Goal: Task Accomplishment & Management: Use online tool/utility

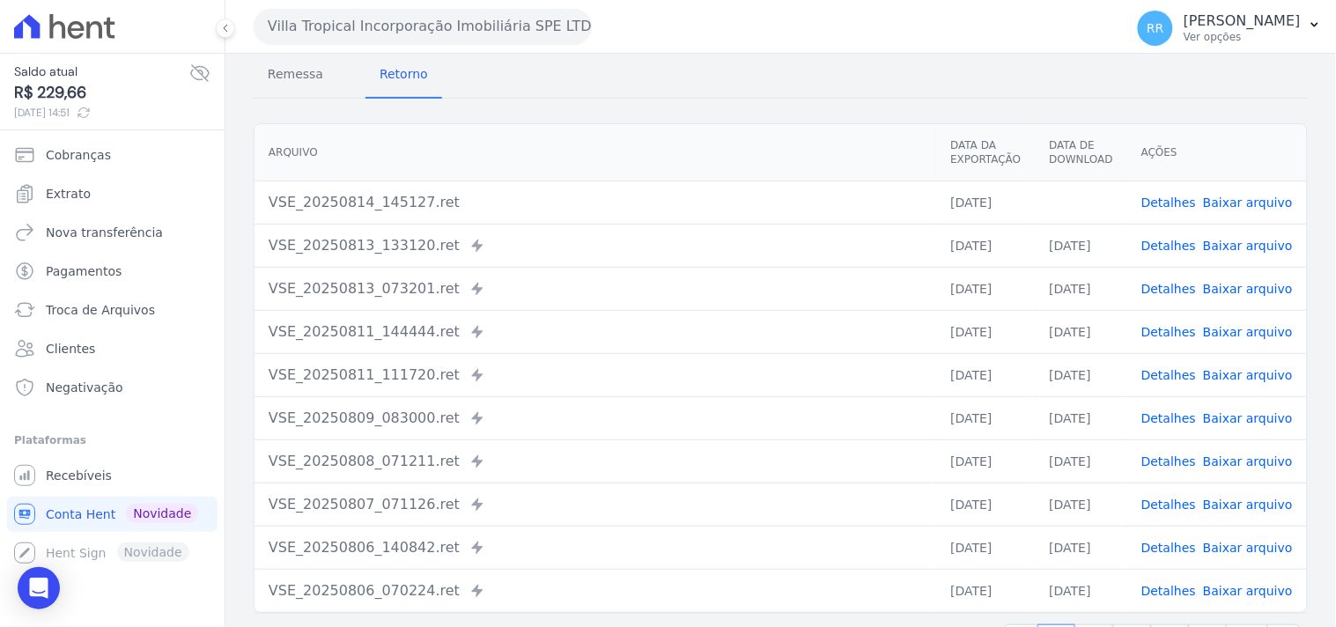
scroll to position [98, 0]
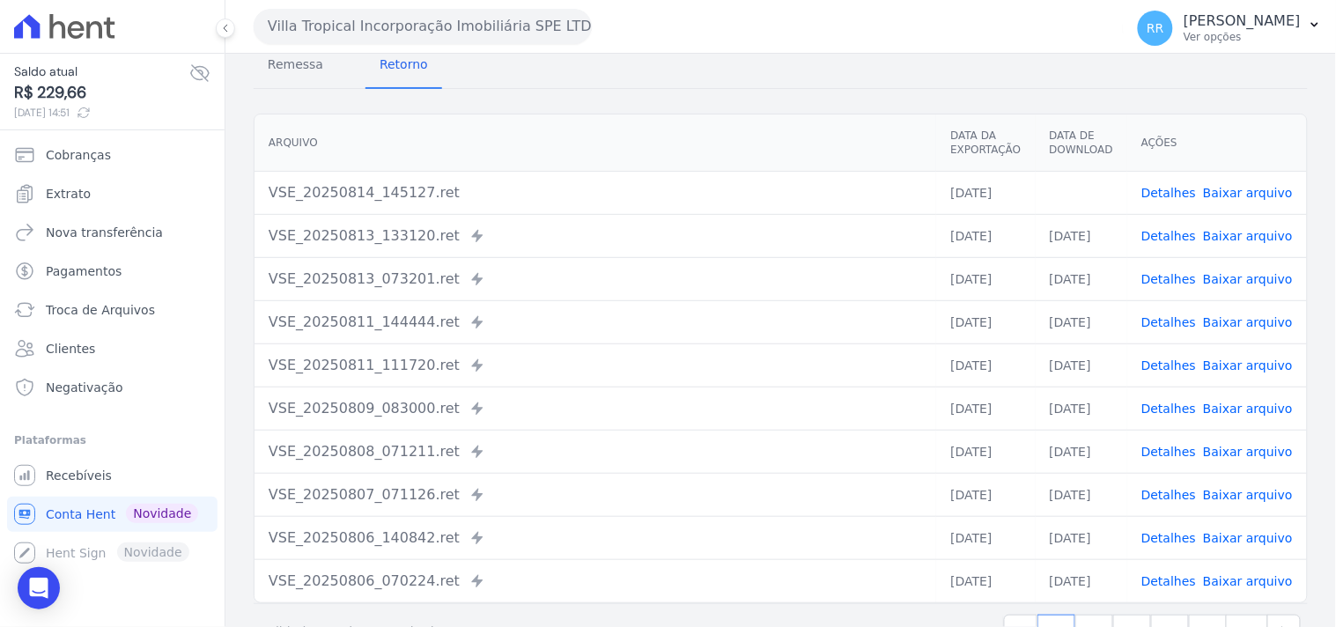
click at [573, 107] on div "Arquivo Data da Exportação Data de Download Ações VSE_20250814_145127.ret [DATE…" at bounding box center [780, 359] width 1111 height 504
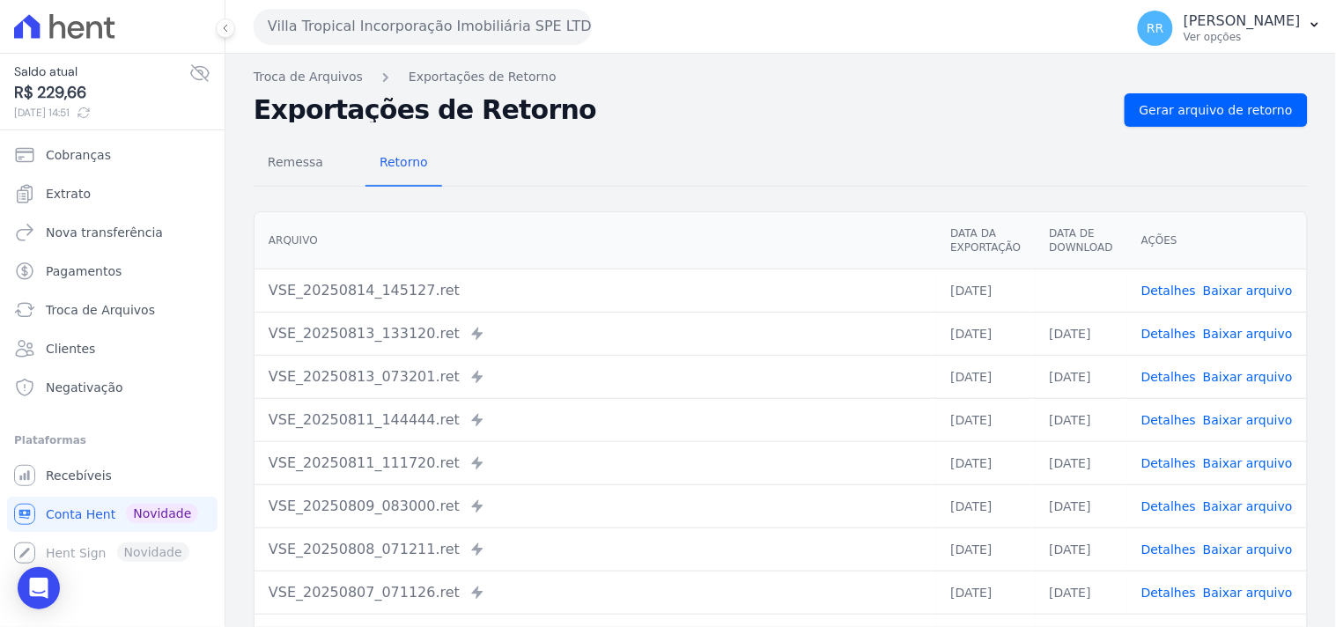
click at [394, 27] on button "Villa Tropical Incorporação Imobiliária SPE LTDA" at bounding box center [423, 26] width 338 height 35
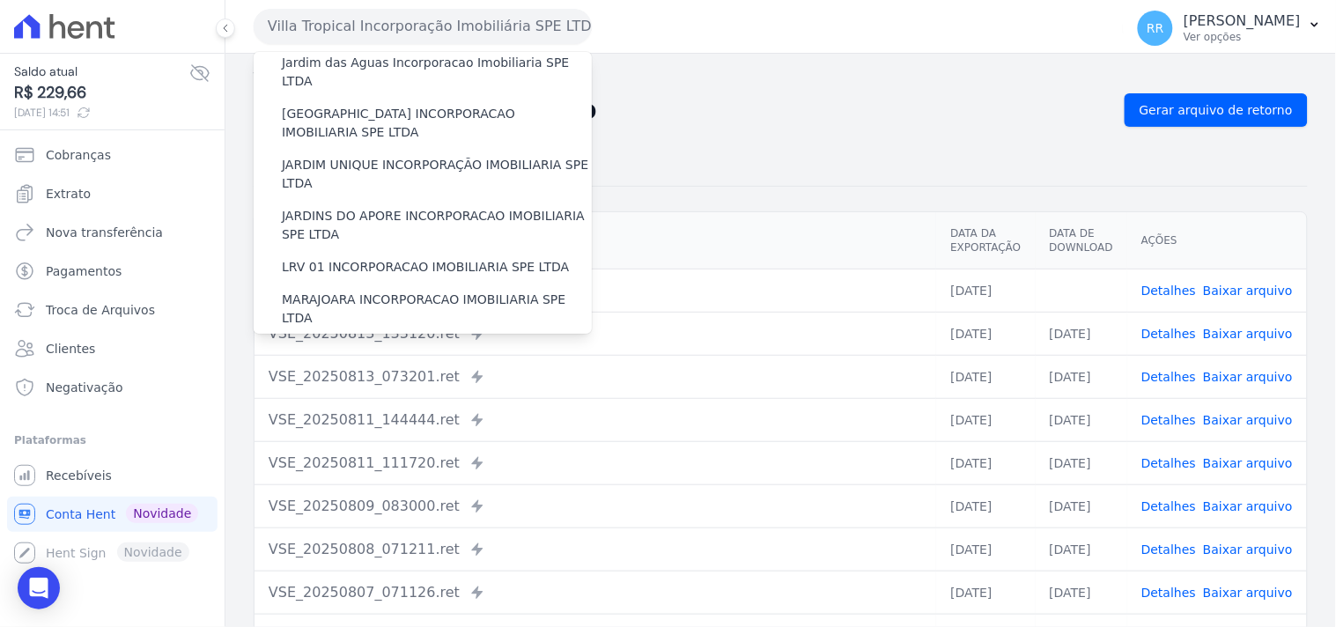
scroll to position [391, 0]
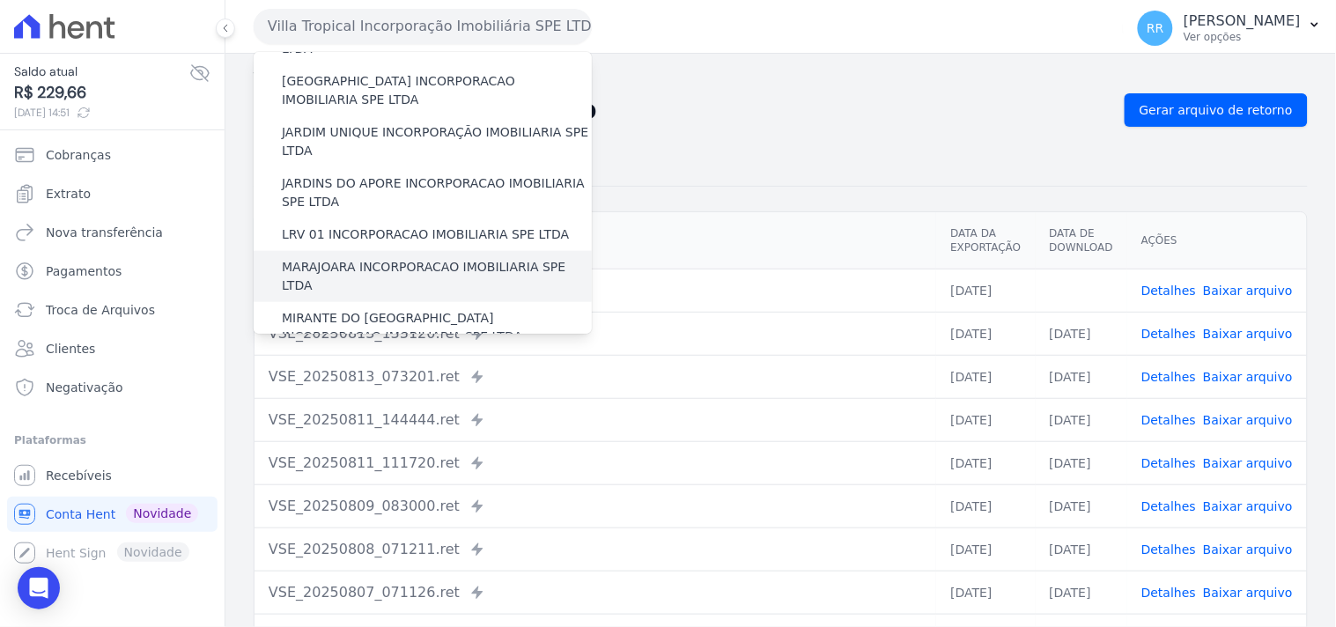
click at [408, 258] on label "MARAJOARA INCORPORACAO IMOBILIARIA SPE LTDA" at bounding box center [437, 276] width 310 height 37
click at [0, 0] on input "MARAJOARA INCORPORACAO IMOBILIARIA SPE LTDA" at bounding box center [0, 0] width 0 height 0
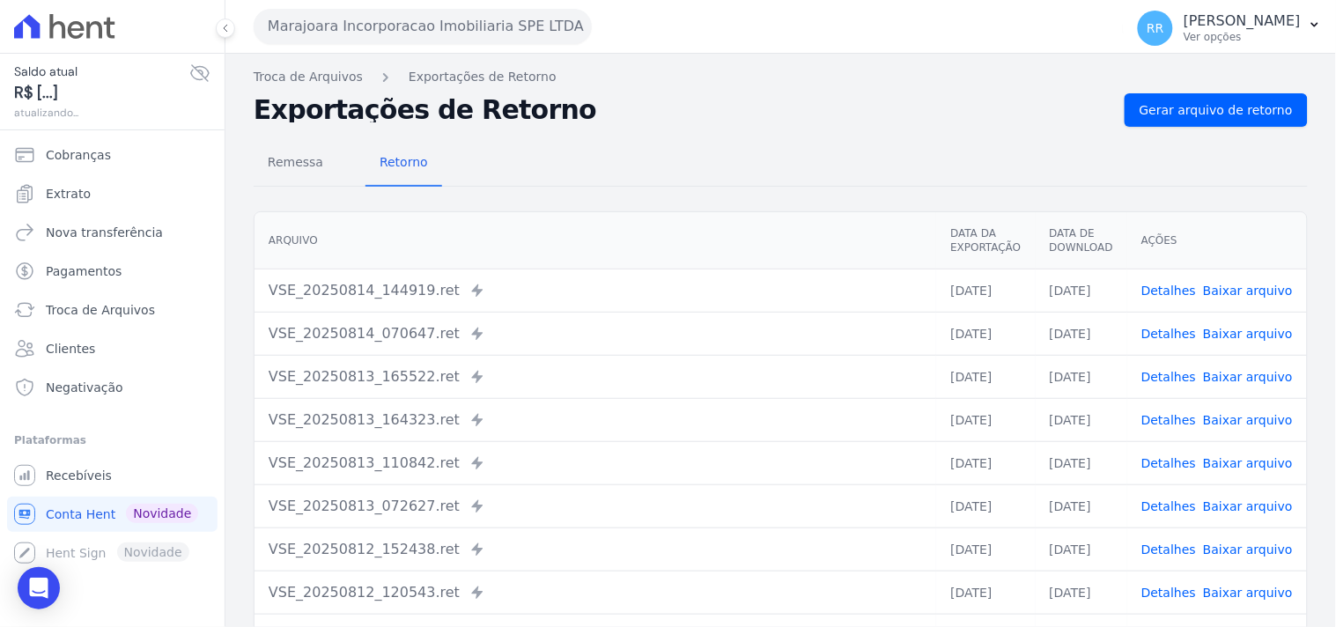
click at [1164, 286] on link "Detalhes" at bounding box center [1169, 291] width 55 height 14
click at [1242, 110] on span "Gerar arquivo de retorno" at bounding box center [1216, 110] width 153 height 18
click at [1260, 97] on link "Gerar arquivo de retorno" at bounding box center [1216, 109] width 183 height 33
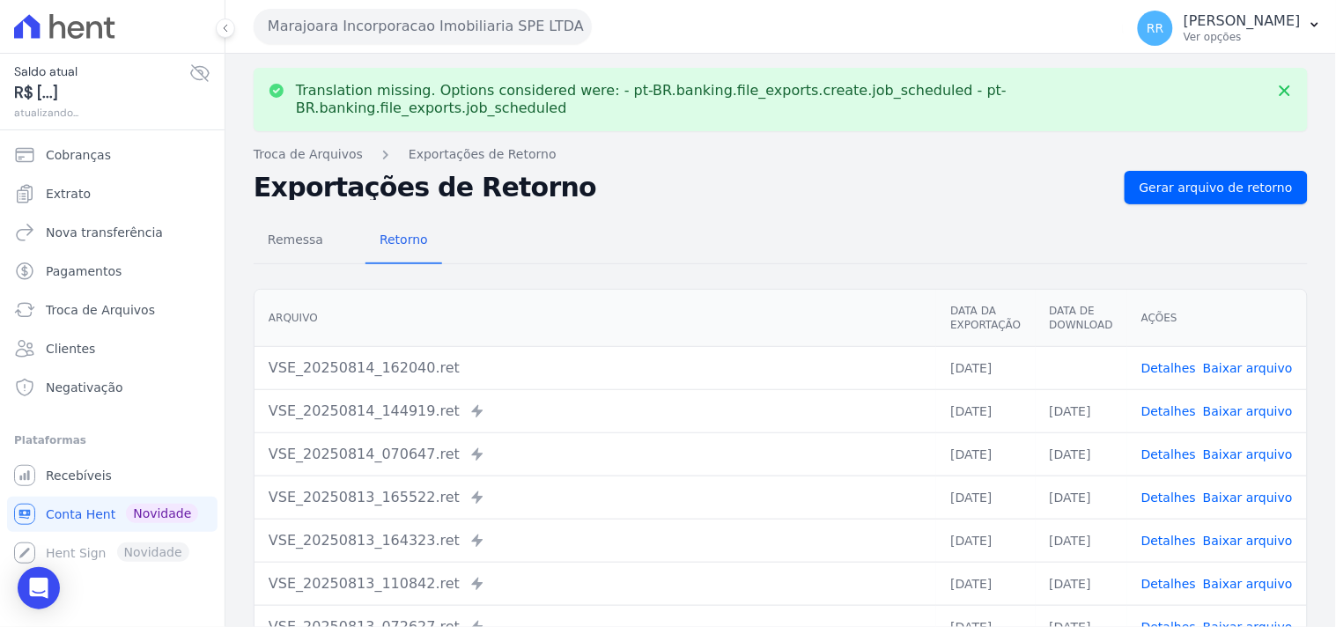
click at [1238, 346] on td "Detalhes Baixar arquivo" at bounding box center [1217, 367] width 180 height 43
click at [1238, 361] on link "Baixar arquivo" at bounding box center [1248, 368] width 90 height 14
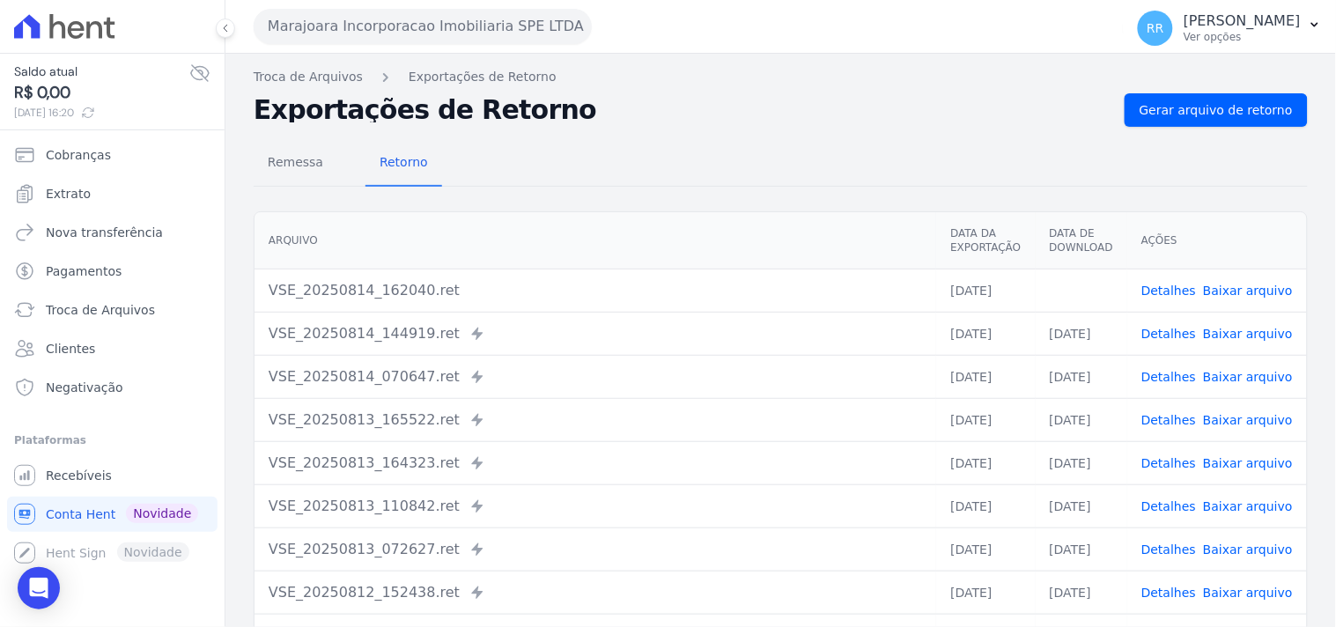
click at [728, 137] on div "Remessa Retorno [GEOGRAPHIC_DATA] Data da Exportação Data de Download Ações VSE…" at bounding box center [781, 445] width 1054 height 637
click at [619, 151] on div "Remessa Retorno" at bounding box center [781, 164] width 1054 height 46
click at [777, 167] on div "Remessa Retorno" at bounding box center [781, 164] width 1054 height 46
click at [632, 102] on h2 "Exportações de Retorno" at bounding box center [682, 110] width 857 height 25
click at [639, 123] on div "Exportações de Retorno Gerar arquivo de retorno" at bounding box center [781, 109] width 1054 height 33
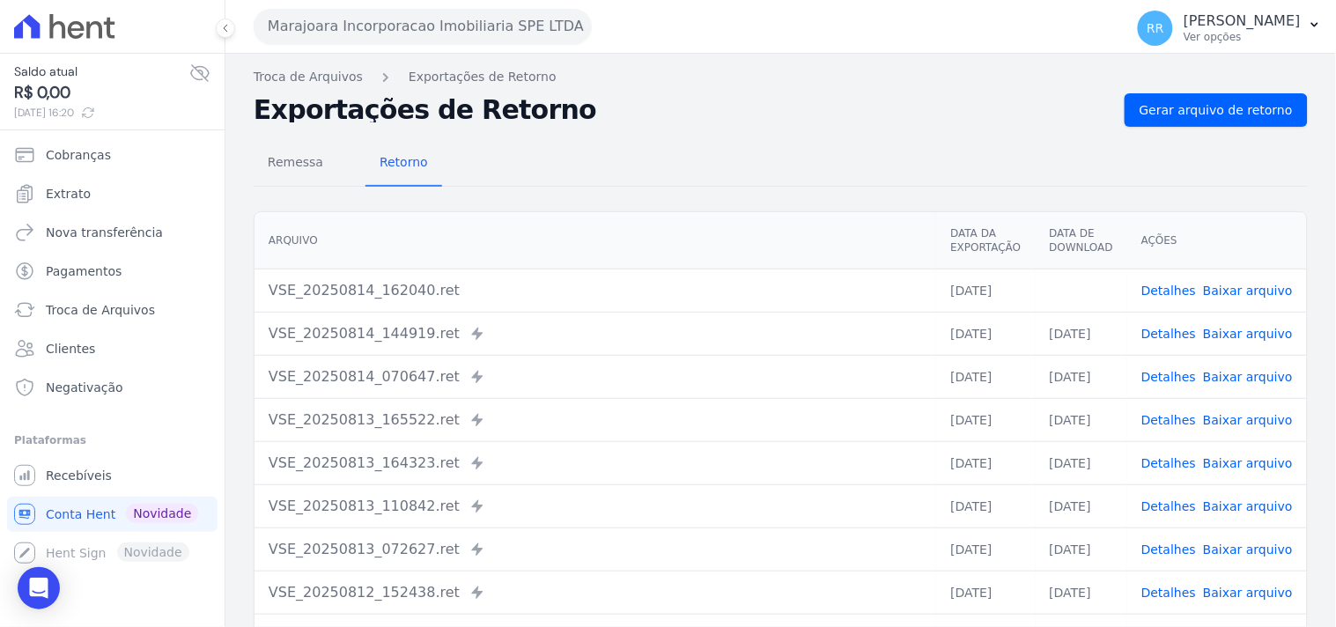
click at [821, 107] on h2 "Exportações de Retorno" at bounding box center [682, 110] width 857 height 25
click at [682, 85] on nav "Troca de Arquivos Exportações de Retorno" at bounding box center [781, 77] width 1054 height 18
click at [601, 136] on div "Remessa Retorno [GEOGRAPHIC_DATA] Data da Exportação Data de Download Ações VSE…" at bounding box center [781, 445] width 1054 height 637
click at [576, 169] on div "Remessa Retorno" at bounding box center [781, 164] width 1054 height 46
click at [473, 38] on button "Marajoara Incorporacao Imobiliaria SPE LTDA" at bounding box center [423, 26] width 338 height 35
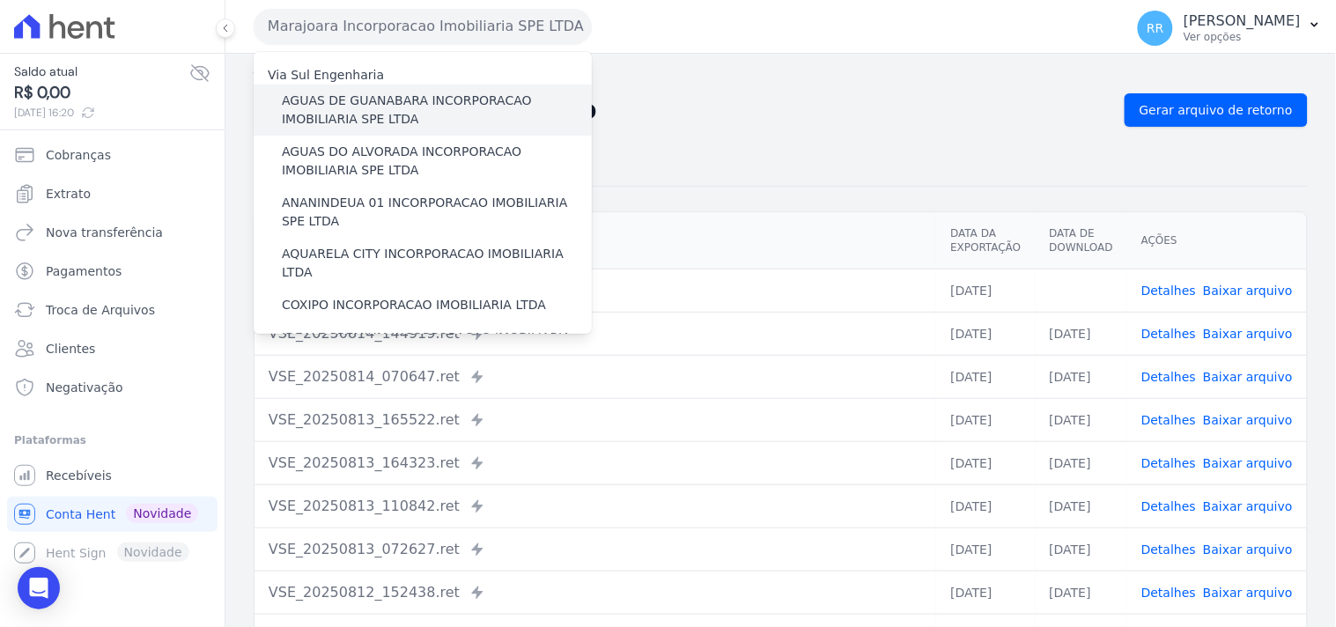
click at [491, 94] on label "AGUAS DE GUANABARA INCORPORACAO IMOBILIARIA SPE LTDA" at bounding box center [437, 110] width 310 height 37
click at [0, 0] on input "AGUAS DE GUANABARA INCORPORACAO IMOBILIARIA SPE LTDA" at bounding box center [0, 0] width 0 height 0
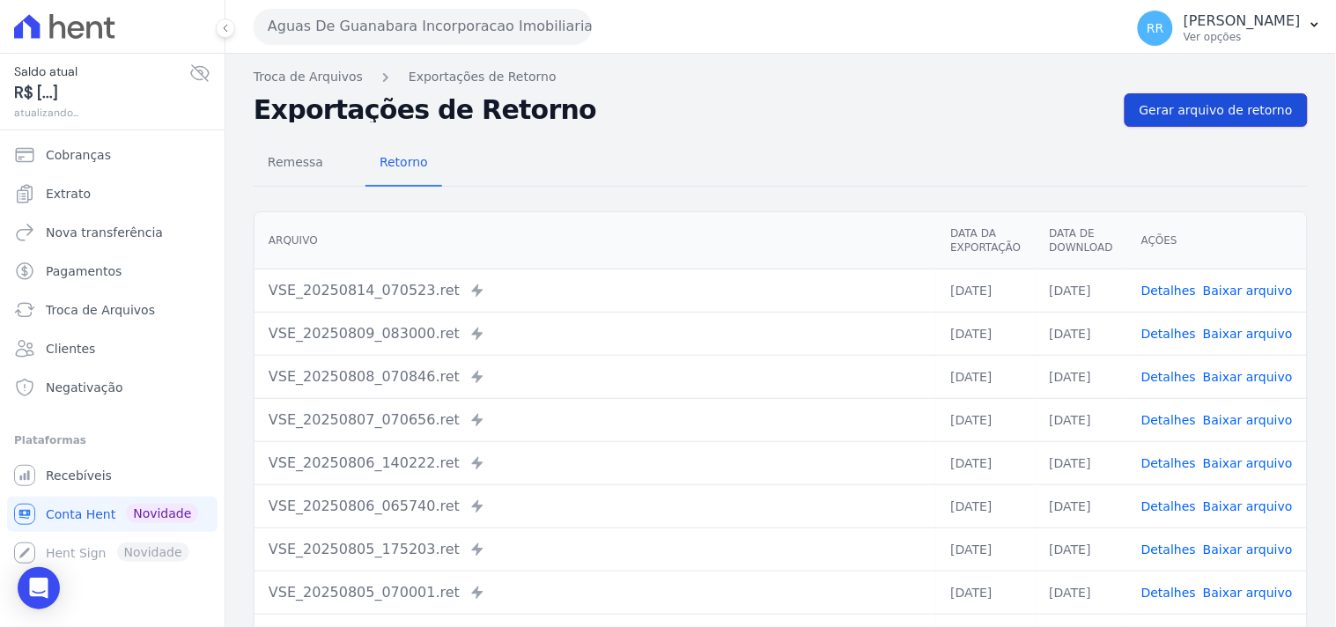
click at [1191, 113] on span "Gerar arquivo de retorno" at bounding box center [1216, 110] width 153 height 18
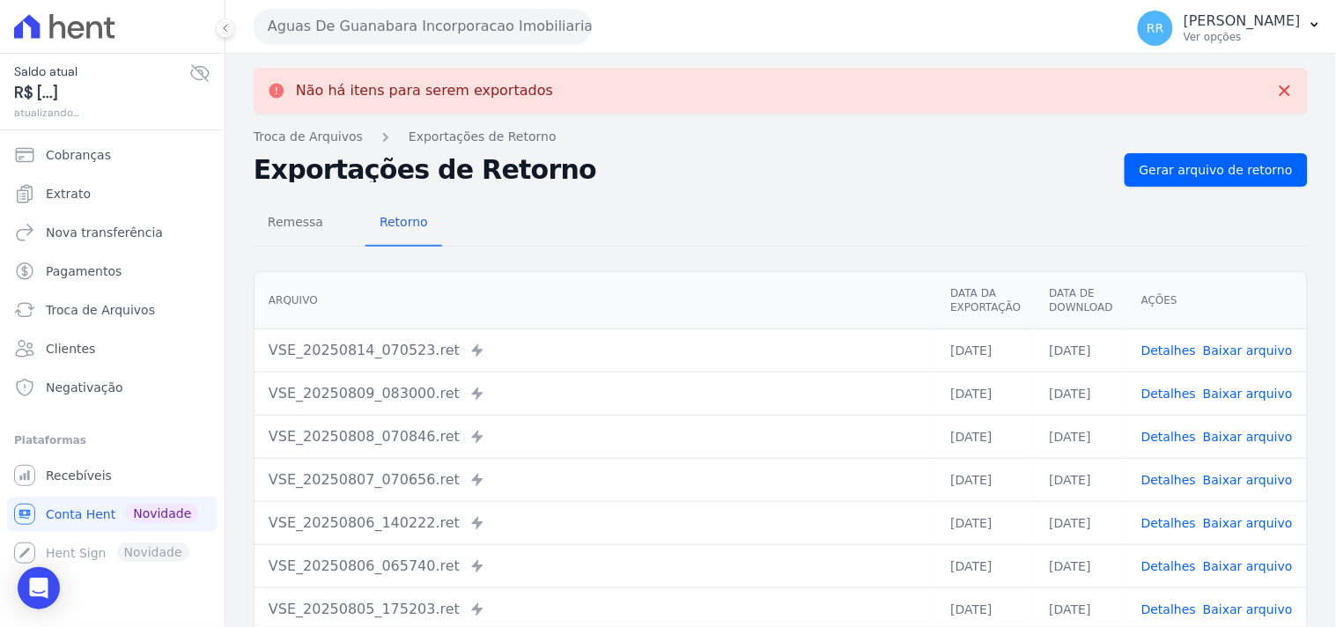
click at [493, 27] on button "Aguas De Guanabara Incorporacao Imobiliaria SPE LTDA" at bounding box center [423, 26] width 338 height 35
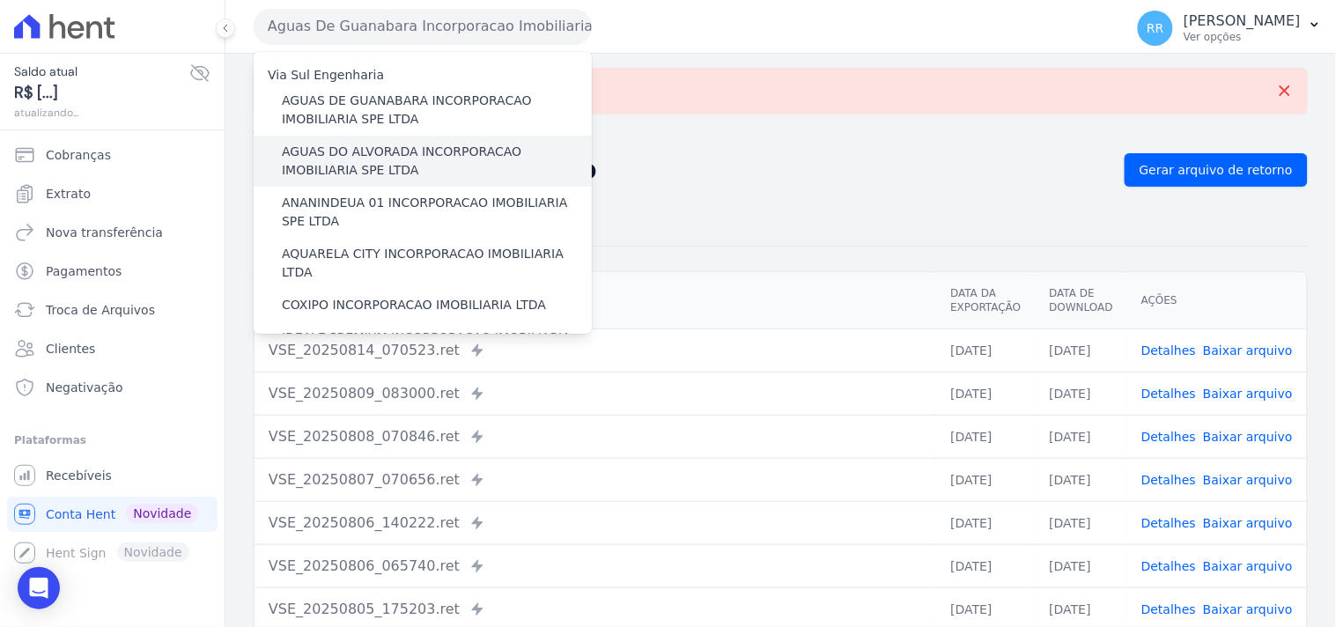
click at [346, 152] on label "AGUAS DO ALVORADA INCORPORACAO IMOBILIARIA SPE LTDA" at bounding box center [437, 161] width 310 height 37
click at [0, 0] on input "AGUAS DO ALVORADA INCORPORACAO IMOBILIARIA SPE LTDA" at bounding box center [0, 0] width 0 height 0
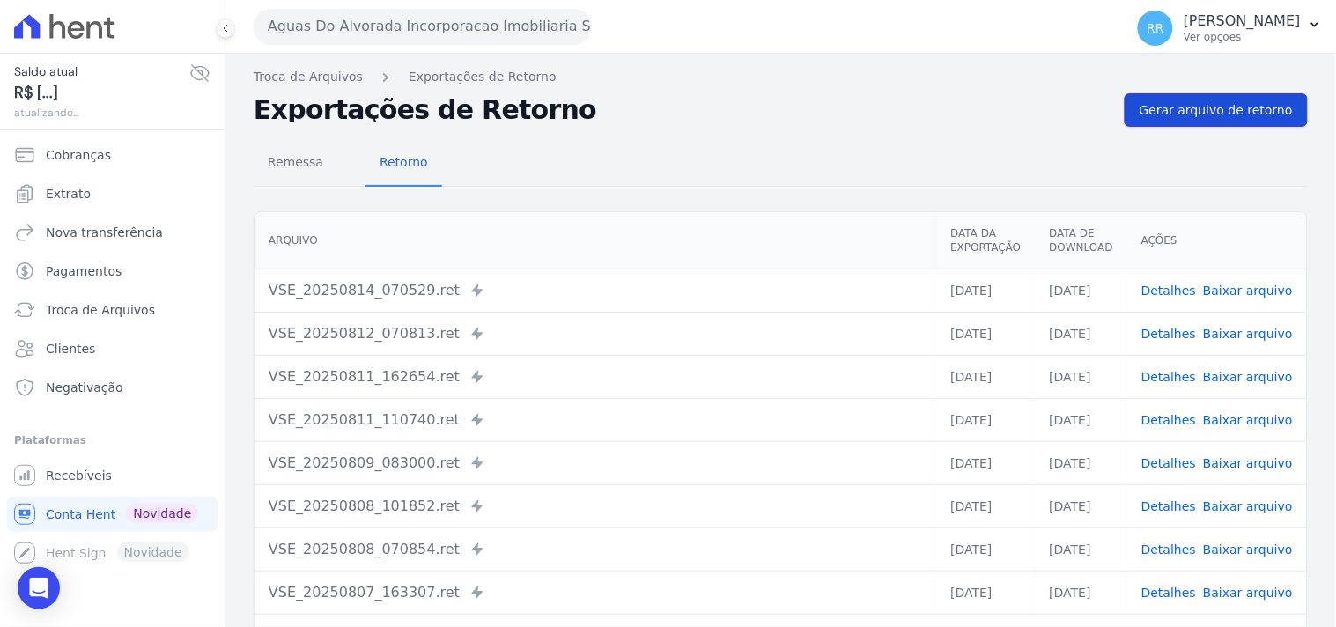
click at [1198, 112] on span "Gerar arquivo de retorno" at bounding box center [1216, 110] width 153 height 18
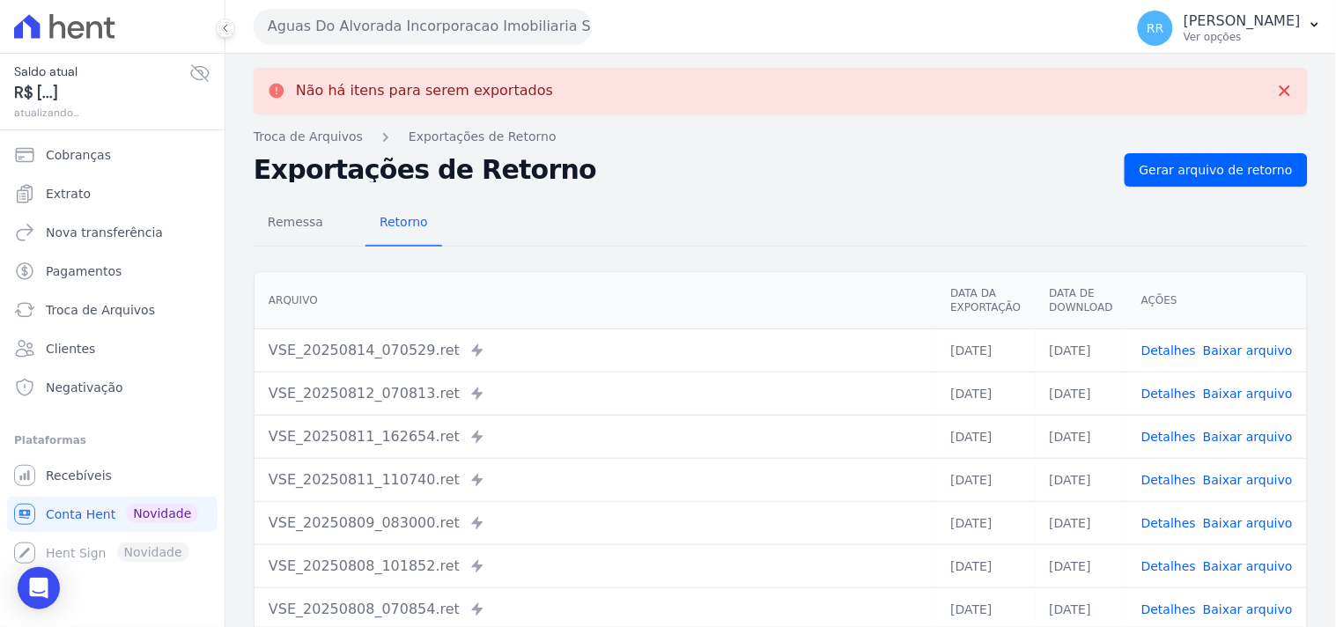
click at [304, 15] on button "Aguas Do Alvorada Incorporacao Imobiliaria SPE LTDA" at bounding box center [423, 26] width 338 height 35
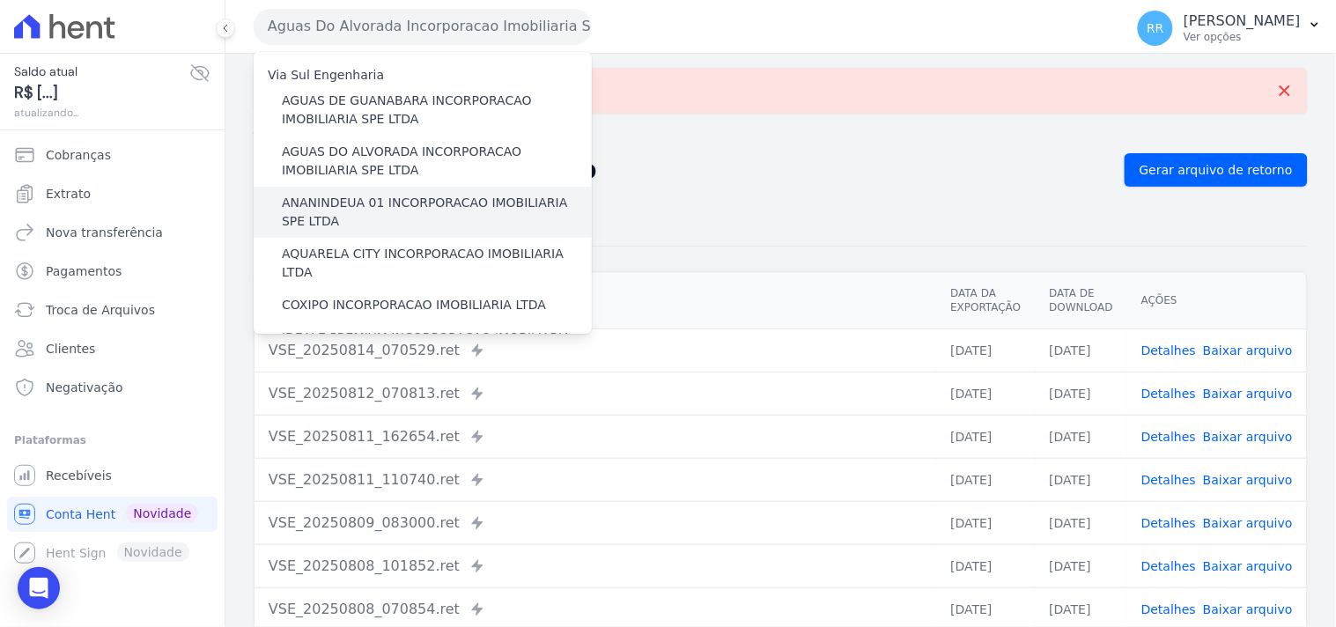
click at [336, 194] on label "ANANINDEUA 01 INCORPORACAO IMOBILIARIA SPE LTDA" at bounding box center [437, 212] width 310 height 37
click at [0, 0] on input "ANANINDEUA 01 INCORPORACAO IMOBILIARIA SPE LTDA" at bounding box center [0, 0] width 0 height 0
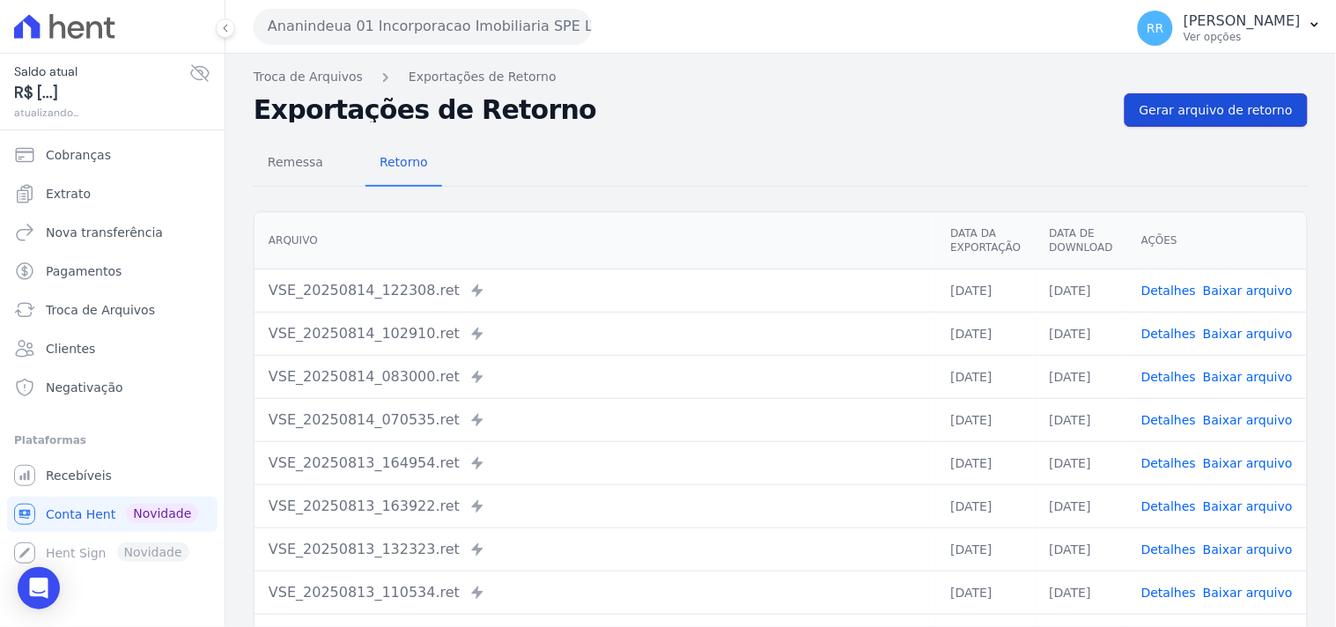
click at [1181, 107] on span "Gerar arquivo de retorno" at bounding box center [1216, 110] width 153 height 18
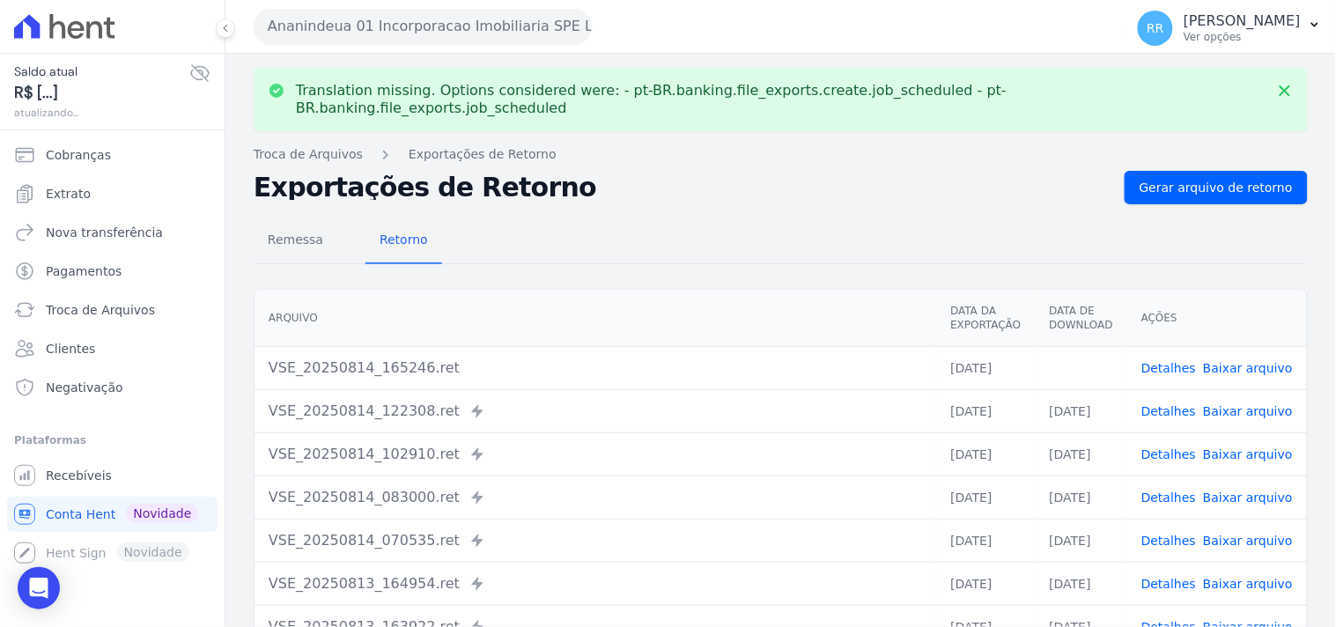
click at [1230, 361] on link "Baixar arquivo" at bounding box center [1248, 368] width 90 height 14
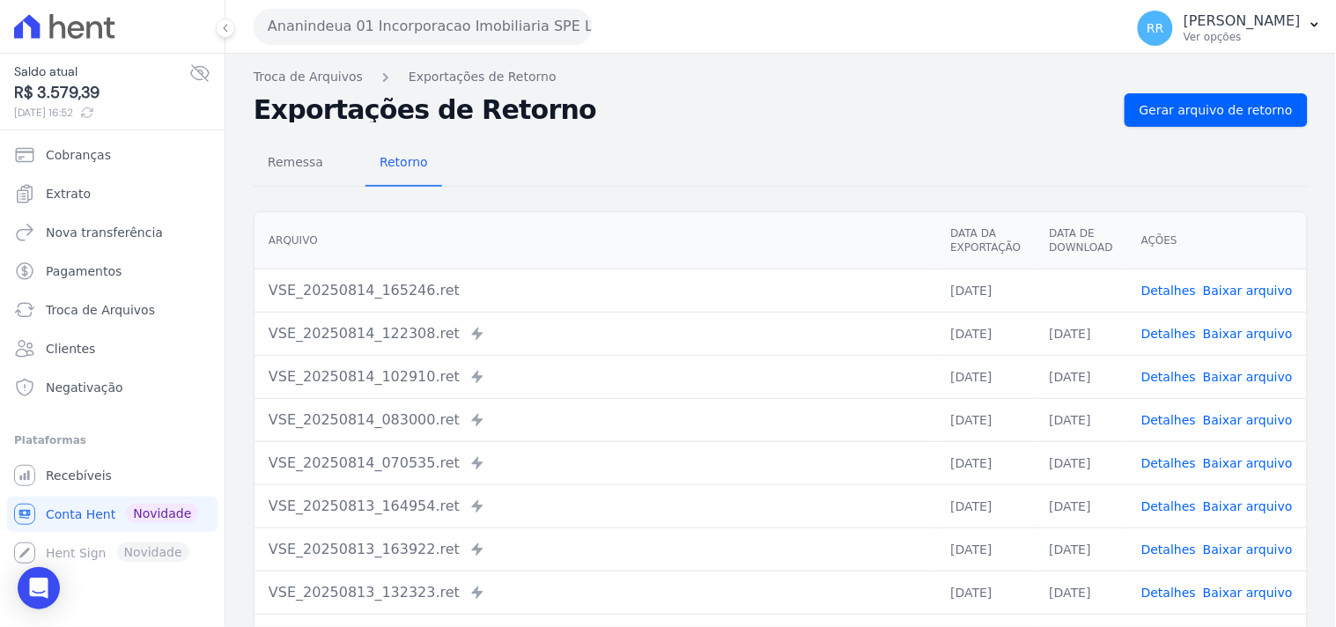
drag, startPoint x: 935, startPoint y: 155, endPoint x: 904, endPoint y: 144, distance: 32.6
click at [935, 155] on div "Remessa Retorno" at bounding box center [781, 164] width 1054 height 46
click at [462, 18] on button "Ananindeua 01 Incorporacao Imobiliaria SPE LTDA" at bounding box center [423, 26] width 338 height 35
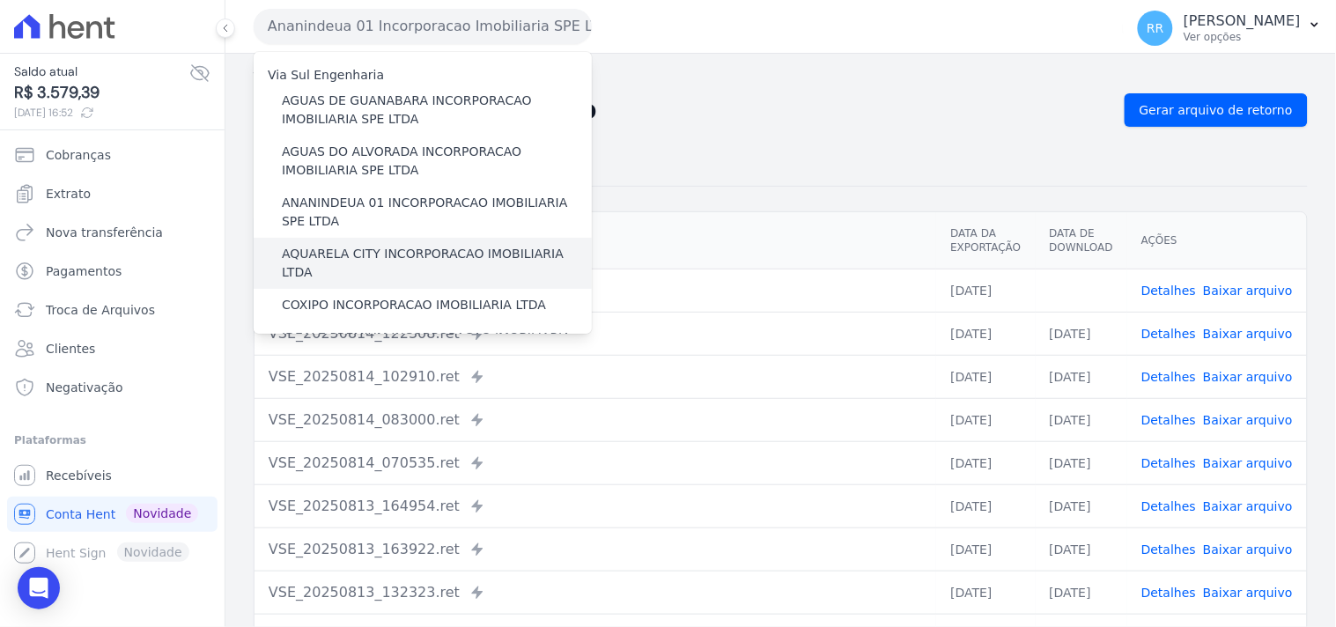
click at [338, 254] on label "AQUARELA CITY INCORPORACAO IMOBILIARIA LTDA" at bounding box center [437, 263] width 310 height 37
click at [0, 0] on input "AQUARELA CITY INCORPORACAO IMOBILIARIA LTDA" at bounding box center [0, 0] width 0 height 0
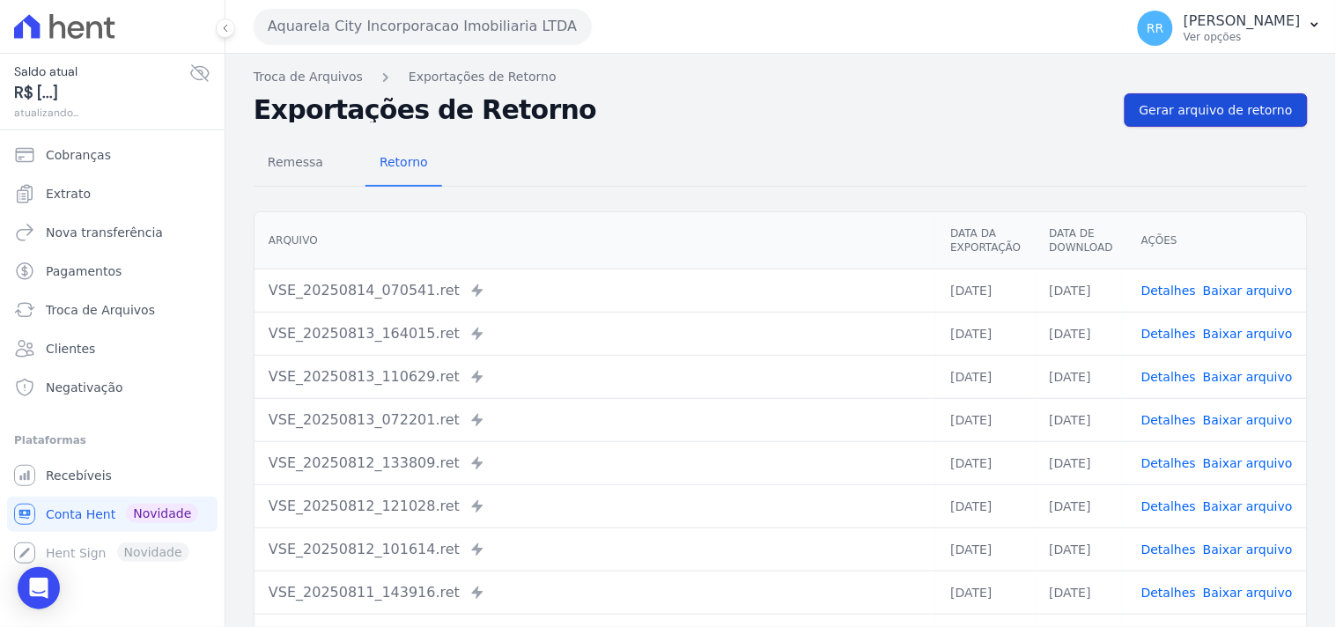
click at [1219, 125] on link "Gerar arquivo de retorno" at bounding box center [1216, 109] width 183 height 33
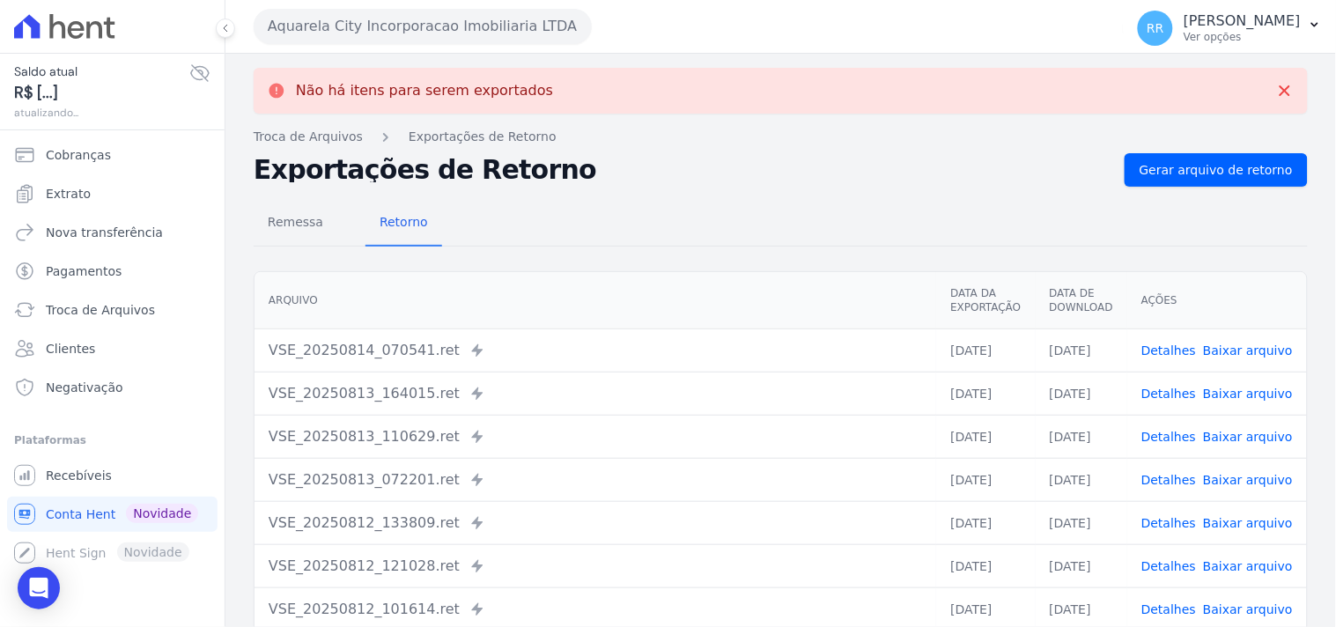
click at [428, 38] on button "Aquarela City Incorporacao Imobiliaria LTDA" at bounding box center [423, 26] width 338 height 35
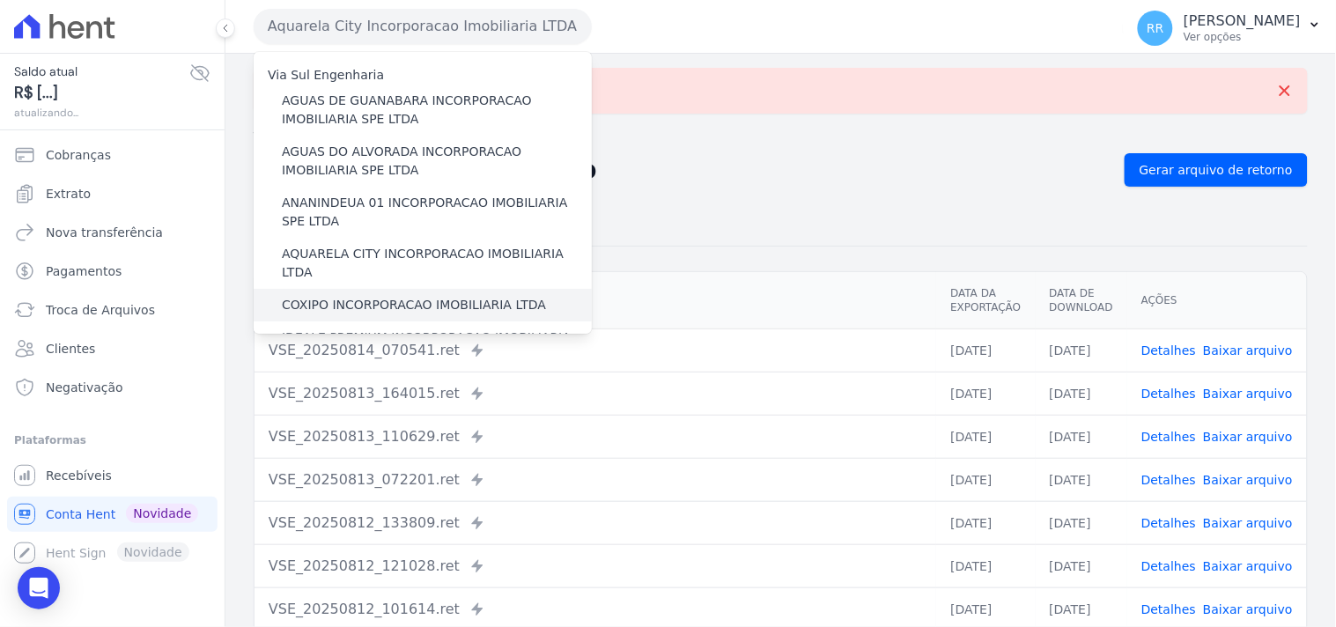
click at [323, 296] on label "COXIPO INCORPORACAO IMOBILIARIA LTDA" at bounding box center [414, 305] width 264 height 18
click at [0, 0] on input "COXIPO INCORPORACAO IMOBILIARIA LTDA" at bounding box center [0, 0] width 0 height 0
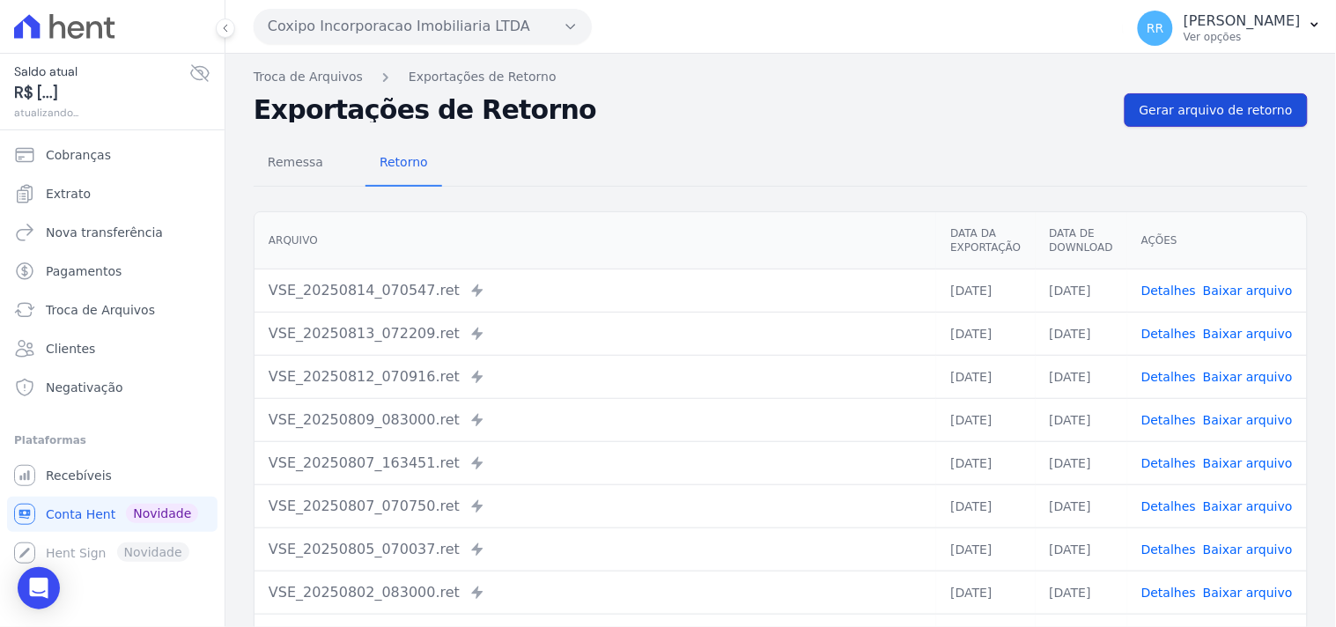
click at [1260, 121] on link "Gerar arquivo de retorno" at bounding box center [1216, 109] width 183 height 33
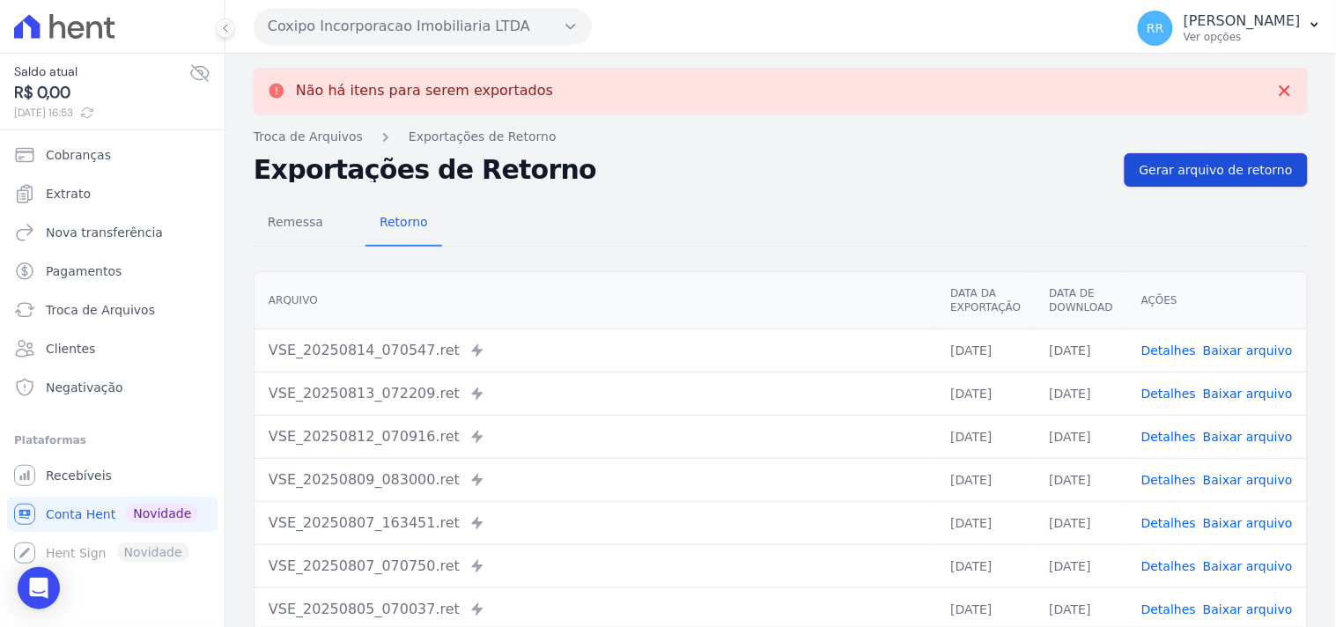
click at [1212, 157] on link "Gerar arquivo de retorno" at bounding box center [1216, 169] width 183 height 33
click at [332, 29] on button "Coxipo Incorporacao Imobiliaria LTDA" at bounding box center [423, 26] width 338 height 35
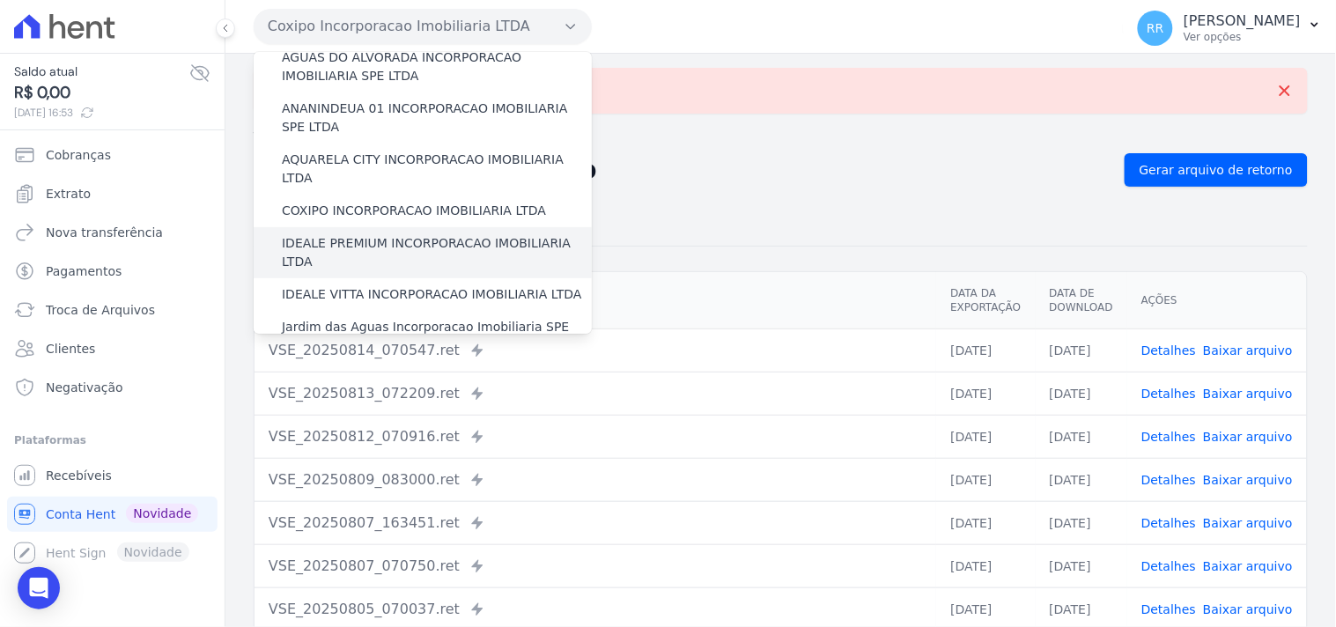
scroll to position [98, 0]
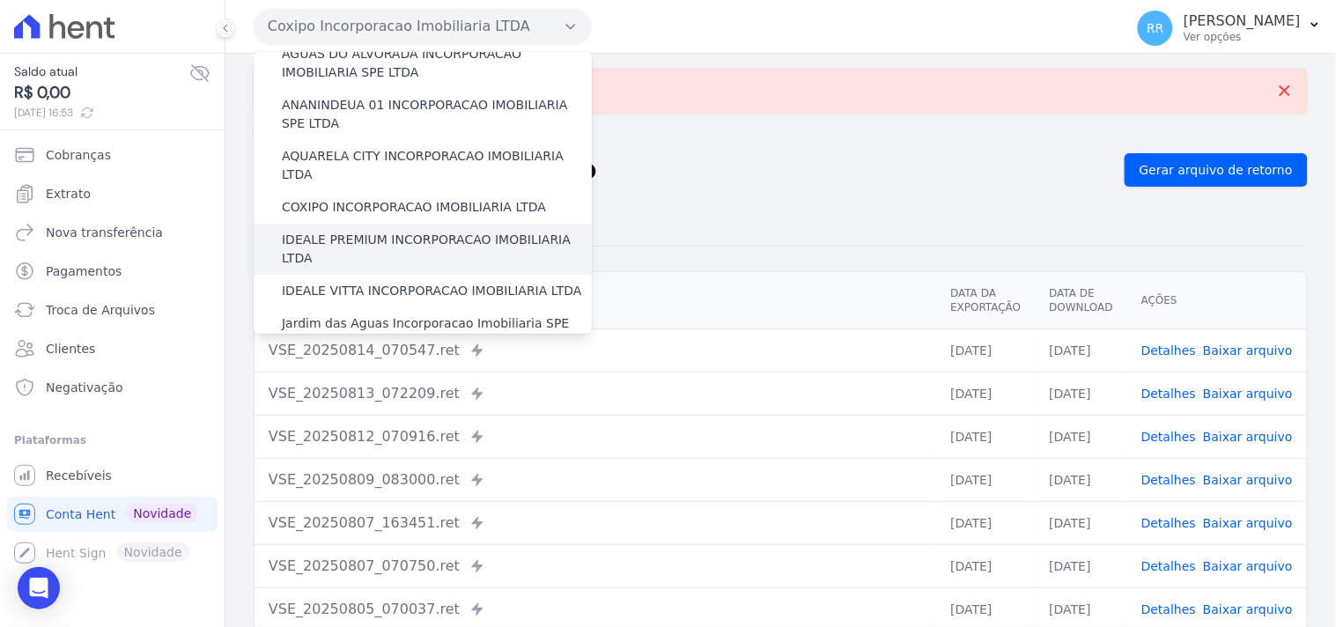
click at [304, 231] on label "IDEALE PREMIUM INCORPORACAO IMOBILIARIA LTDA" at bounding box center [437, 249] width 310 height 37
click at [0, 0] on input "IDEALE PREMIUM INCORPORACAO IMOBILIARIA LTDA" at bounding box center [0, 0] width 0 height 0
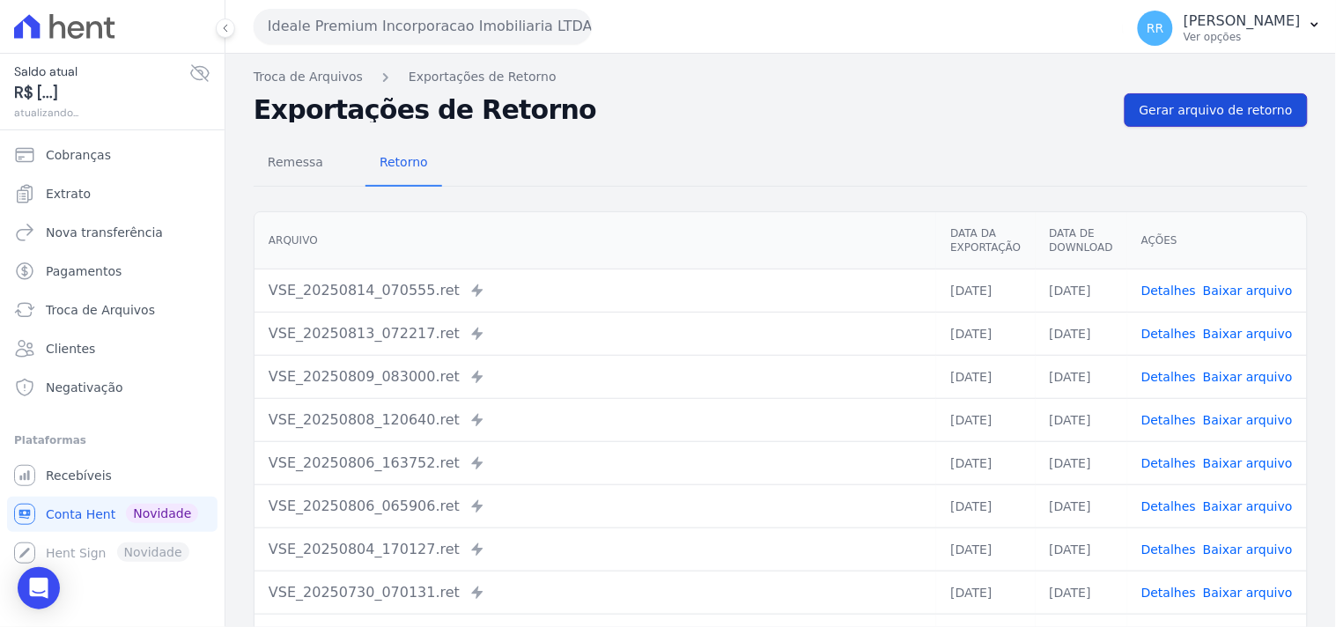
click at [1175, 107] on span "Gerar arquivo de retorno" at bounding box center [1216, 110] width 153 height 18
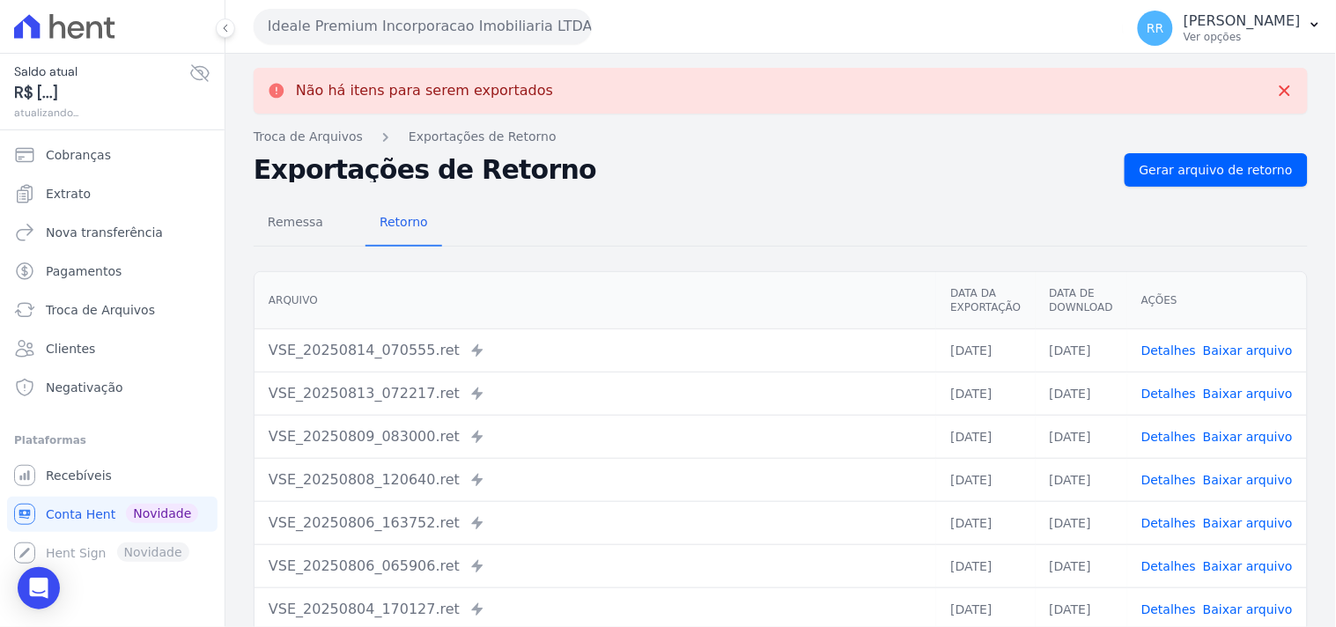
click at [407, 27] on button "Ideale Premium Incorporacao Imobiliaria LTDA" at bounding box center [423, 26] width 338 height 35
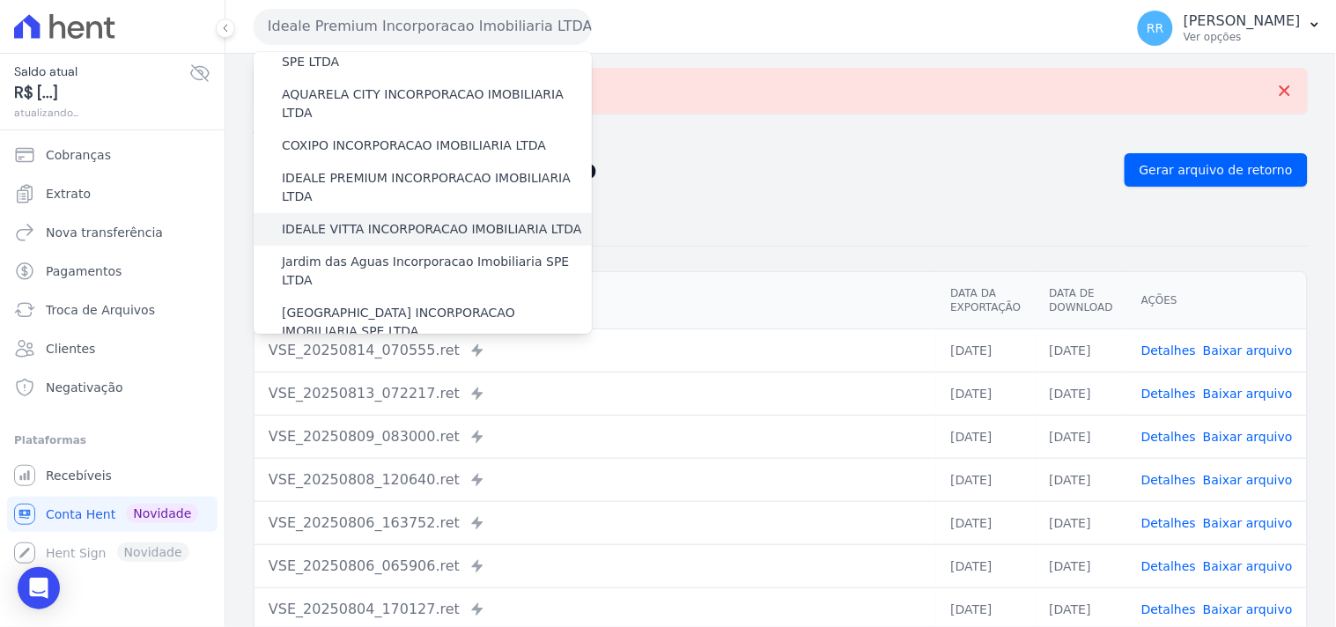
scroll to position [196, 0]
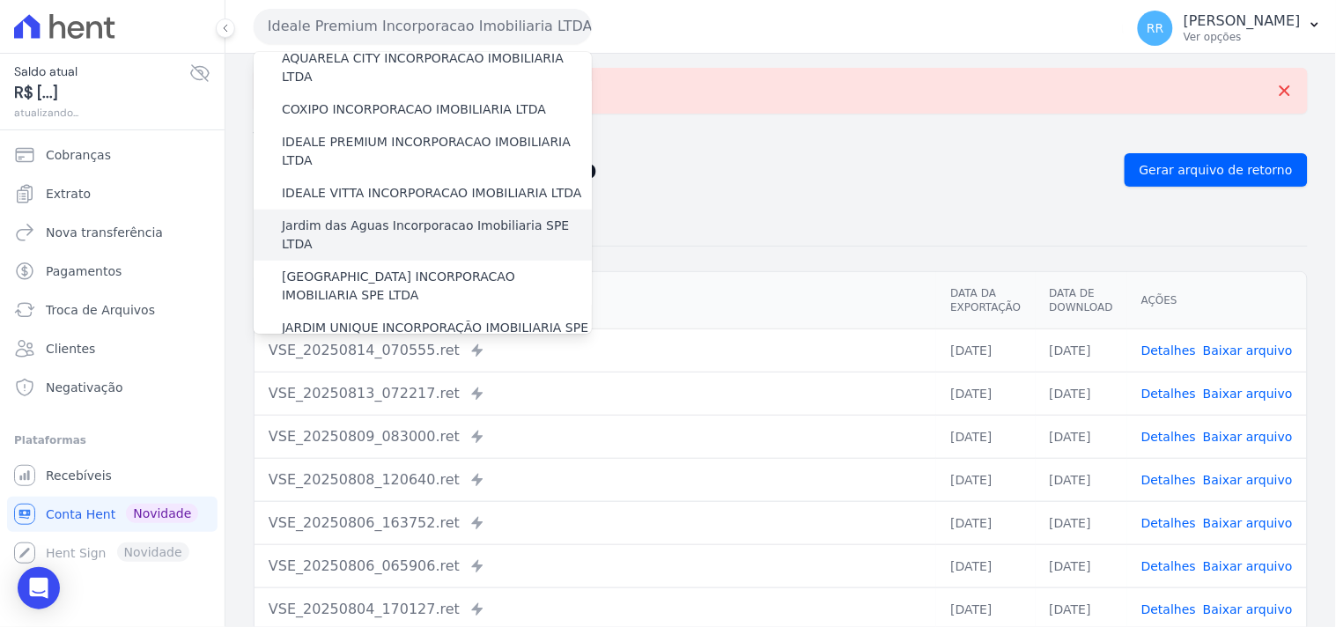
click at [353, 217] on label "Jardim das Aguas Incorporacao Imobiliaria SPE LTDA" at bounding box center [437, 235] width 310 height 37
click at [0, 0] on input "Jardim das Aguas Incorporacao Imobiliaria SPE LTDA" at bounding box center [0, 0] width 0 height 0
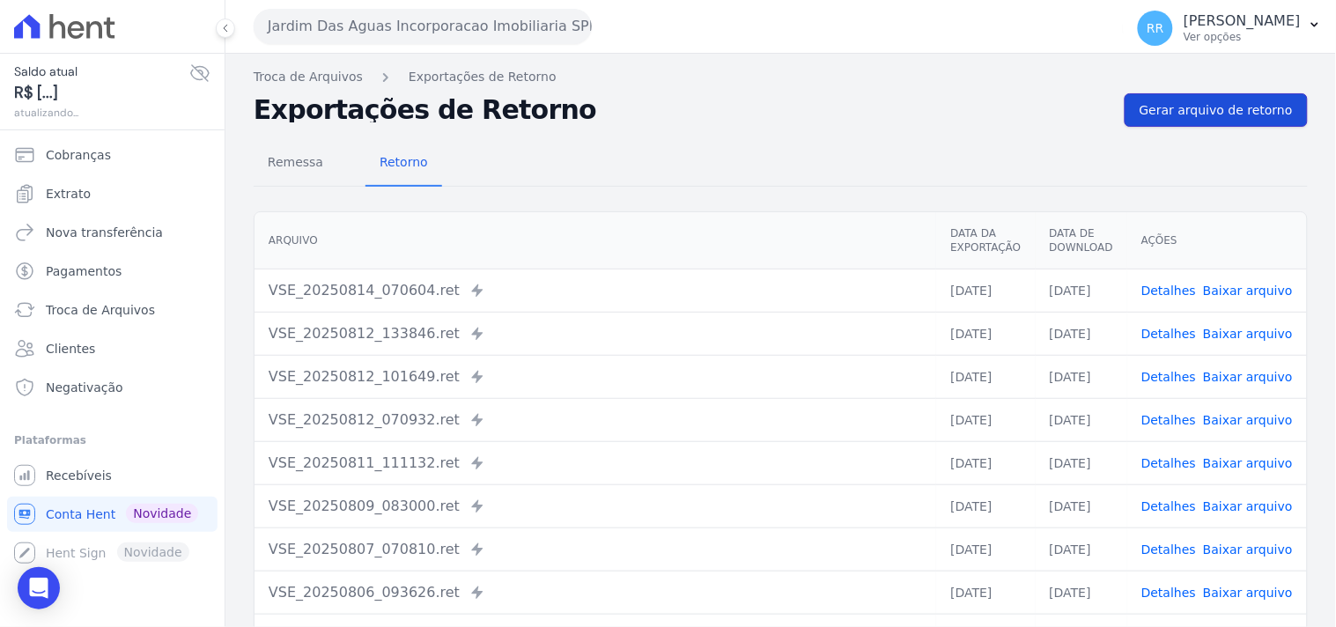
click at [1184, 106] on span "Gerar arquivo de retorno" at bounding box center [1216, 110] width 153 height 18
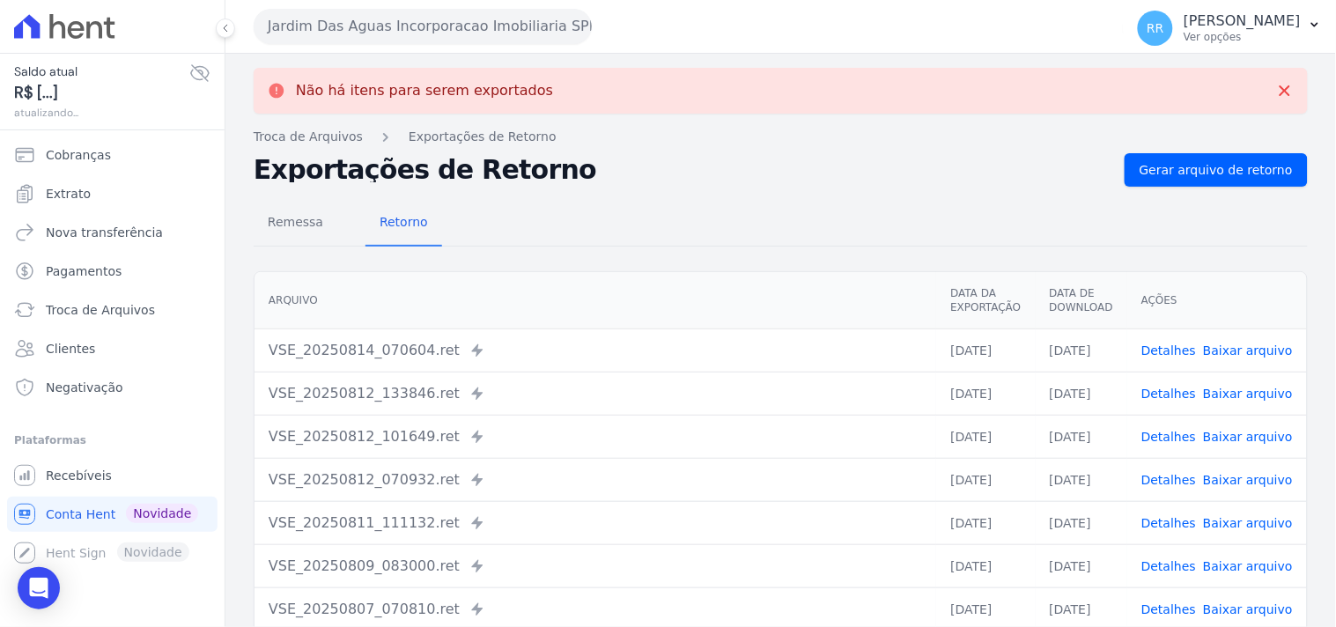
click at [382, 36] on button "Jardim Das Aguas Incorporacao Imobiliaria SPE LTDA" at bounding box center [423, 26] width 338 height 35
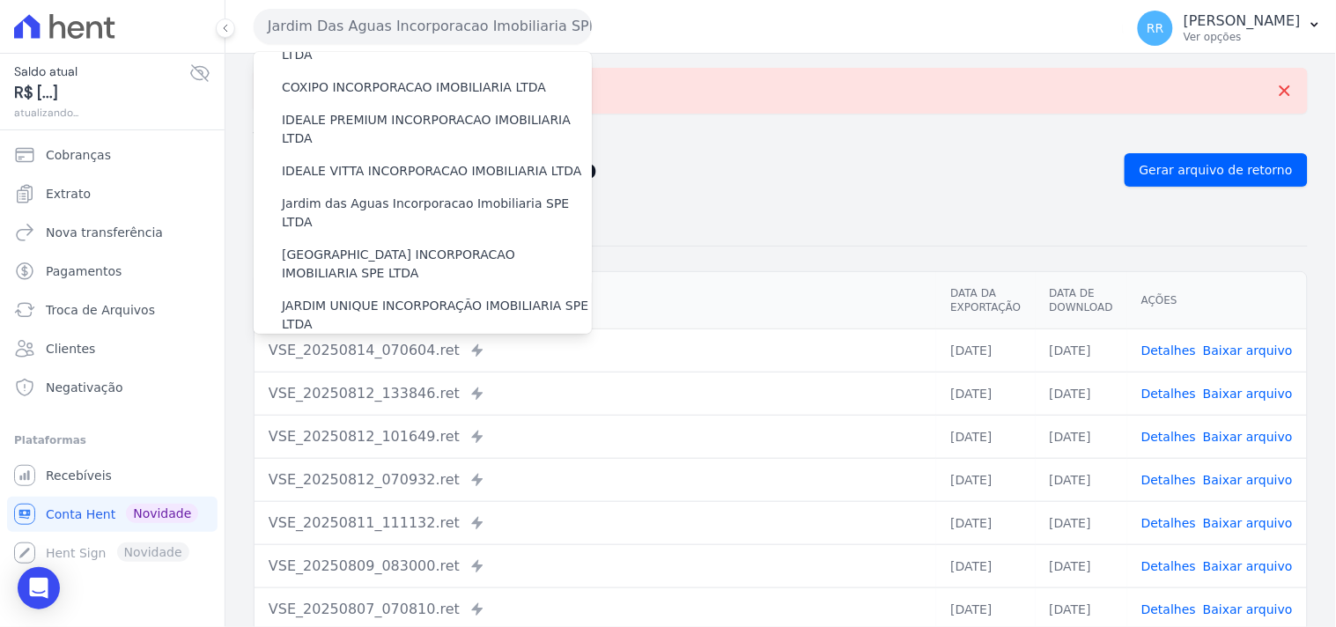
scroll to position [227, 0]
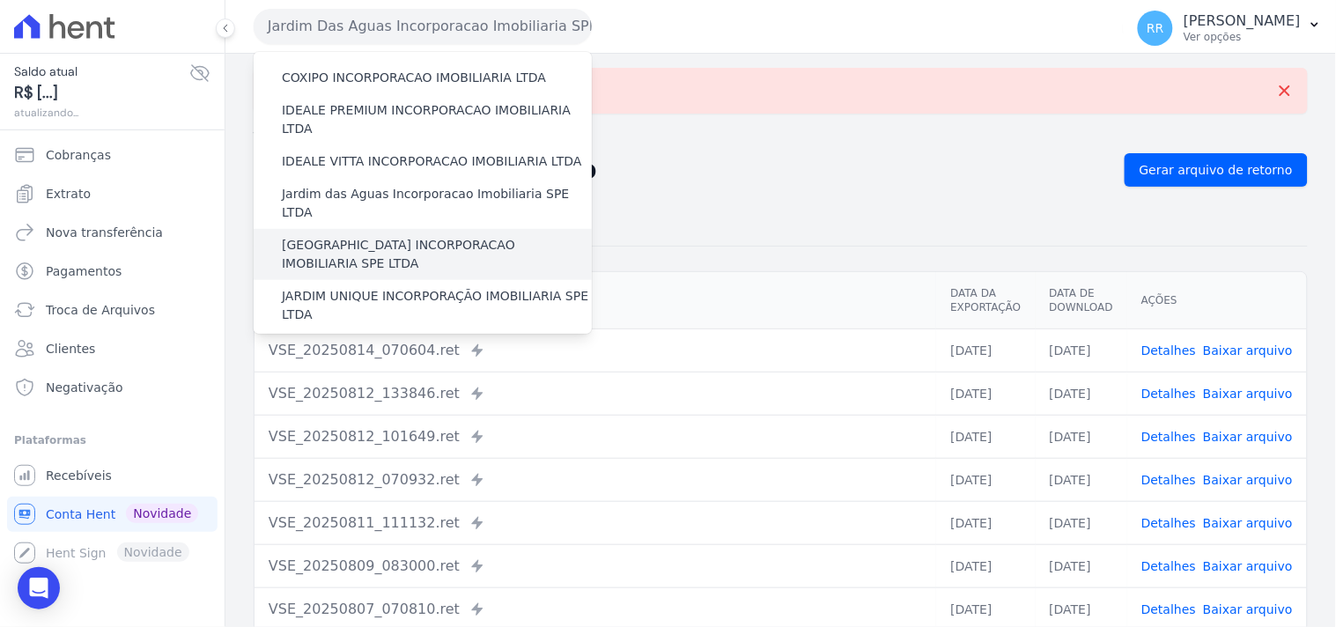
click at [352, 236] on label "[GEOGRAPHIC_DATA] INCORPORACAO IMOBILIARIA SPE LTDA" at bounding box center [437, 254] width 310 height 37
click at [0, 0] on input "[GEOGRAPHIC_DATA] INCORPORACAO IMOBILIARIA SPE LTDA" at bounding box center [0, 0] width 0 height 0
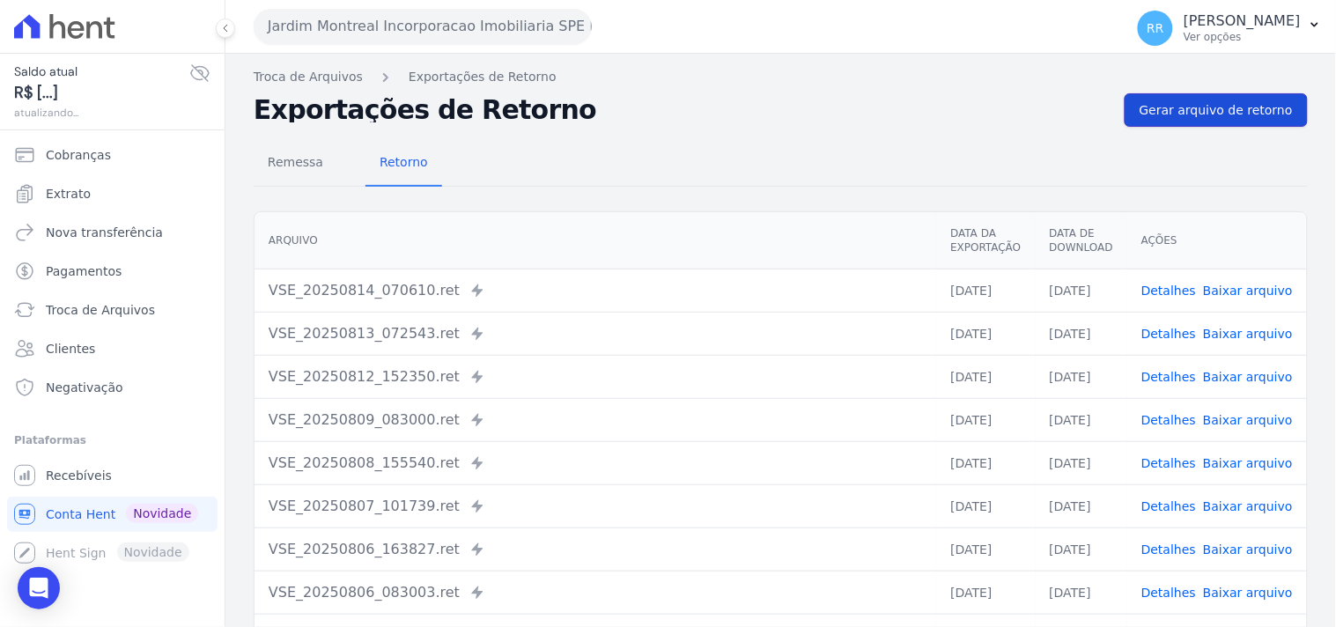
click at [1169, 108] on span "Gerar arquivo de retorno" at bounding box center [1216, 110] width 153 height 18
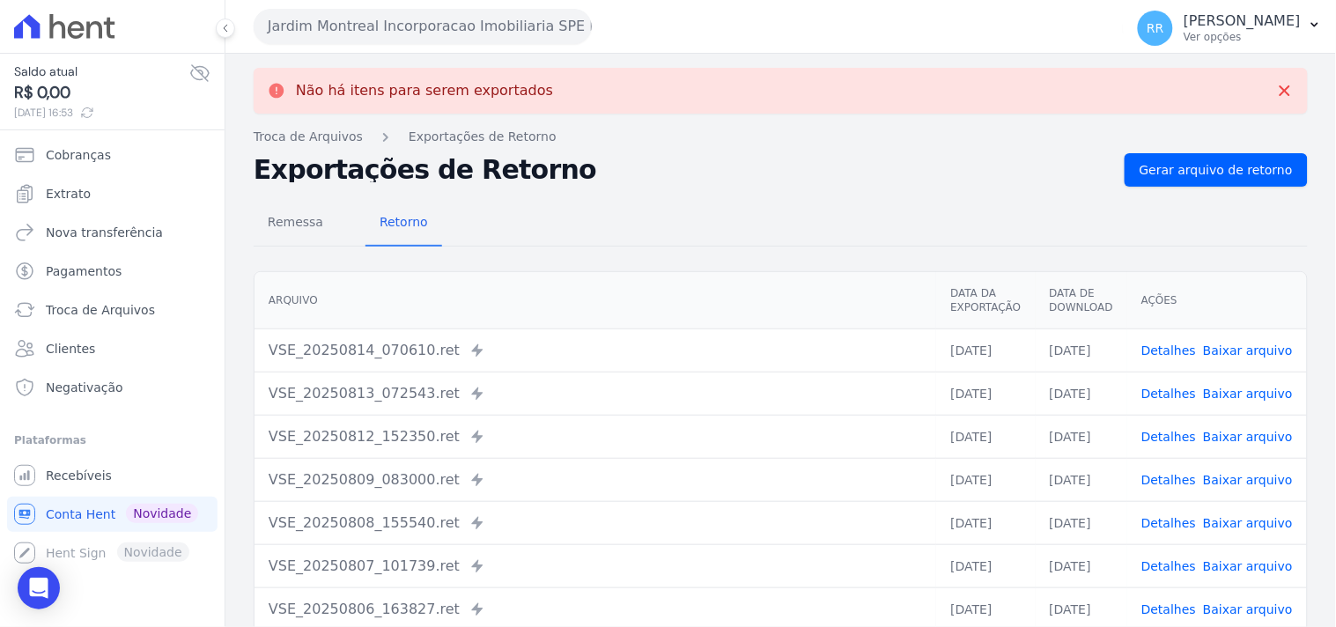
click at [380, 26] on button "Jardim Montreal Incorporacao Imobiliaria SPE LTDA" at bounding box center [423, 26] width 338 height 35
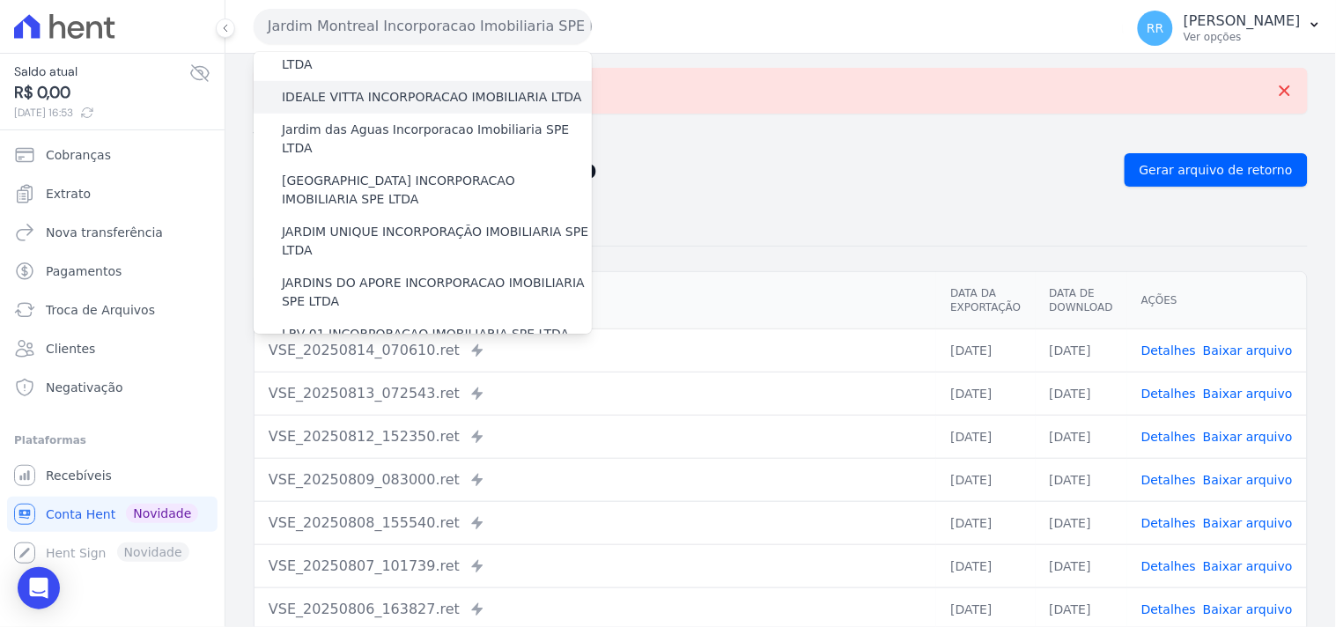
scroll to position [293, 0]
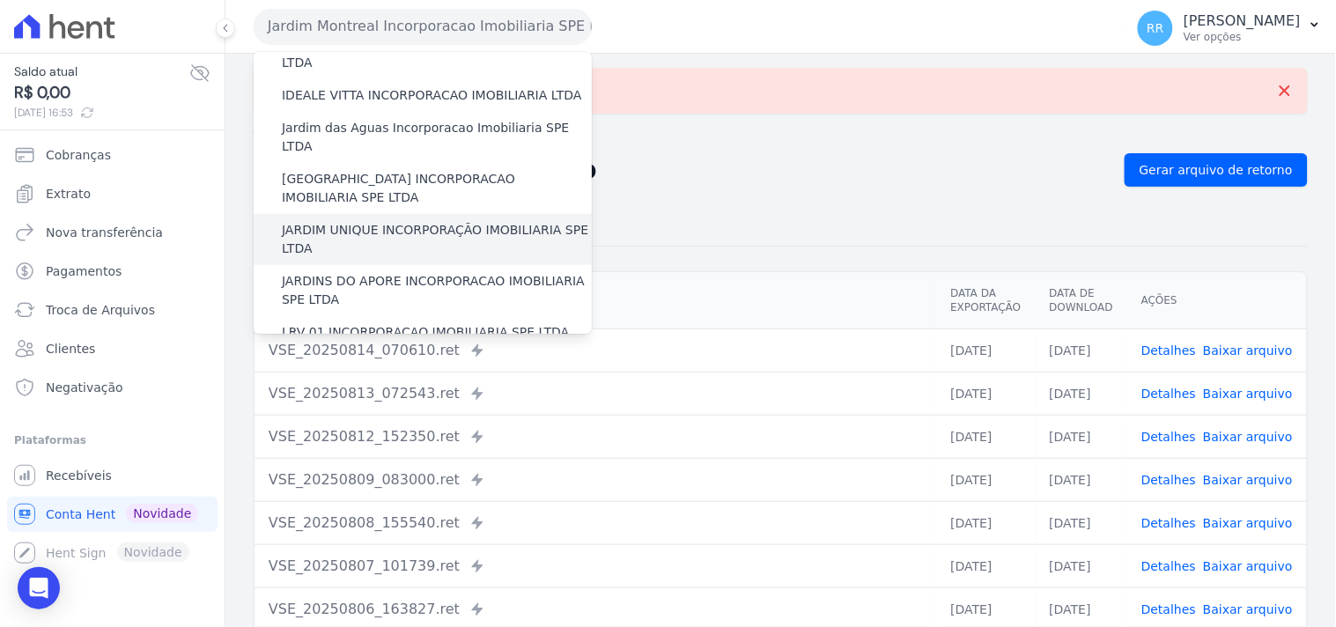
click at [402, 221] on label "JARDIM UNIQUE INCORPORAÇÃO IMOBILIARIA SPE LTDA" at bounding box center [437, 239] width 310 height 37
click at [0, 0] on input "JARDIM UNIQUE INCORPORAÇÃO IMOBILIARIA SPE LTDA" at bounding box center [0, 0] width 0 height 0
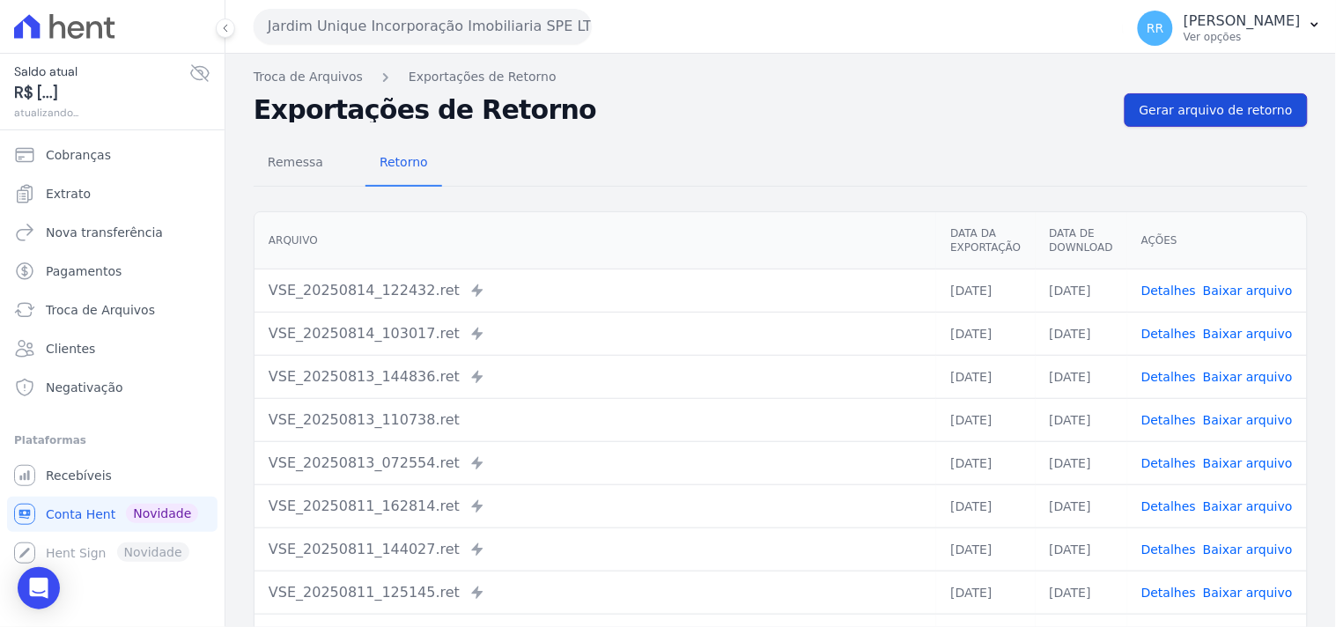
click at [1186, 106] on span "Gerar arquivo de retorno" at bounding box center [1216, 110] width 153 height 18
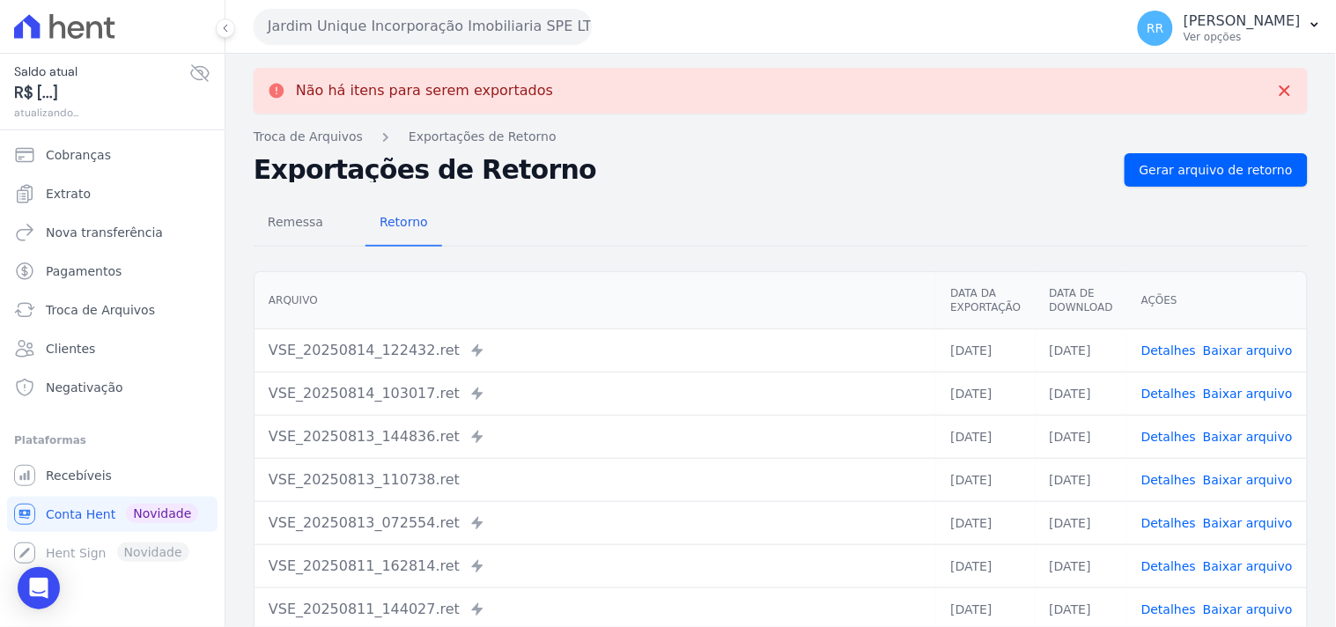
click at [388, 28] on button "Jardim Unique Incorporação Imobiliaria SPE LTDA" at bounding box center [423, 26] width 338 height 35
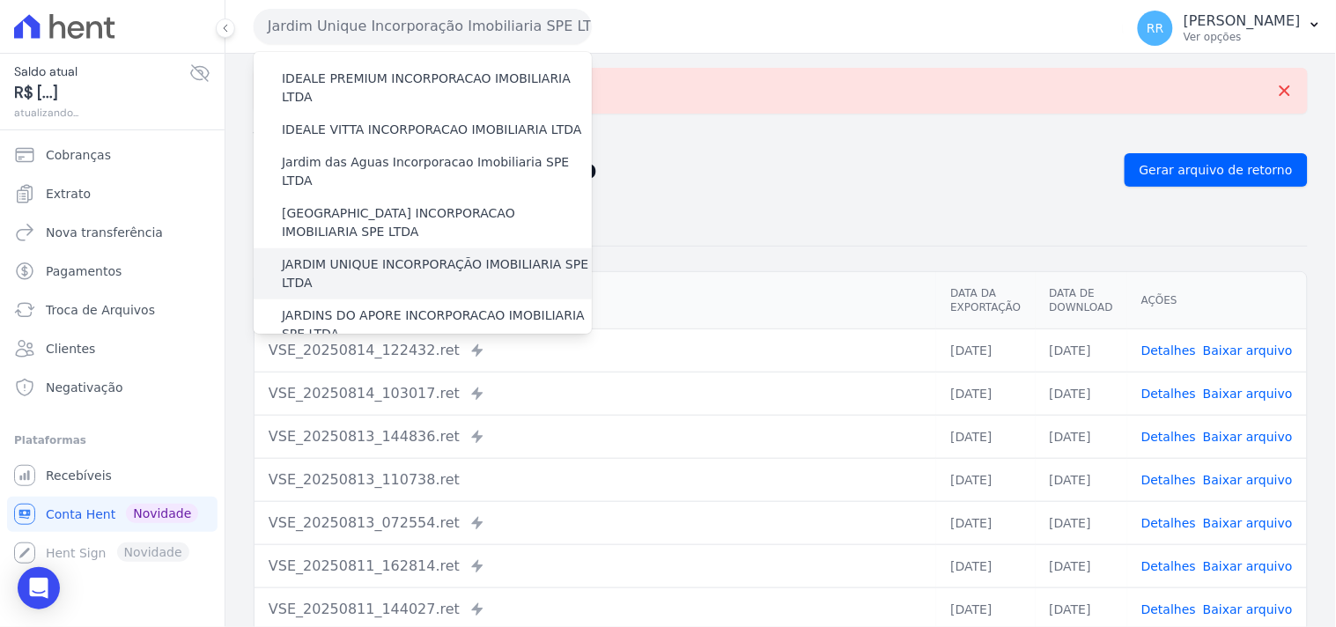
scroll to position [261, 0]
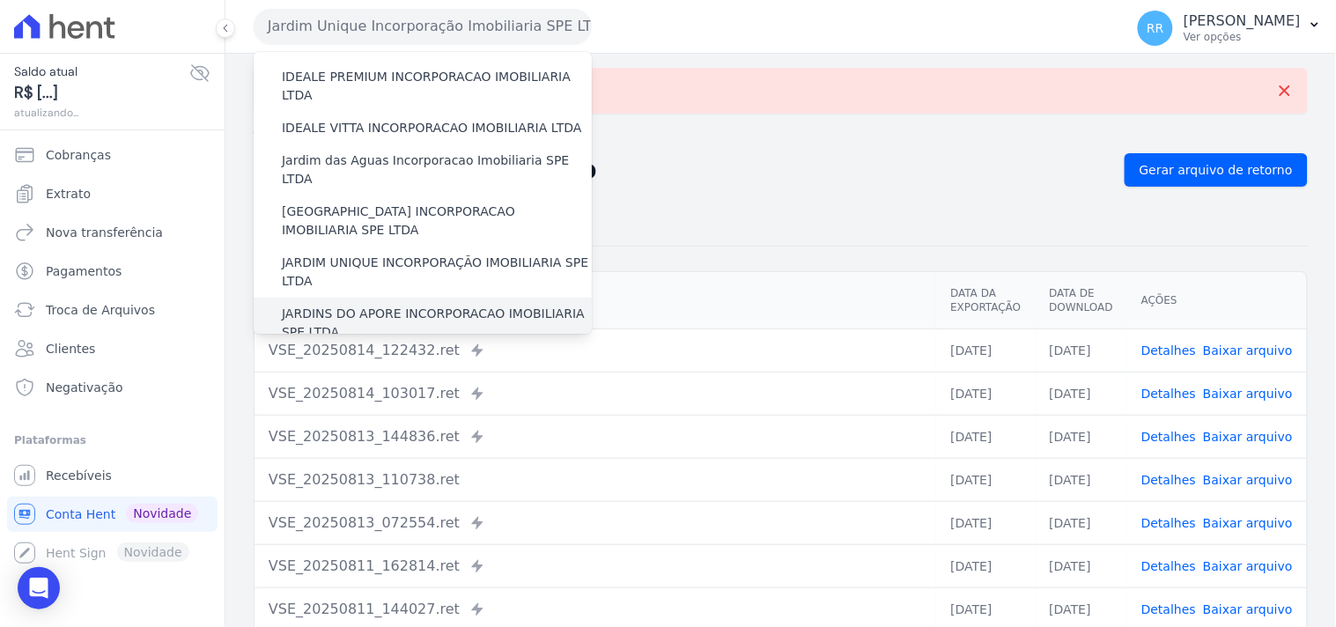
click at [391, 305] on label "JARDINS DO APORE INCORPORACAO IMOBILIARIA SPE LTDA" at bounding box center [437, 323] width 310 height 37
click at [0, 0] on input "JARDINS DO APORE INCORPORACAO IMOBILIARIA SPE LTDA" at bounding box center [0, 0] width 0 height 0
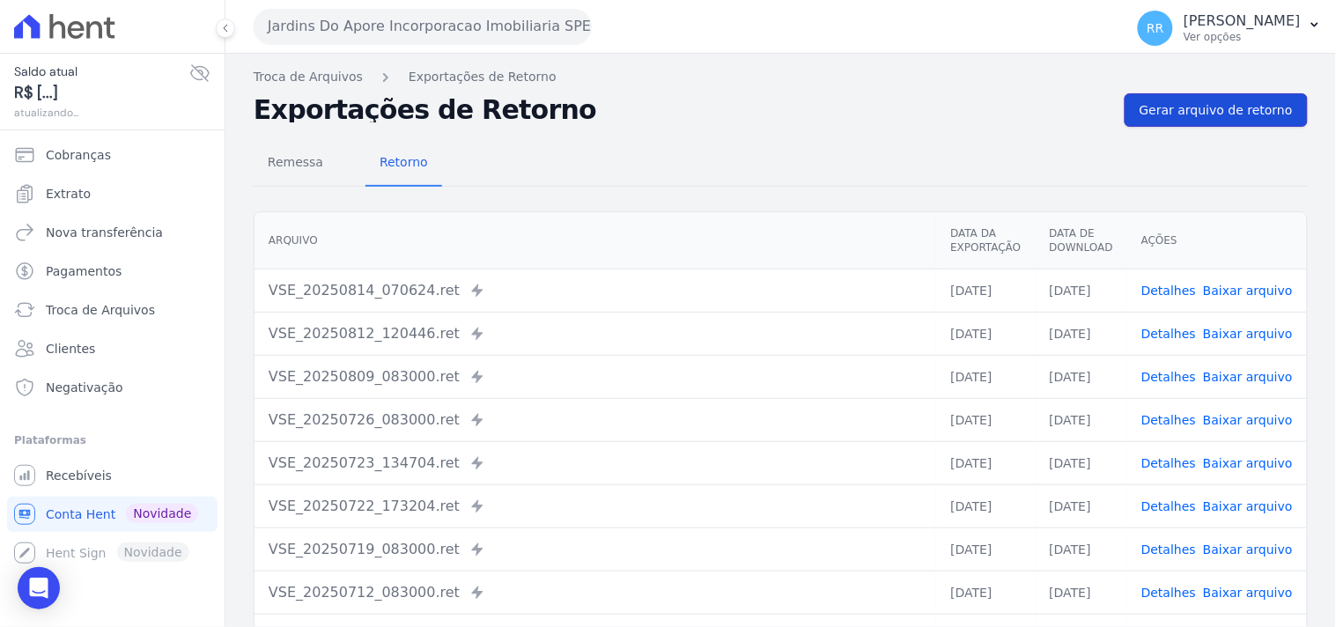
click at [1200, 124] on link "Gerar arquivo de retorno" at bounding box center [1216, 109] width 183 height 33
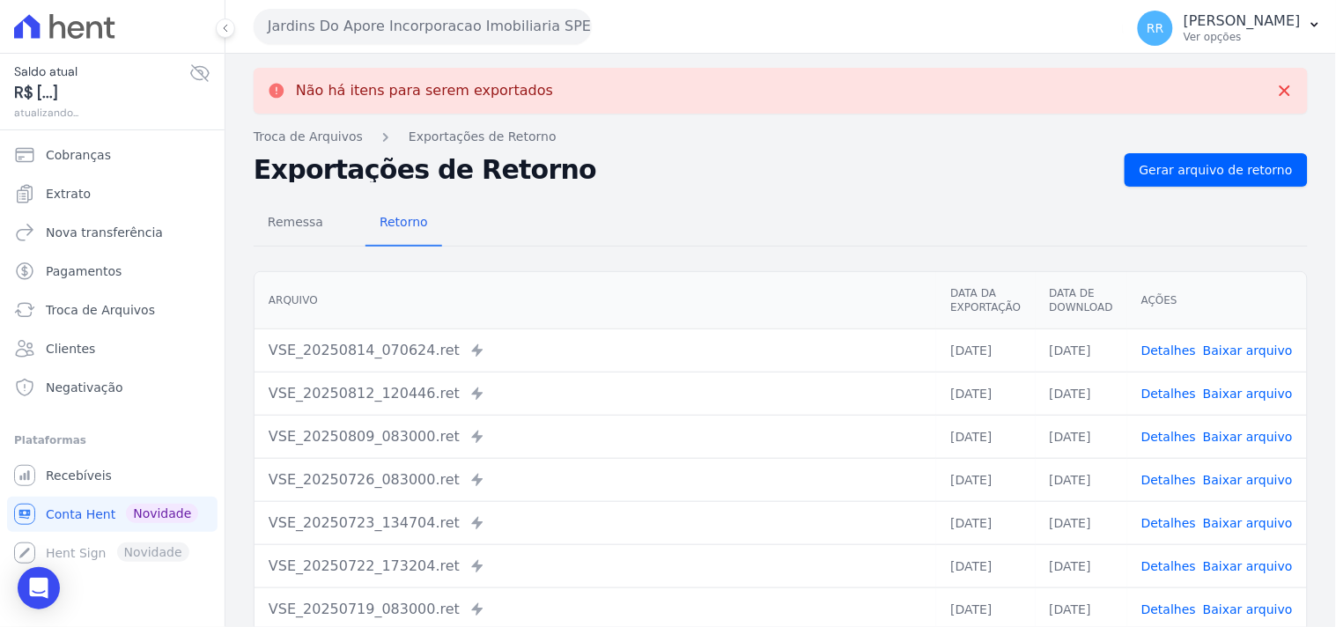
click at [412, 33] on button "Jardins Do Apore Incorporacao Imobiliaria SPE LTDA" at bounding box center [423, 26] width 338 height 35
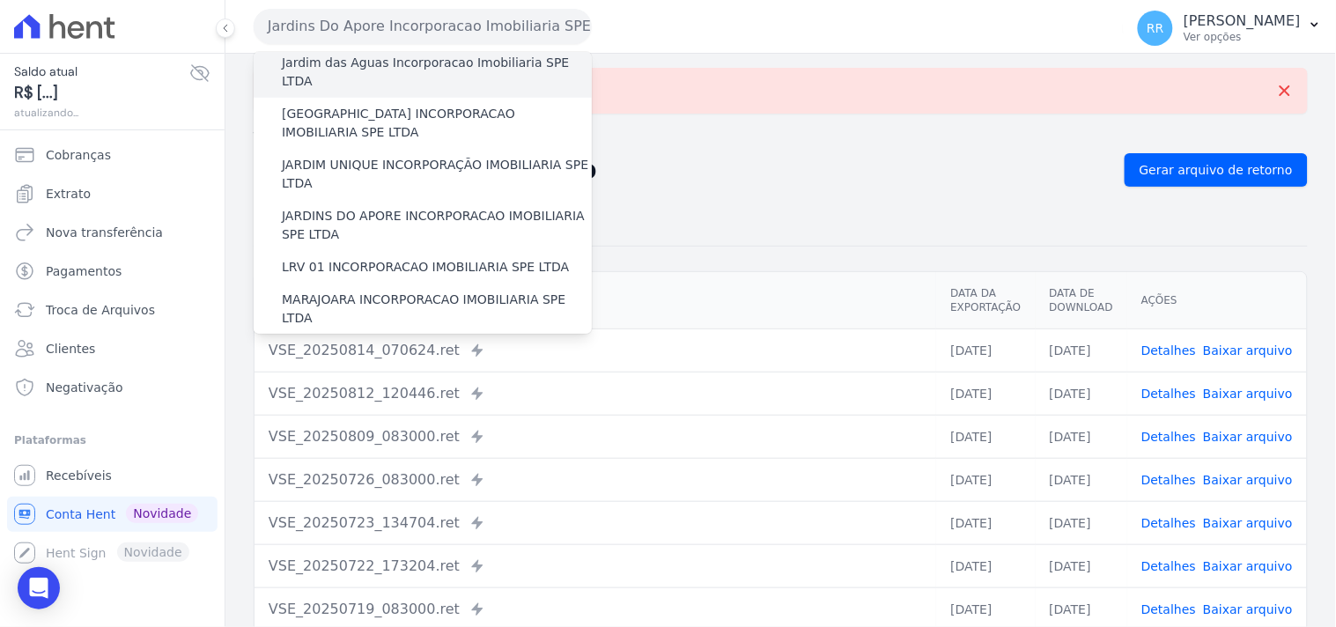
scroll to position [424, 0]
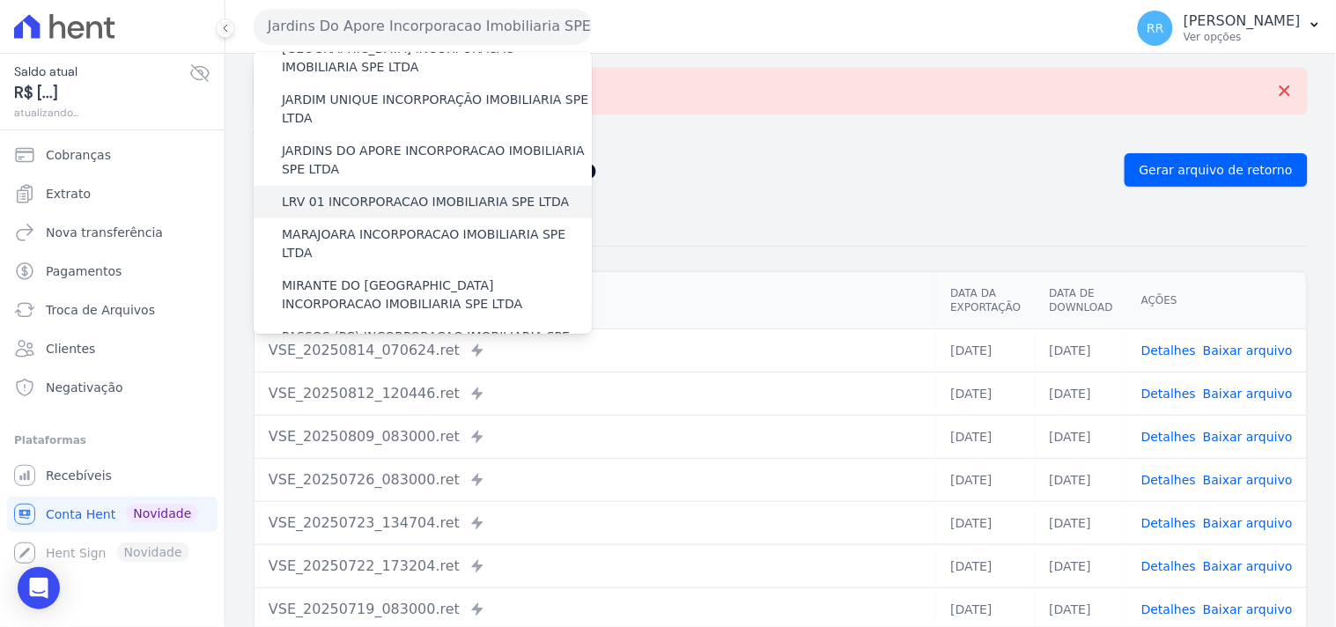
click at [363, 193] on label "LRV 01 INCORPORACAO IMOBILIARIA SPE LTDA" at bounding box center [425, 202] width 287 height 18
click at [0, 0] on input "LRV 01 INCORPORACAO IMOBILIARIA SPE LTDA" at bounding box center [0, 0] width 0 height 0
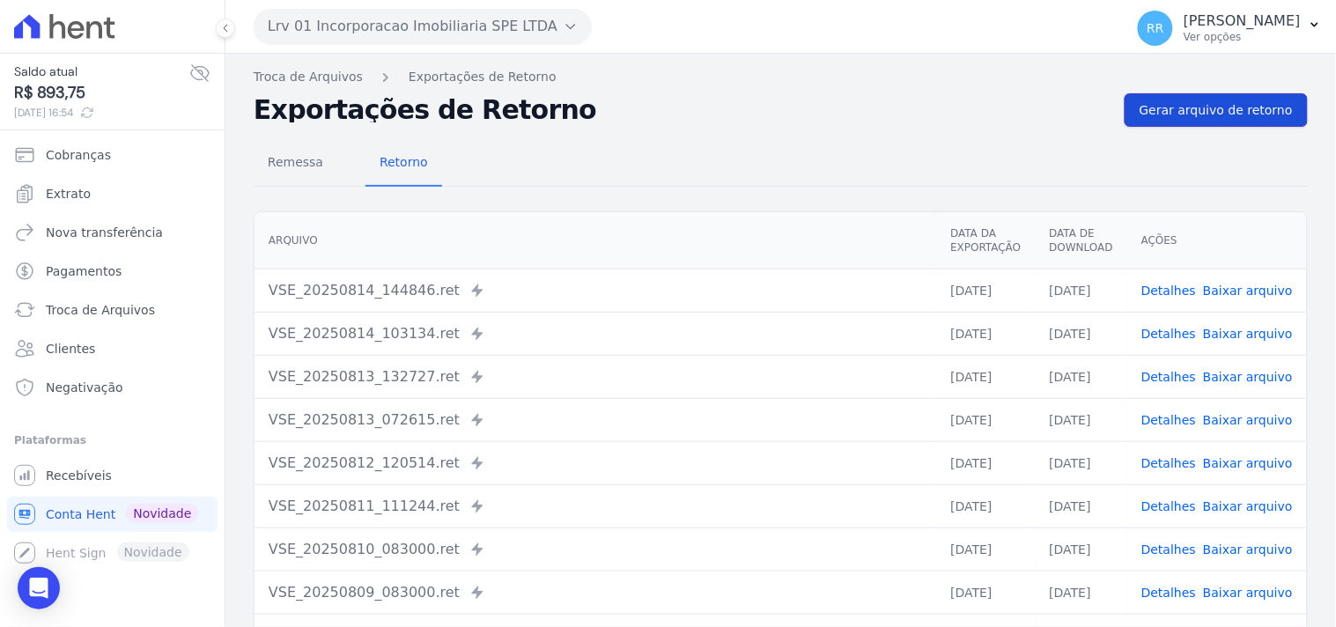
click at [1164, 120] on link "Gerar arquivo de retorno" at bounding box center [1216, 109] width 183 height 33
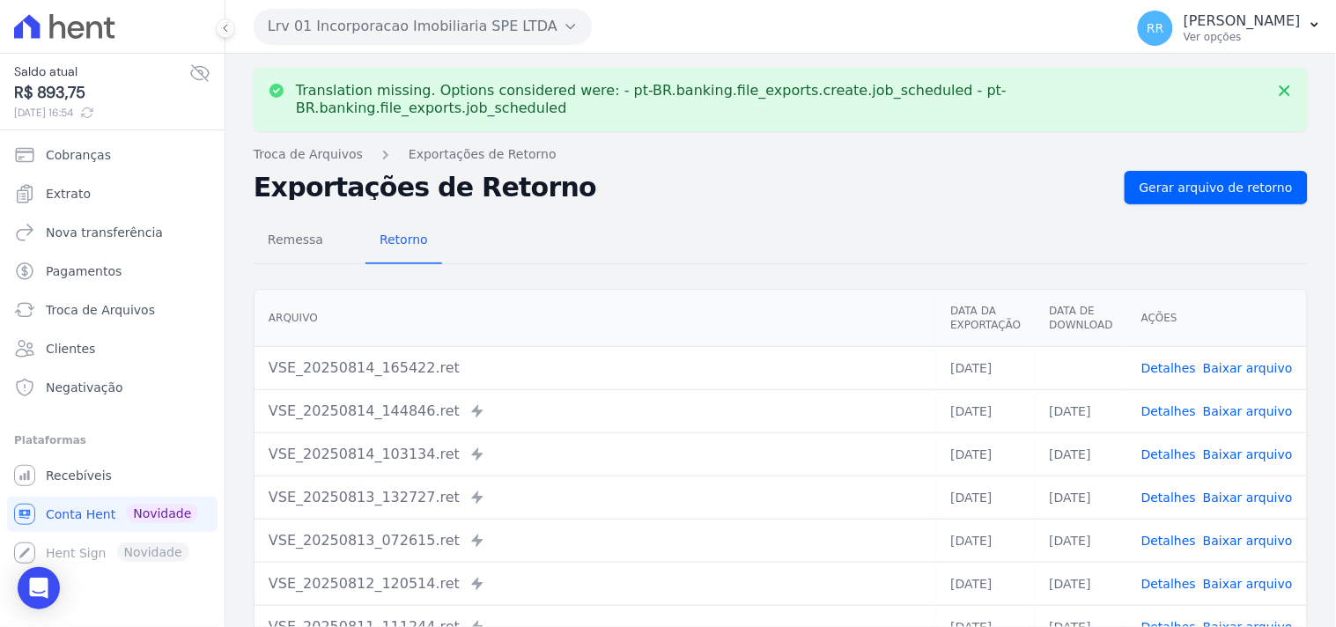
click at [1253, 361] on link "Baixar arquivo" at bounding box center [1248, 368] width 90 height 14
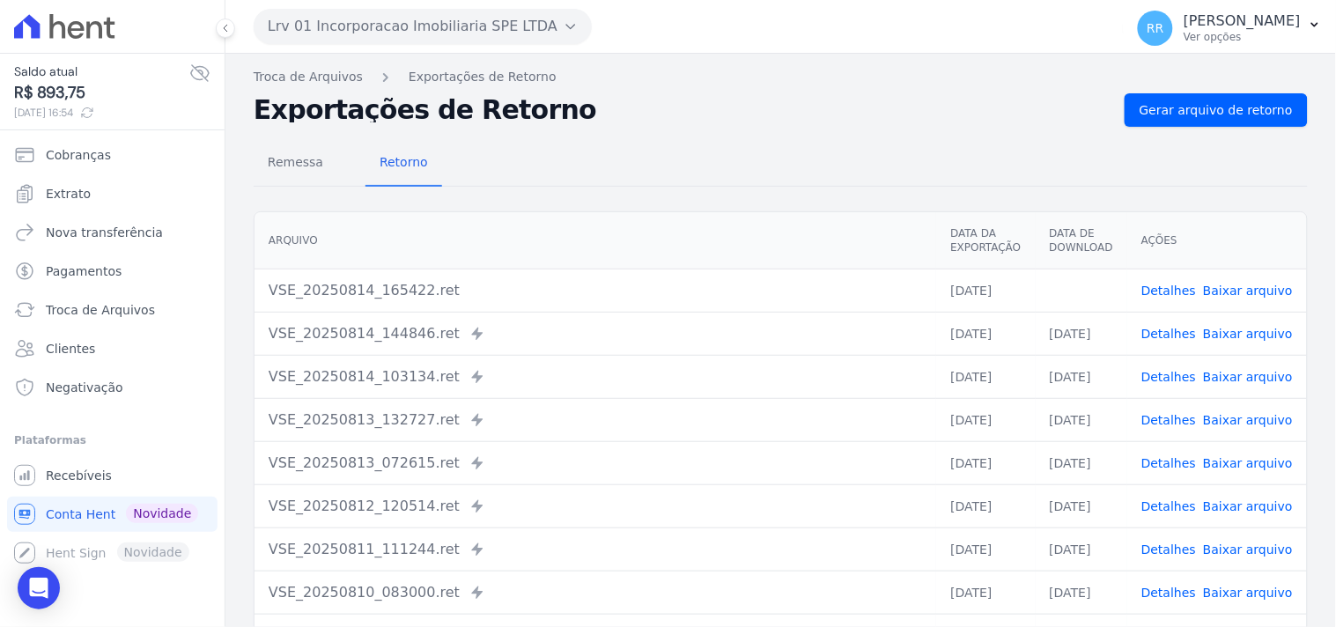
click at [526, 155] on div "Remessa Retorno" at bounding box center [781, 164] width 1054 height 46
click at [278, 27] on button "Lrv 01 Incorporacao Imobiliaria SPE LTDA" at bounding box center [423, 26] width 338 height 35
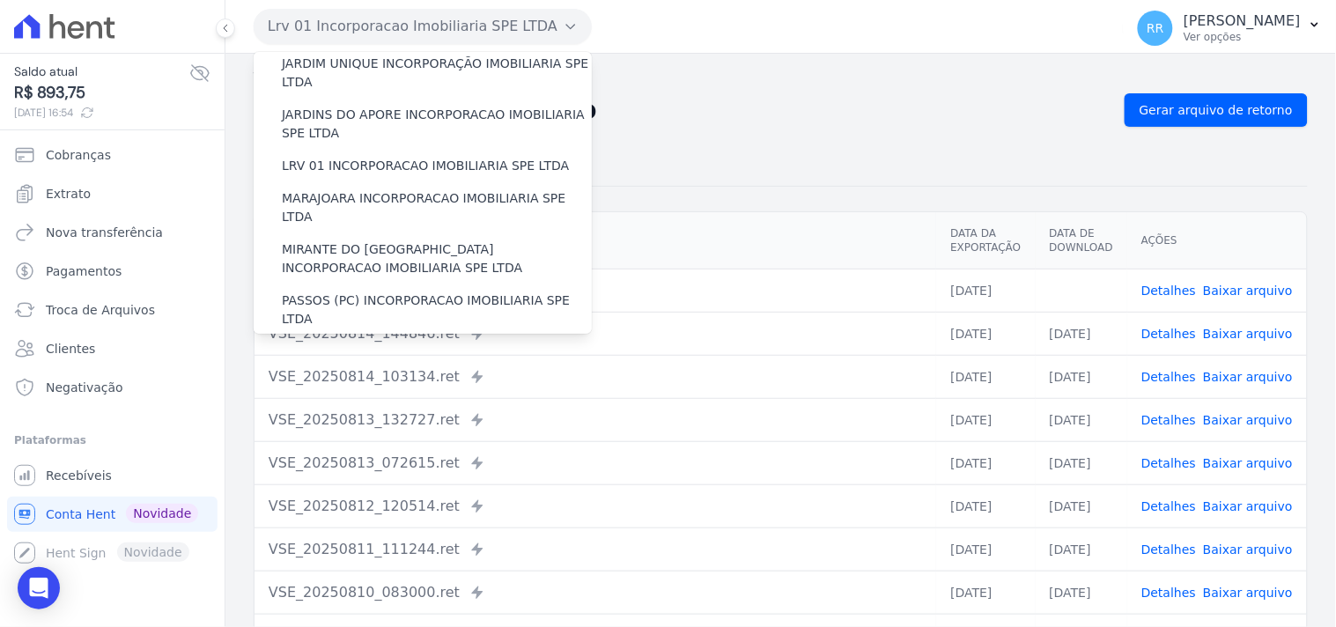
scroll to position [456, 0]
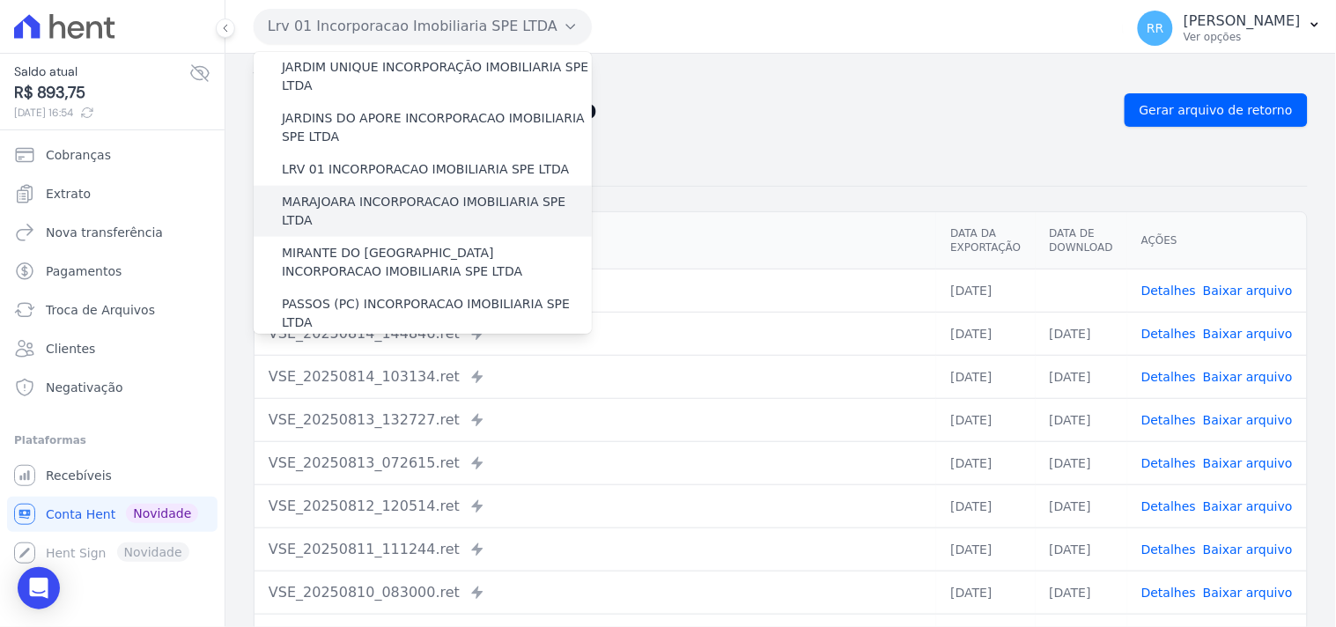
click at [365, 193] on label "MARAJOARA INCORPORACAO IMOBILIARIA SPE LTDA" at bounding box center [437, 211] width 310 height 37
click at [0, 0] on input "MARAJOARA INCORPORACAO IMOBILIARIA SPE LTDA" at bounding box center [0, 0] width 0 height 0
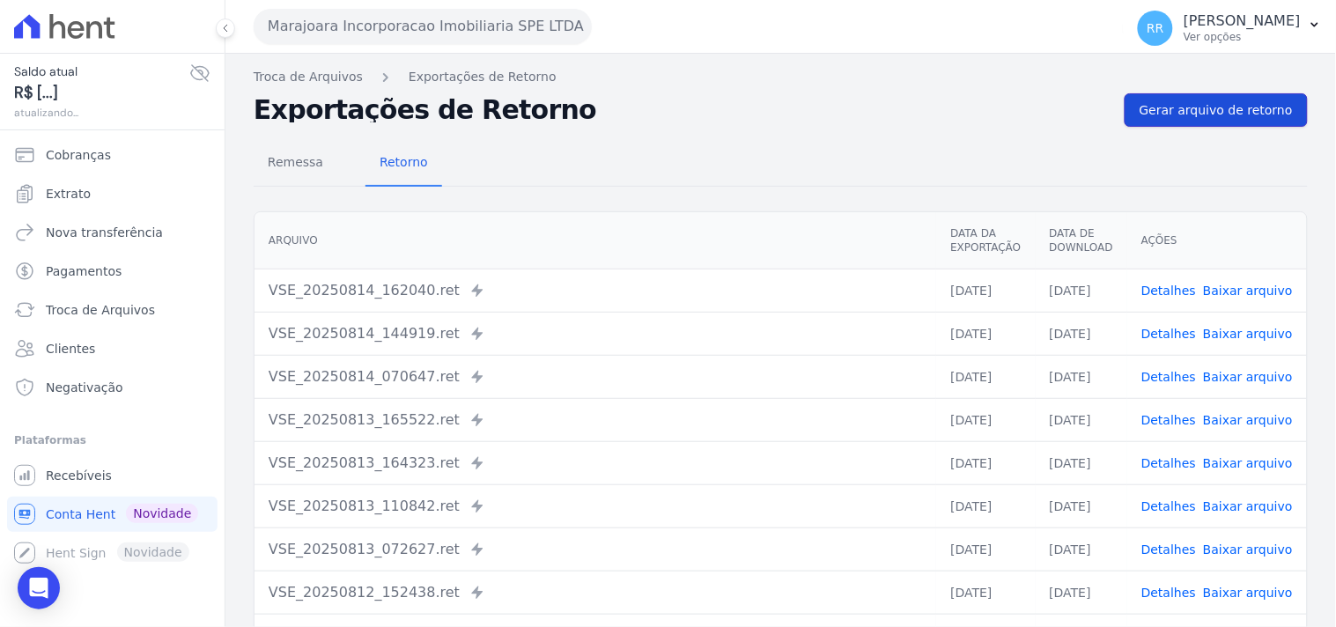
click at [1193, 98] on link "Gerar arquivo de retorno" at bounding box center [1216, 109] width 183 height 33
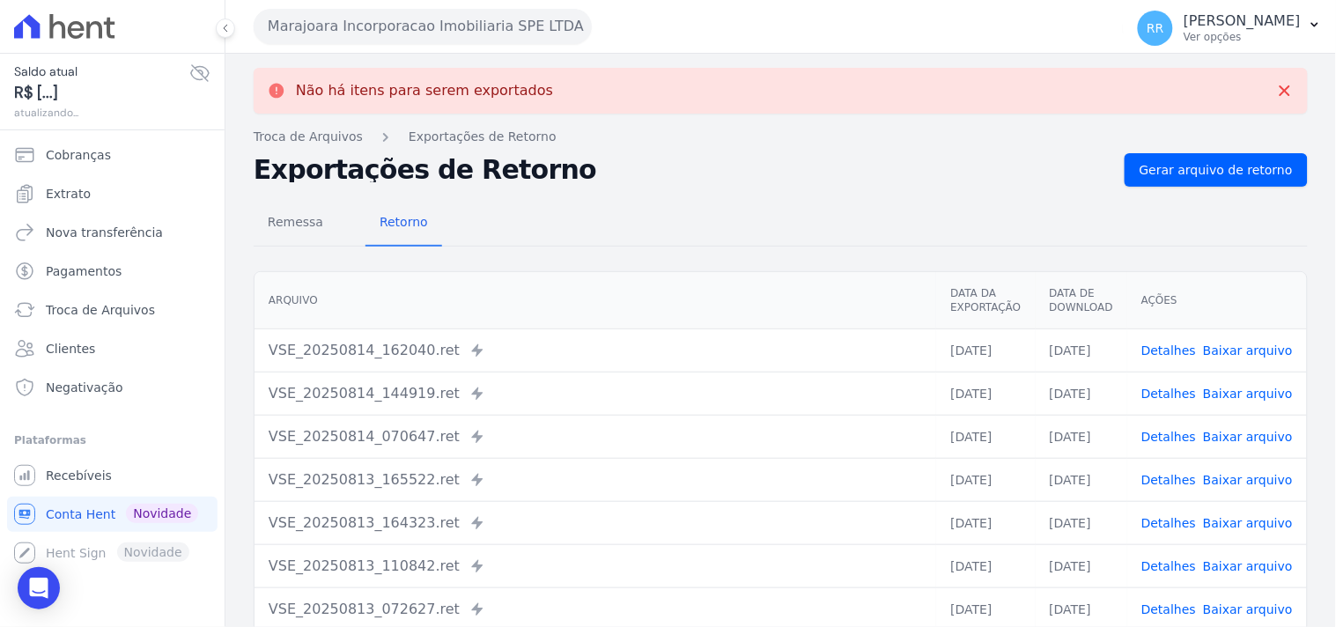
click at [331, 23] on button "Marajoara Incorporacao Imobiliaria SPE LTDA" at bounding box center [423, 26] width 338 height 35
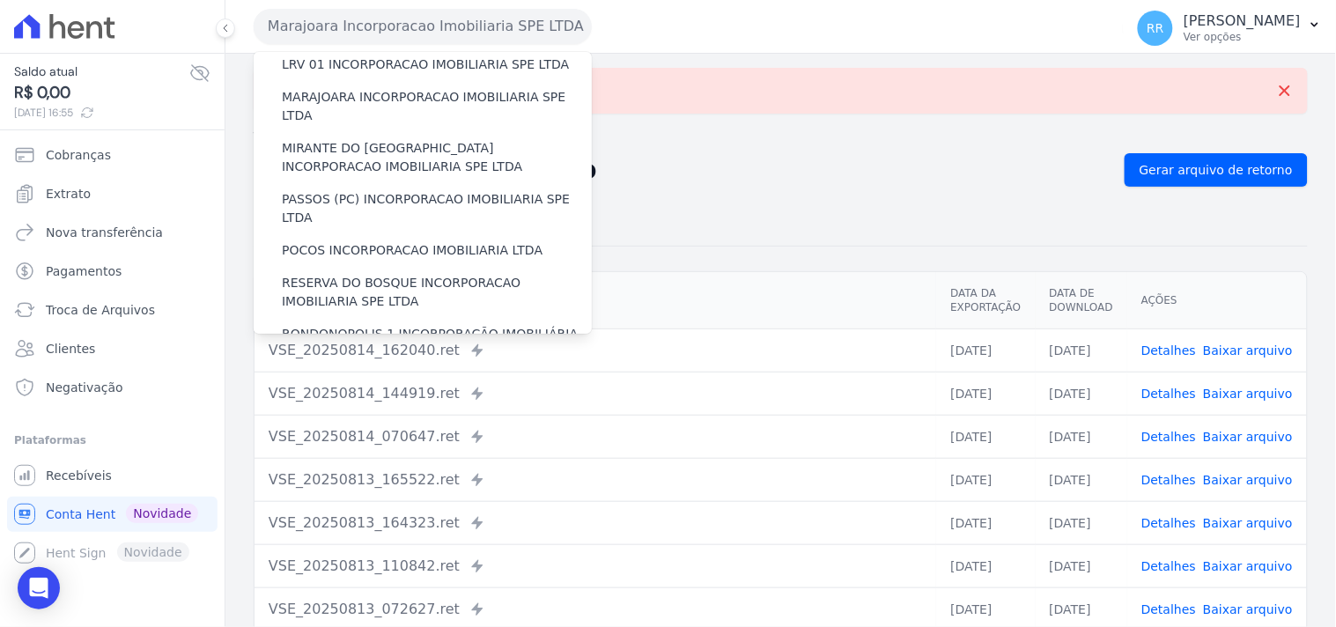
scroll to position [555, 0]
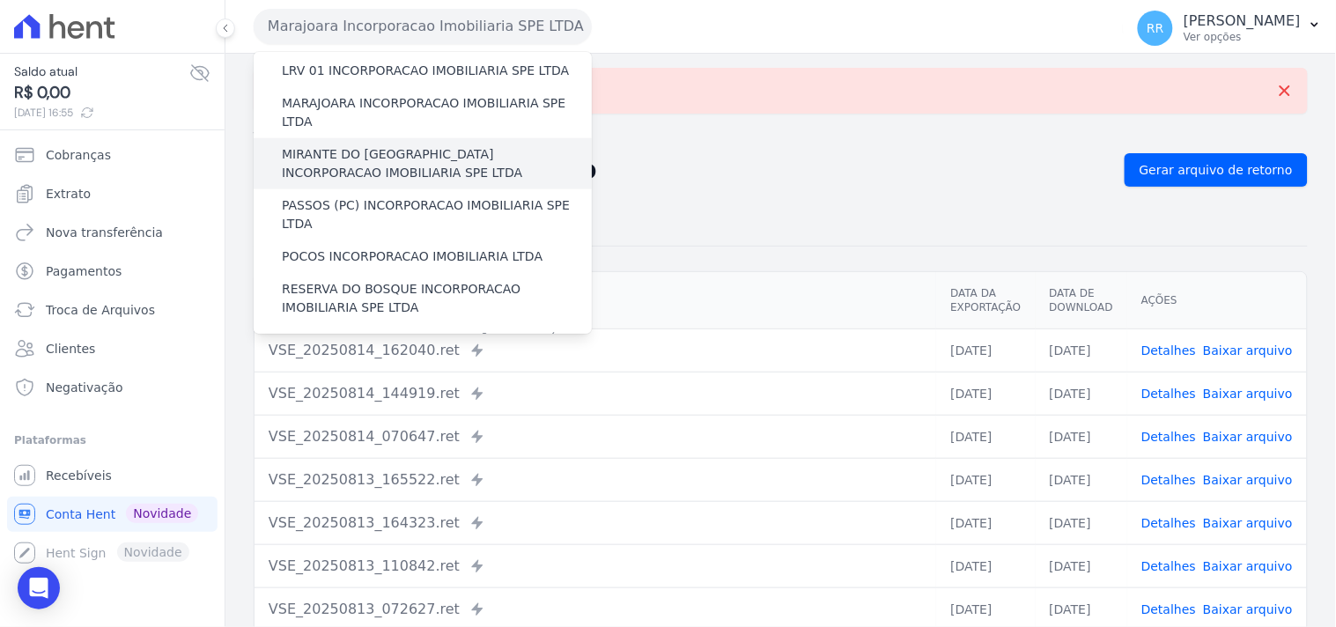
click at [332, 145] on label "MIRANTE DO [GEOGRAPHIC_DATA] INCORPORACAO IMOBILIARIA SPE LTDA" at bounding box center [437, 163] width 310 height 37
click at [0, 0] on input "MIRANTE DO [GEOGRAPHIC_DATA] INCORPORACAO IMOBILIARIA SPE LTDA" at bounding box center [0, 0] width 0 height 0
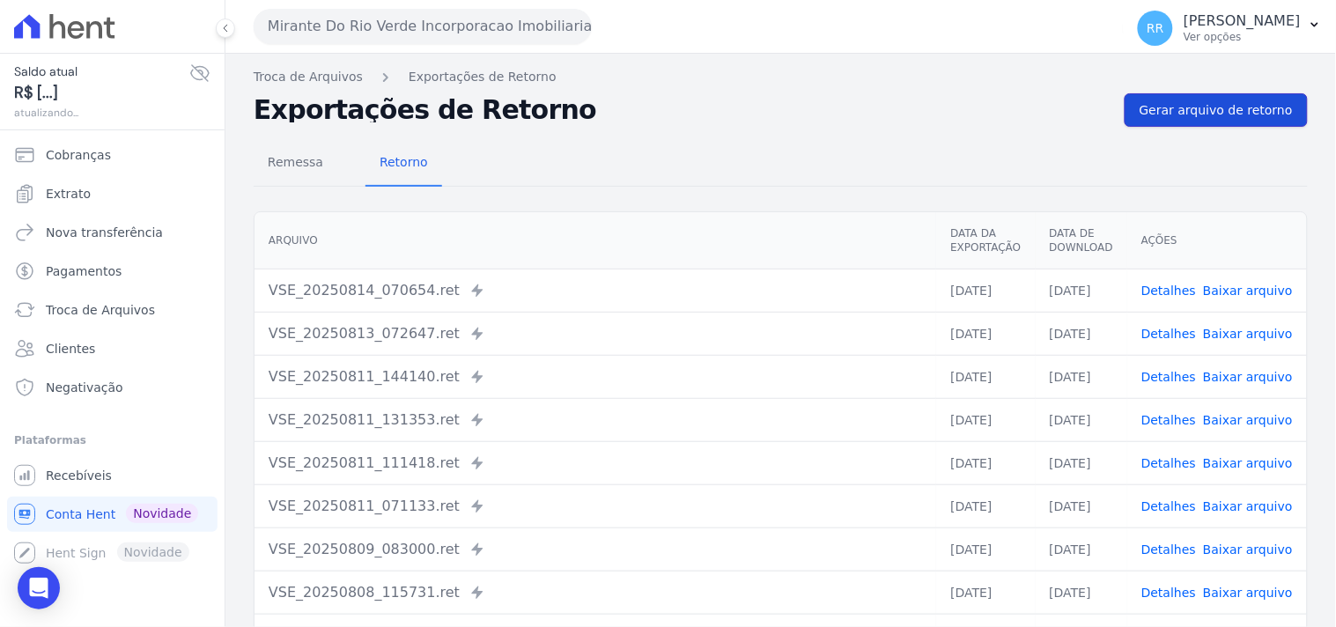
click at [1137, 104] on link "Gerar arquivo de retorno" at bounding box center [1216, 109] width 183 height 33
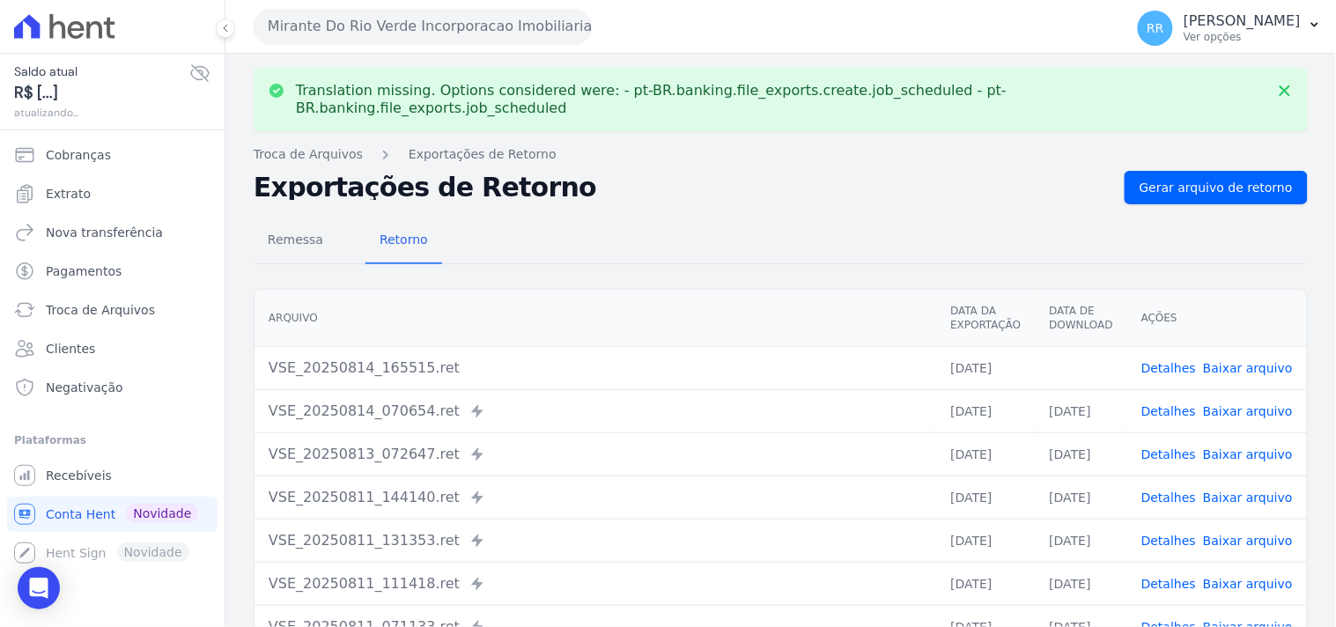
click at [1270, 361] on link "Baixar arquivo" at bounding box center [1248, 368] width 90 height 14
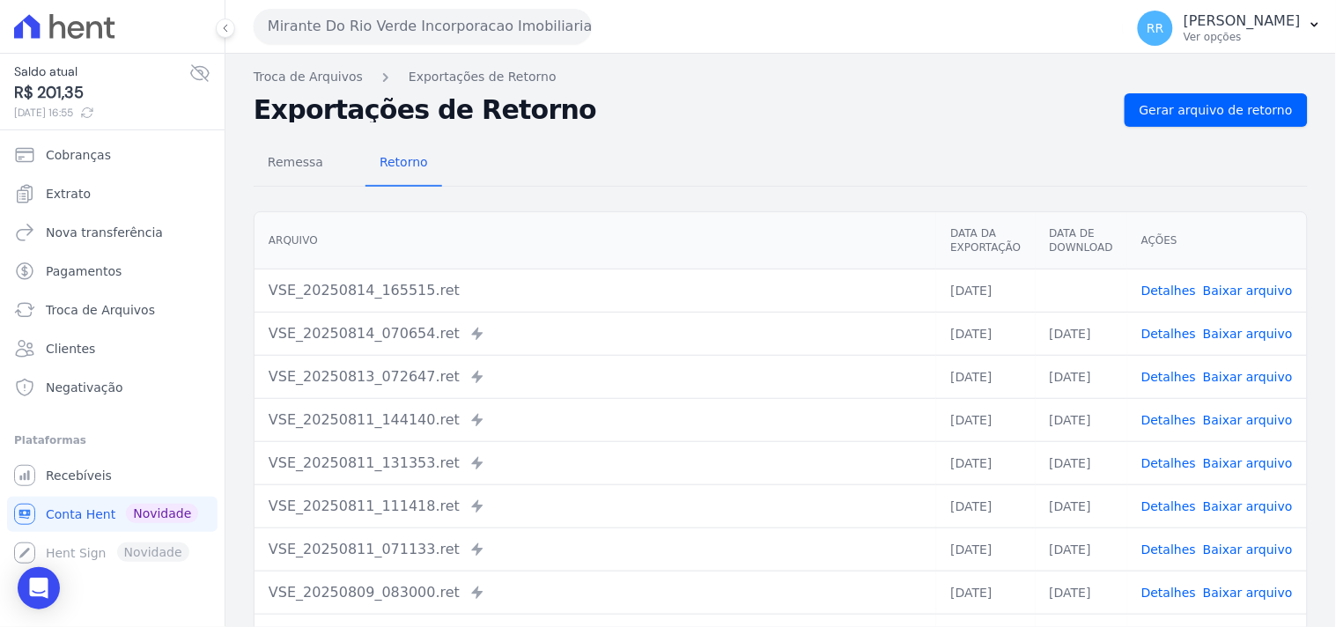
click at [647, 146] on div "Remessa Retorno" at bounding box center [781, 164] width 1054 height 46
click at [551, 49] on div "Mirante Do Rio Verde Incorporacao Imobiliaria SPE LTDA Via Sul Engenharia AGUAS…" at bounding box center [685, 26] width 863 height 55
click at [550, 38] on button "Mirante Do Rio Verde Incorporacao Imobiliaria SPE LTDA" at bounding box center [423, 26] width 338 height 35
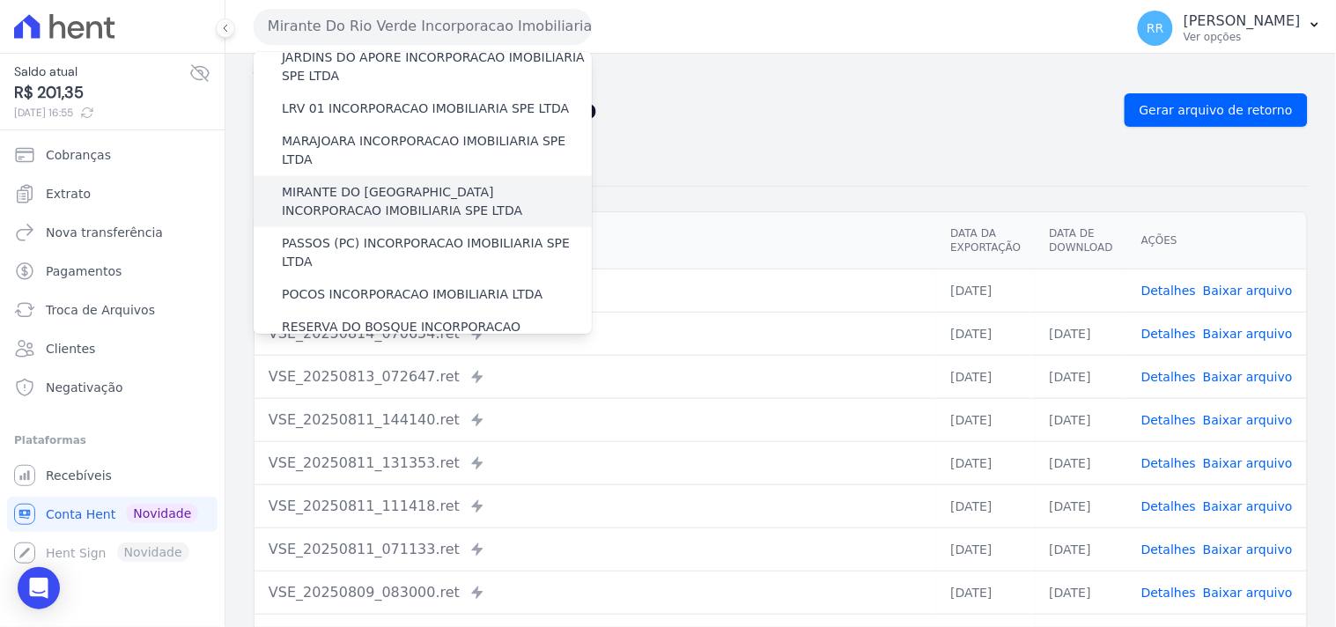
scroll to position [521, 0]
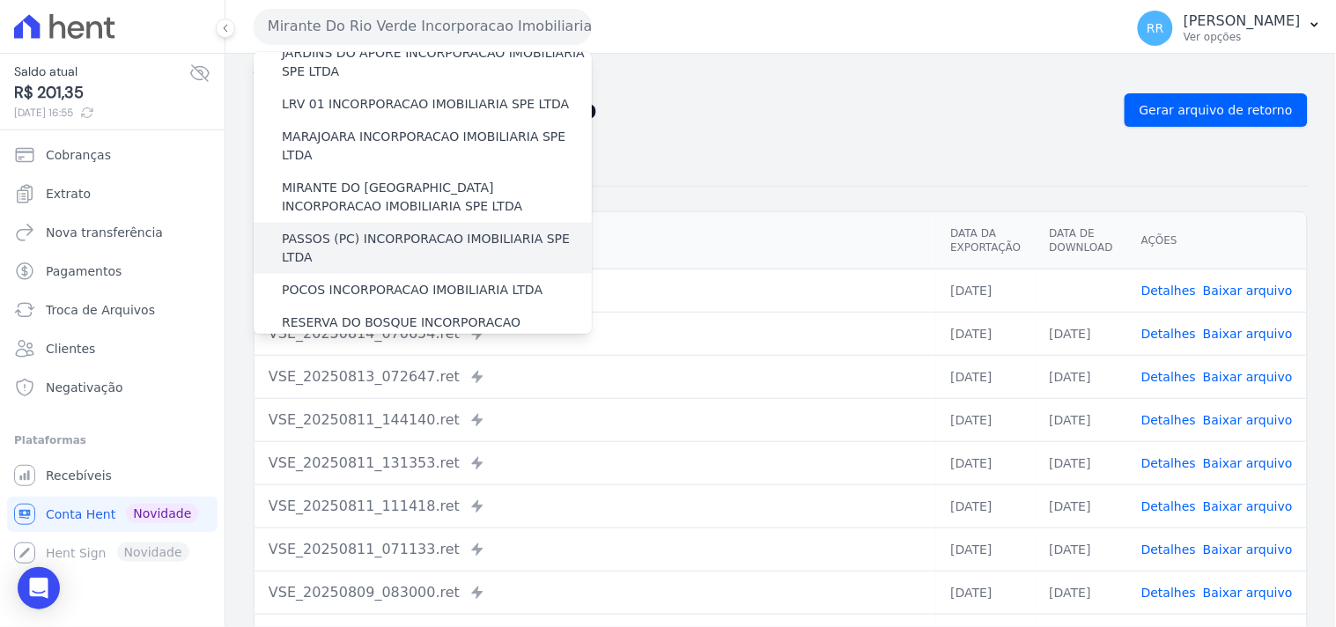
click at [353, 230] on label "PASSOS (PC) INCORPORACAO IMOBILIARIA SPE LTDA" at bounding box center [437, 248] width 310 height 37
click at [0, 0] on input "PASSOS (PC) INCORPORACAO IMOBILIARIA SPE LTDA" at bounding box center [0, 0] width 0 height 0
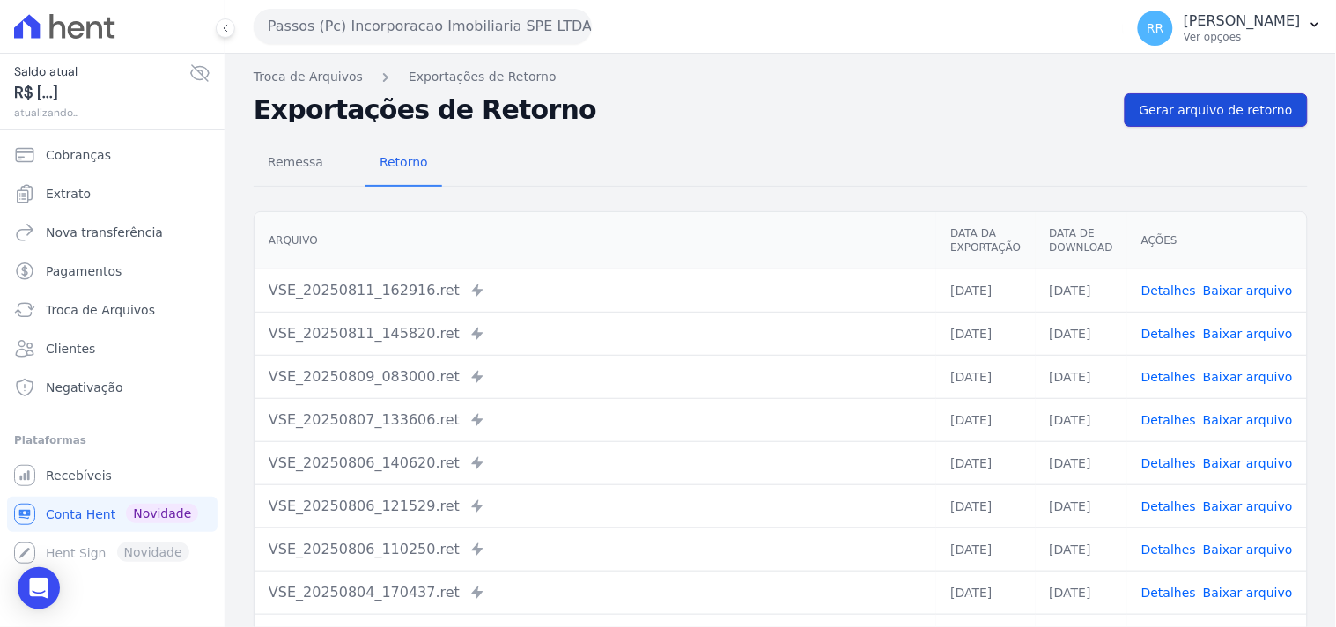
click at [1226, 101] on span "Gerar arquivo de retorno" at bounding box center [1216, 110] width 153 height 18
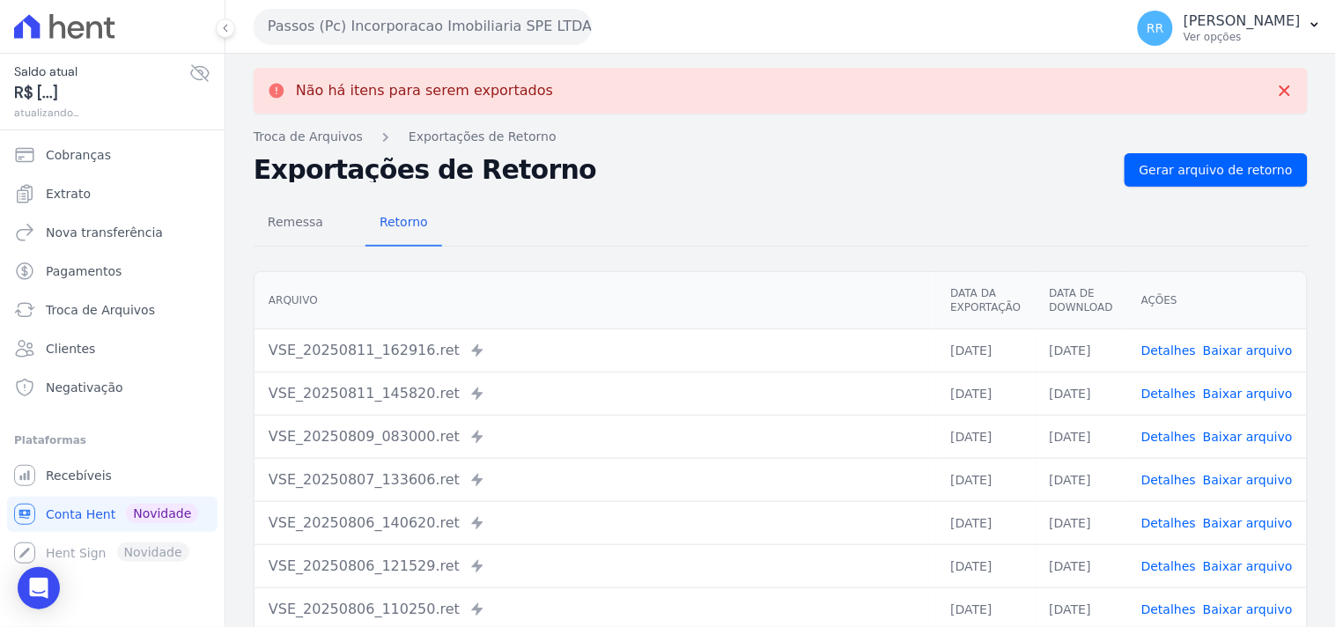
click at [446, 25] on button "Passos (Pc) Incorporacao Imobiliaria SPE LTDA" at bounding box center [423, 26] width 338 height 35
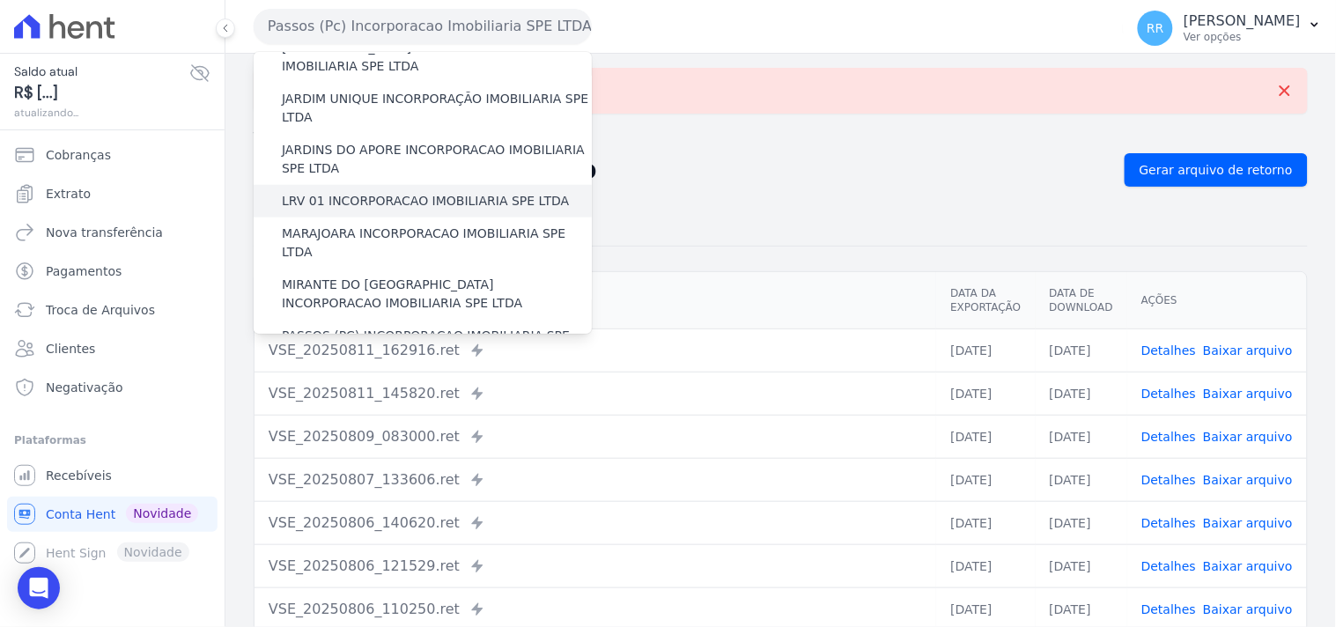
scroll to position [555, 0]
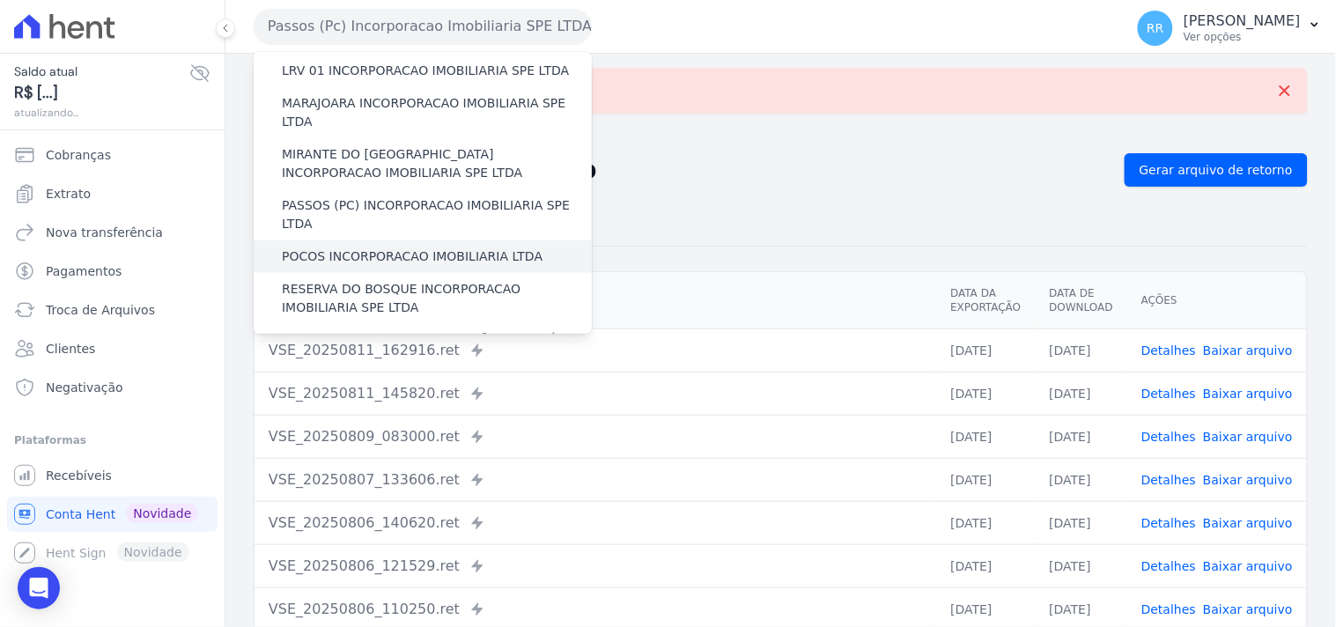
click at [392, 248] on label "POCOS INCORPORACAO IMOBILIARIA LTDA" at bounding box center [412, 257] width 261 height 18
click at [0, 0] on input "POCOS INCORPORACAO IMOBILIARIA LTDA" at bounding box center [0, 0] width 0 height 0
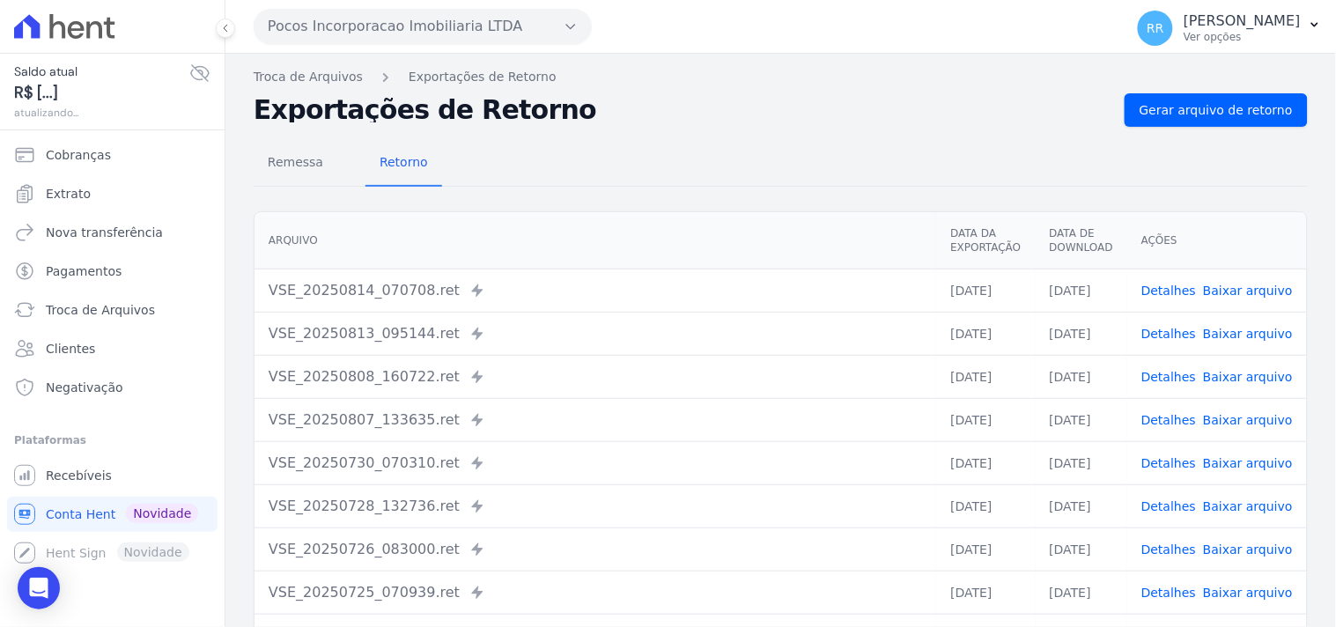
click at [1237, 89] on div "Troca de Arquivos Exportações de Retorno Exportações de Retorno Gerar arquivo d…" at bounding box center [780, 416] width 1111 height 724
click at [1222, 120] on link "Gerar arquivo de retorno" at bounding box center [1216, 109] width 183 height 33
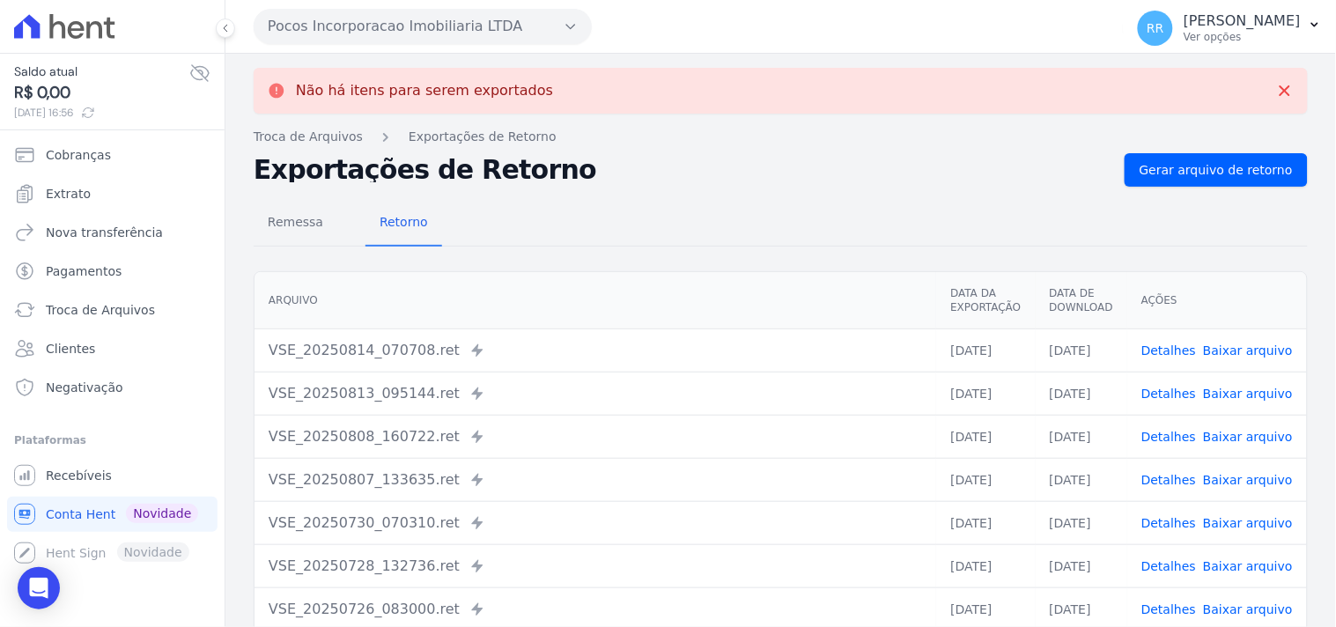
click at [444, 33] on button "Pocos Incorporacao Imobiliaria LTDA" at bounding box center [423, 26] width 338 height 35
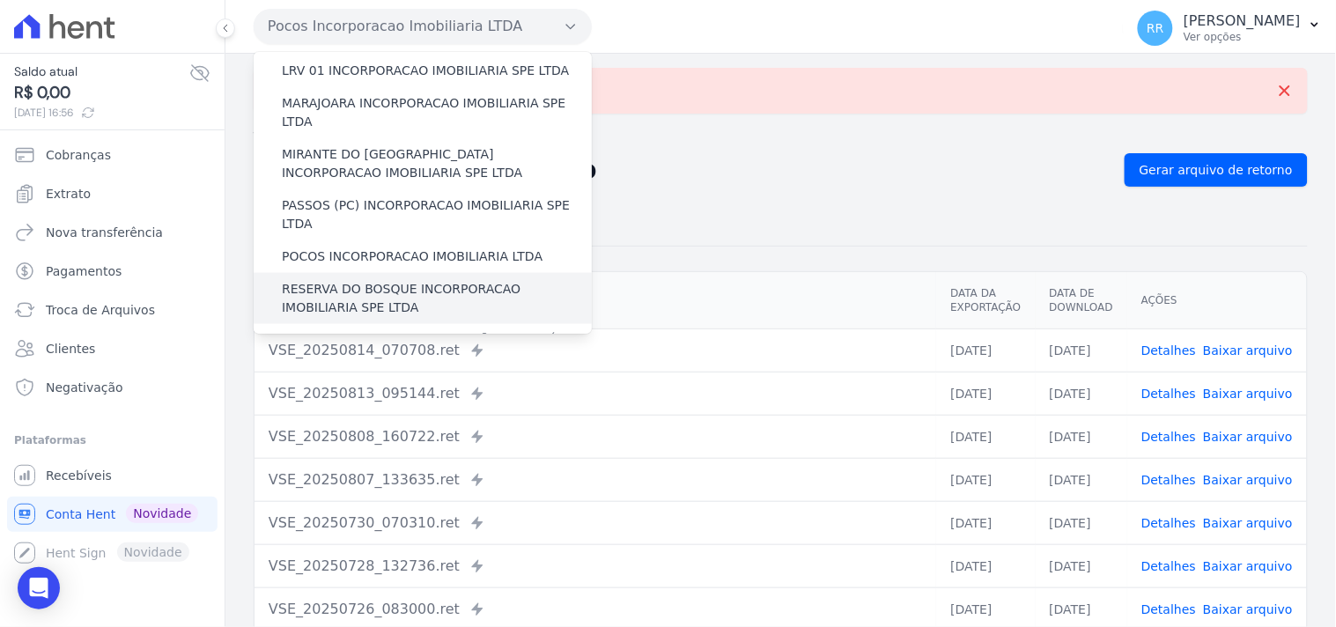
click at [386, 280] on label "RESERVA DO BOSQUE INCORPORACAO IMOBILIARIA SPE LTDA" at bounding box center [437, 298] width 310 height 37
click at [0, 0] on input "RESERVA DO BOSQUE INCORPORACAO IMOBILIARIA SPE LTDA" at bounding box center [0, 0] width 0 height 0
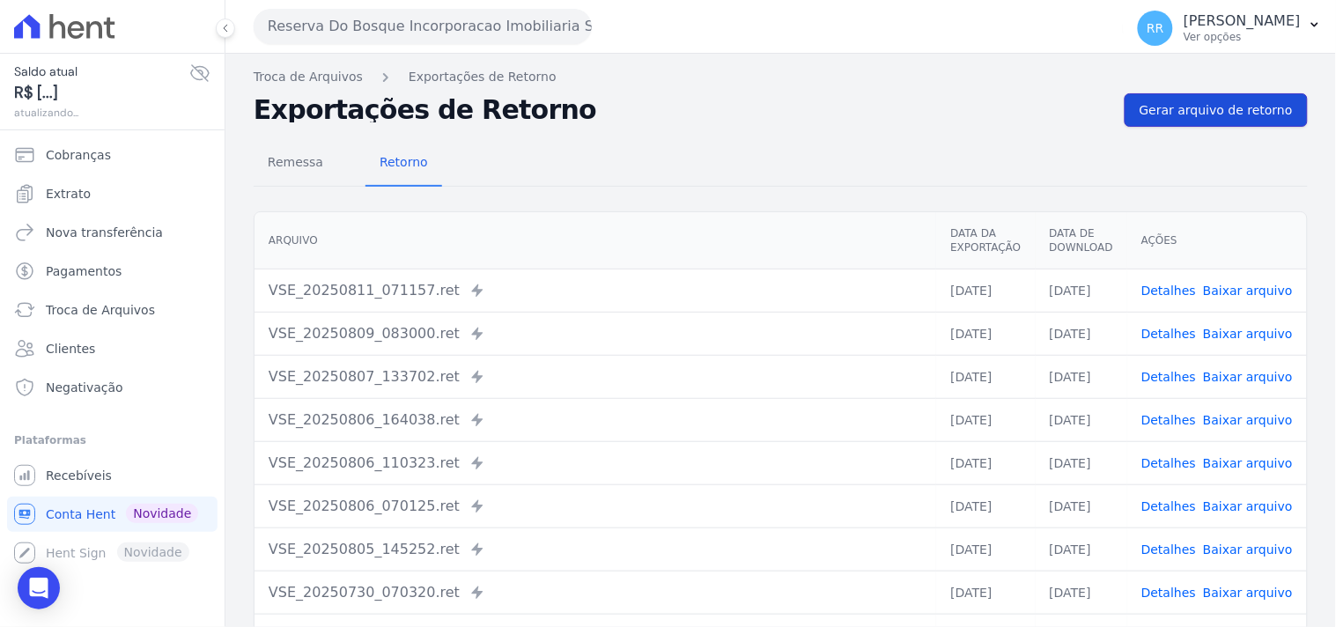
click at [1163, 101] on span "Gerar arquivo de retorno" at bounding box center [1216, 110] width 153 height 18
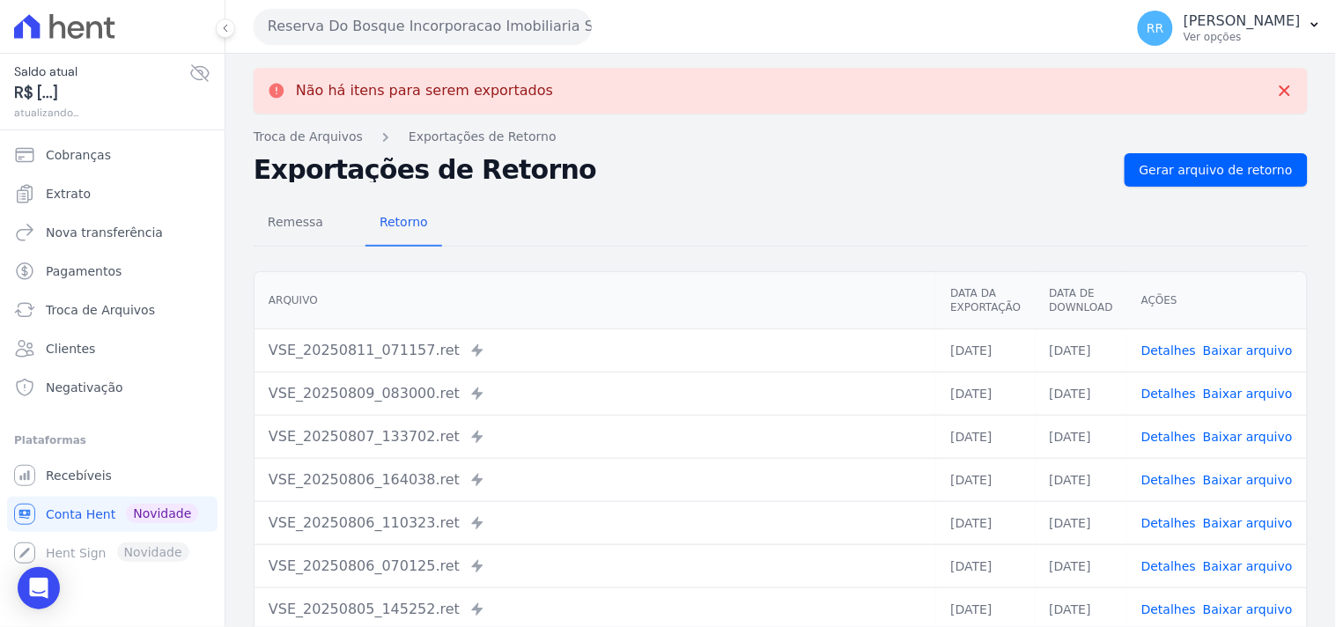
click at [499, 30] on button "Reserva Do Bosque Incorporacao Imobiliaria SPE LTDA" at bounding box center [423, 26] width 338 height 35
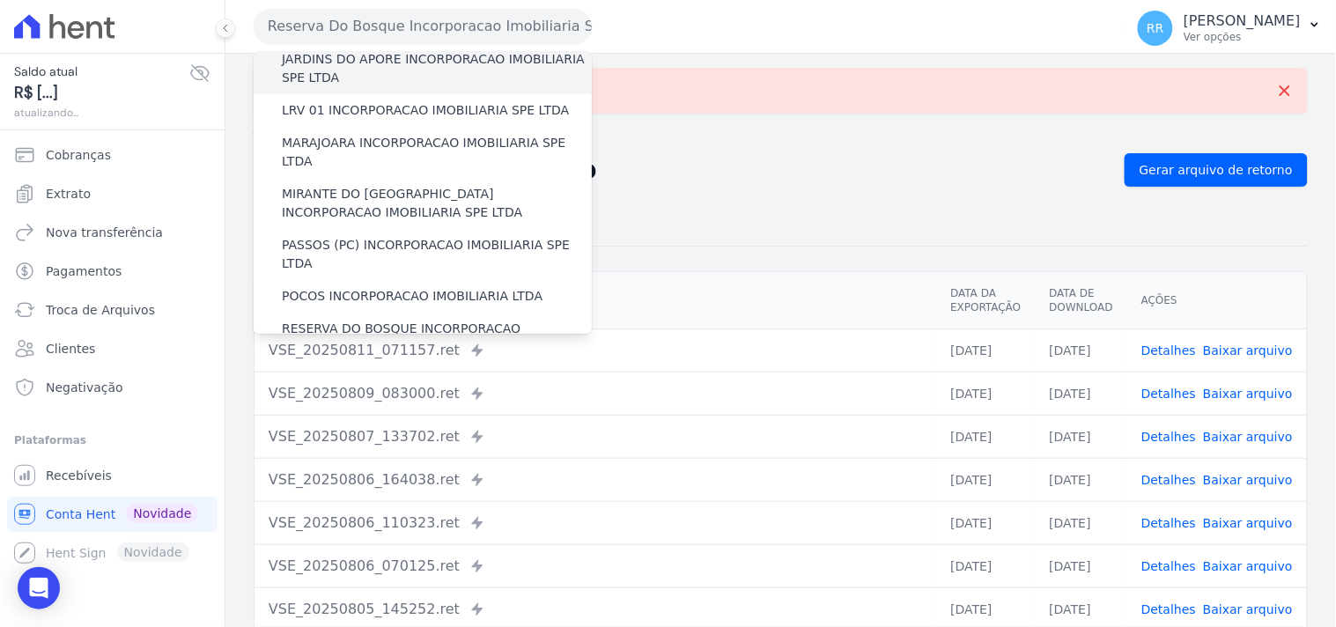
scroll to position [684, 0]
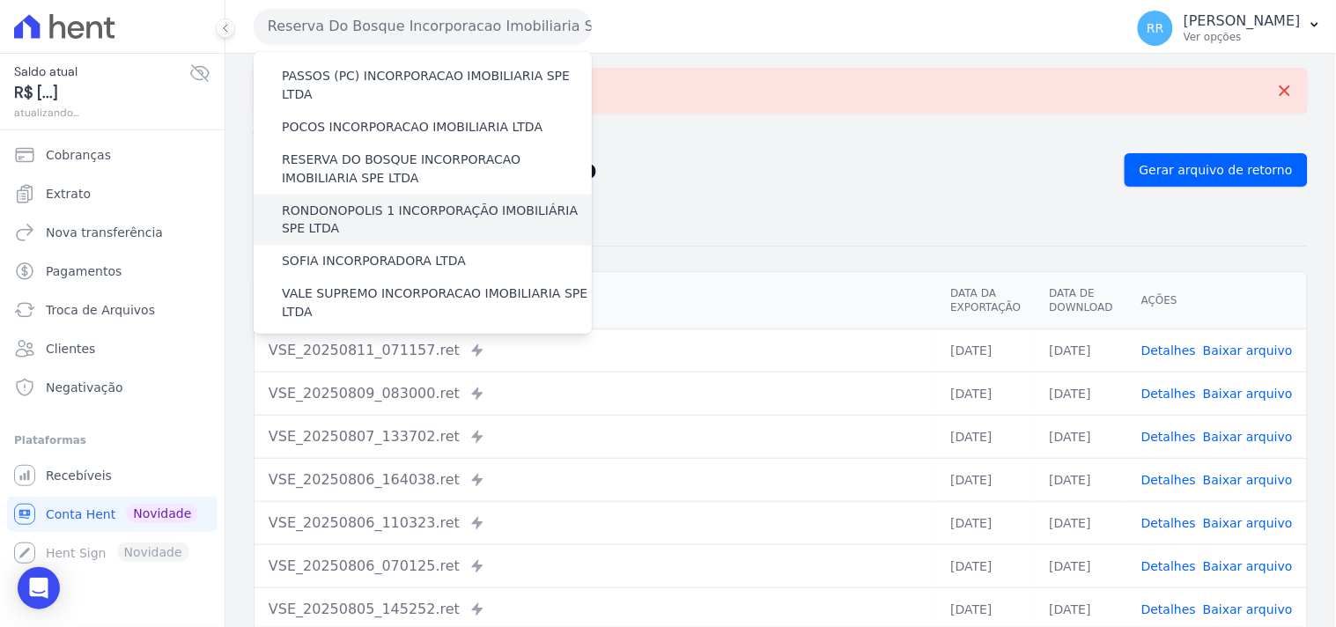
click at [371, 202] on label "RONDONOPOLIS 1 INCORPORAÇÃO IMOBILIÁRIA SPE LTDA" at bounding box center [437, 220] width 310 height 37
click at [0, 0] on input "RONDONOPOLIS 1 INCORPORAÇÃO IMOBILIÁRIA SPE LTDA" at bounding box center [0, 0] width 0 height 0
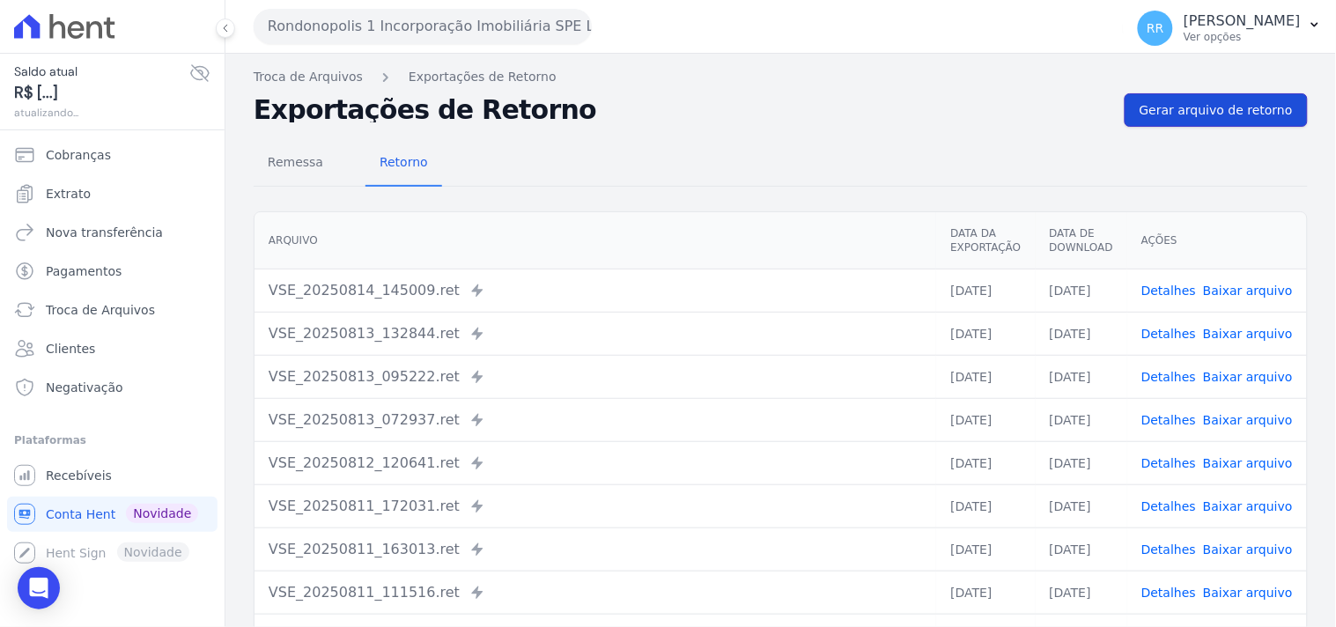
click at [1143, 111] on span "Gerar arquivo de retorno" at bounding box center [1216, 110] width 153 height 18
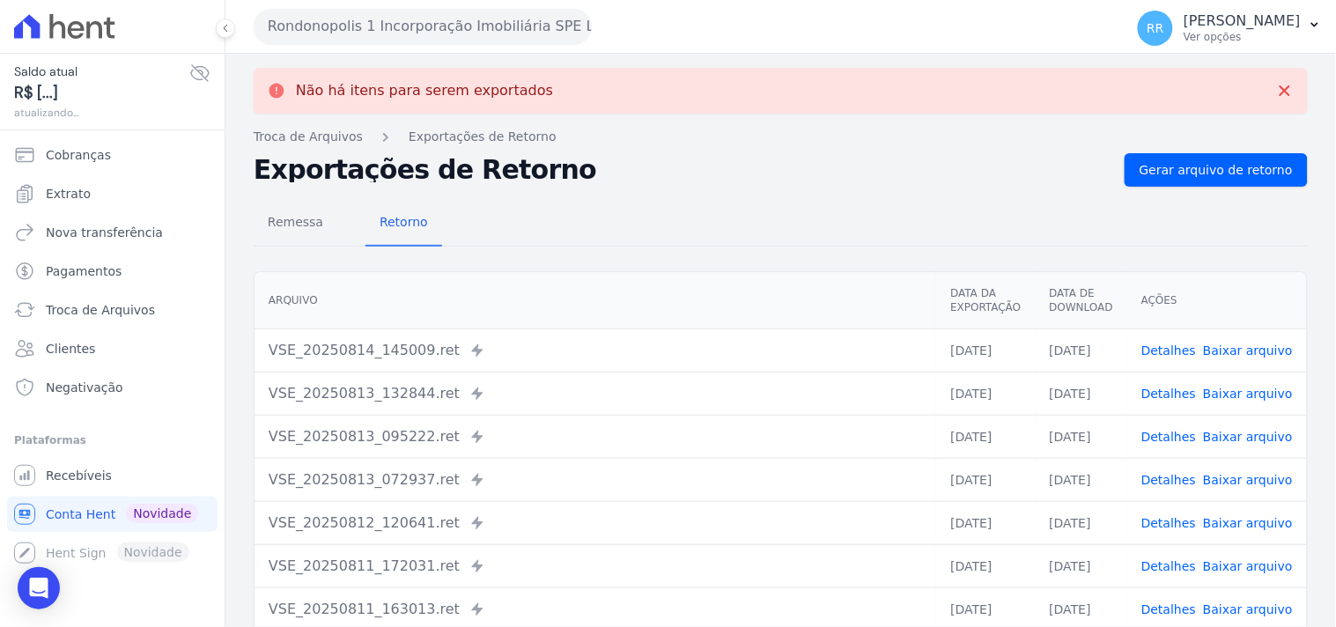
click at [506, 37] on button "Rondonopolis 1 Incorporação Imobiliária SPE LTDA" at bounding box center [423, 26] width 338 height 35
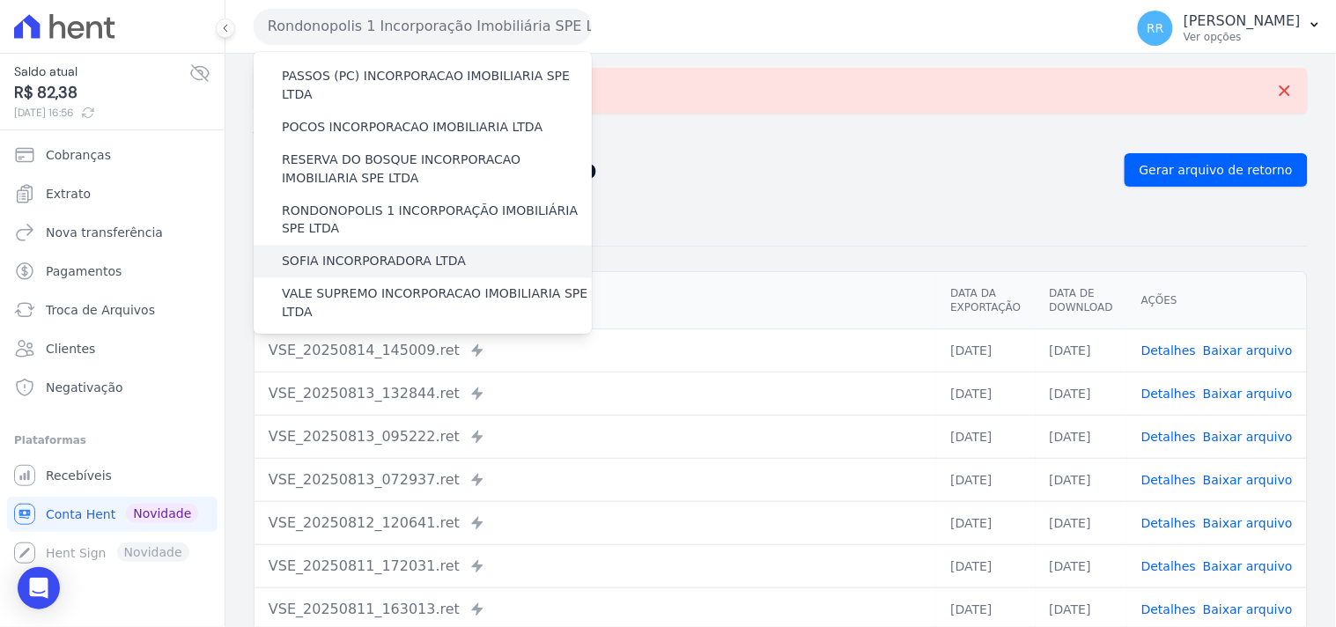
click at [340, 253] on label "SOFIA INCORPORADORA LTDA" at bounding box center [374, 262] width 184 height 18
click at [0, 0] on input "SOFIA INCORPORADORA LTDA" at bounding box center [0, 0] width 0 height 0
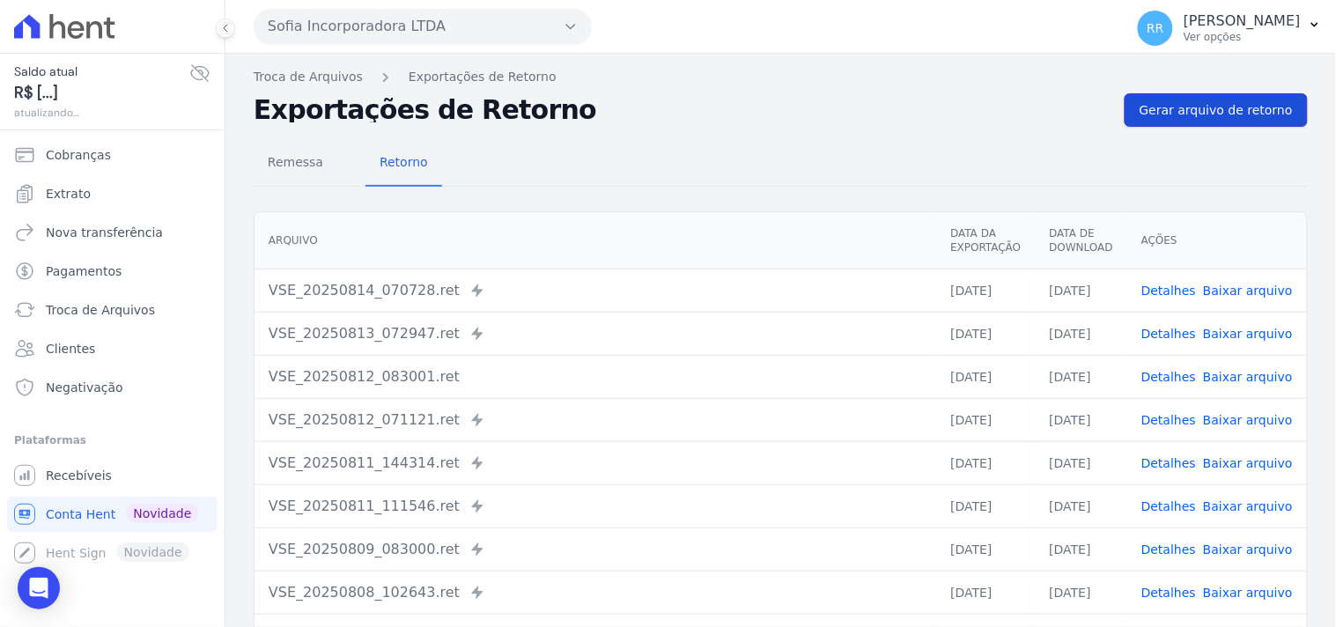
click at [1140, 115] on span "Gerar arquivo de retorno" at bounding box center [1216, 110] width 153 height 18
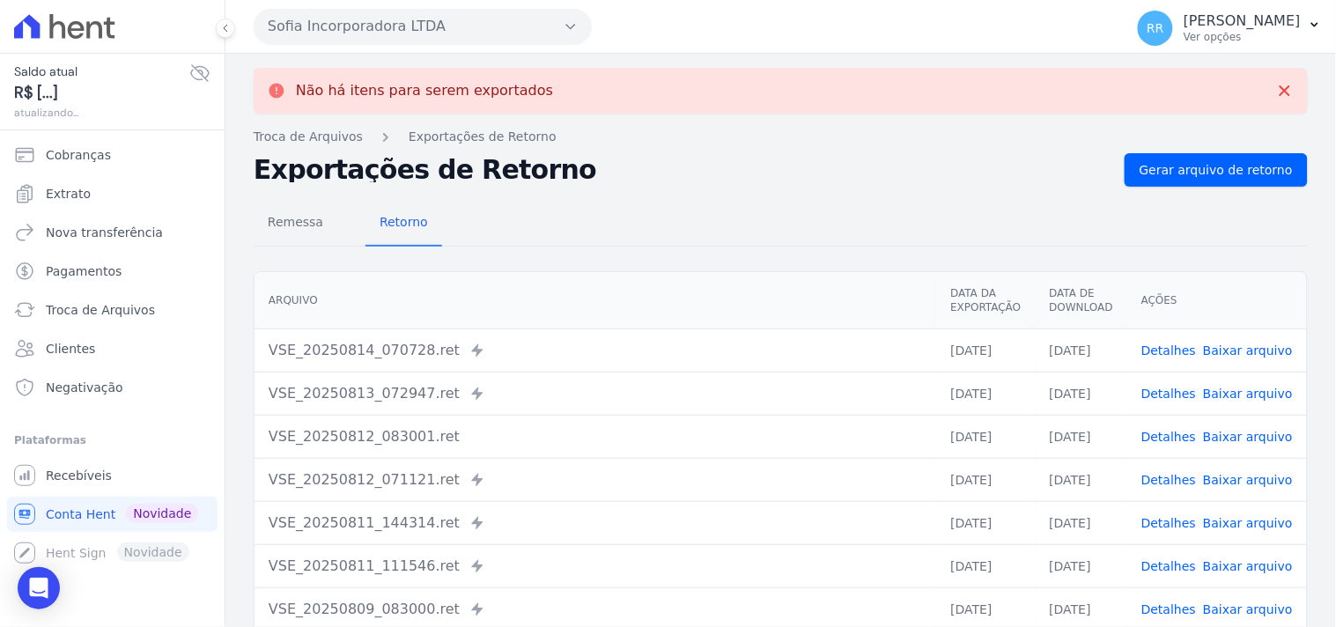
click at [321, 31] on button "Sofia Incorporadora LTDA" at bounding box center [423, 26] width 338 height 35
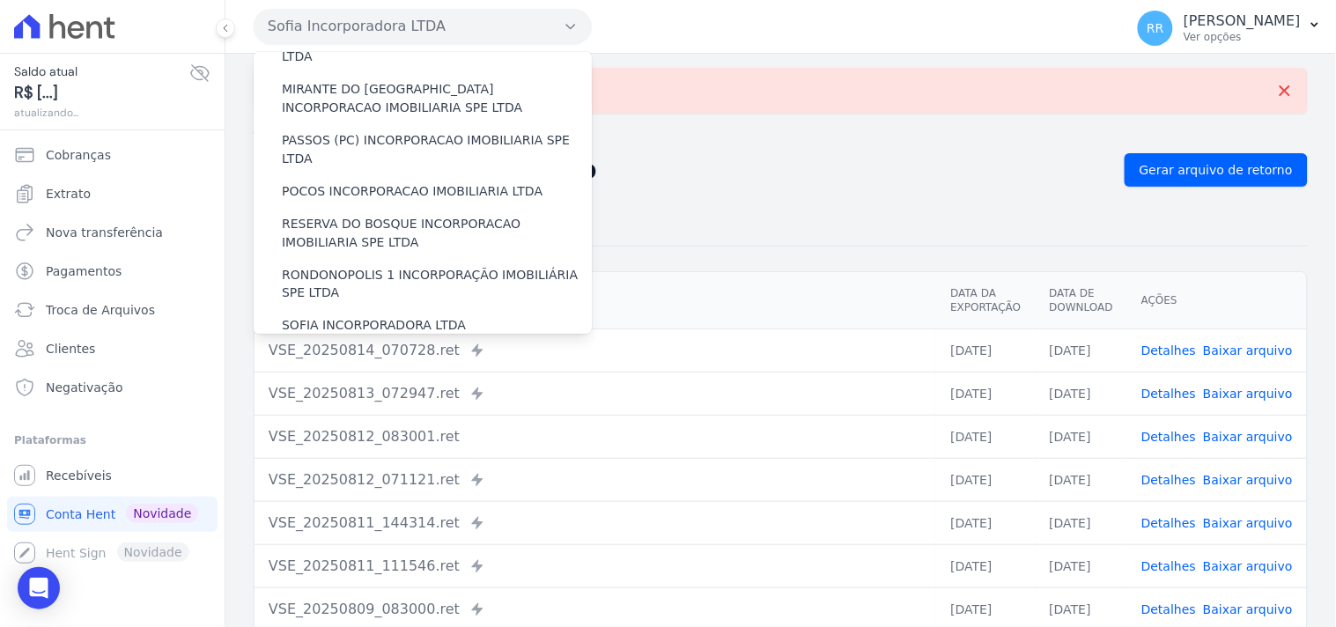
scroll to position [653, 0]
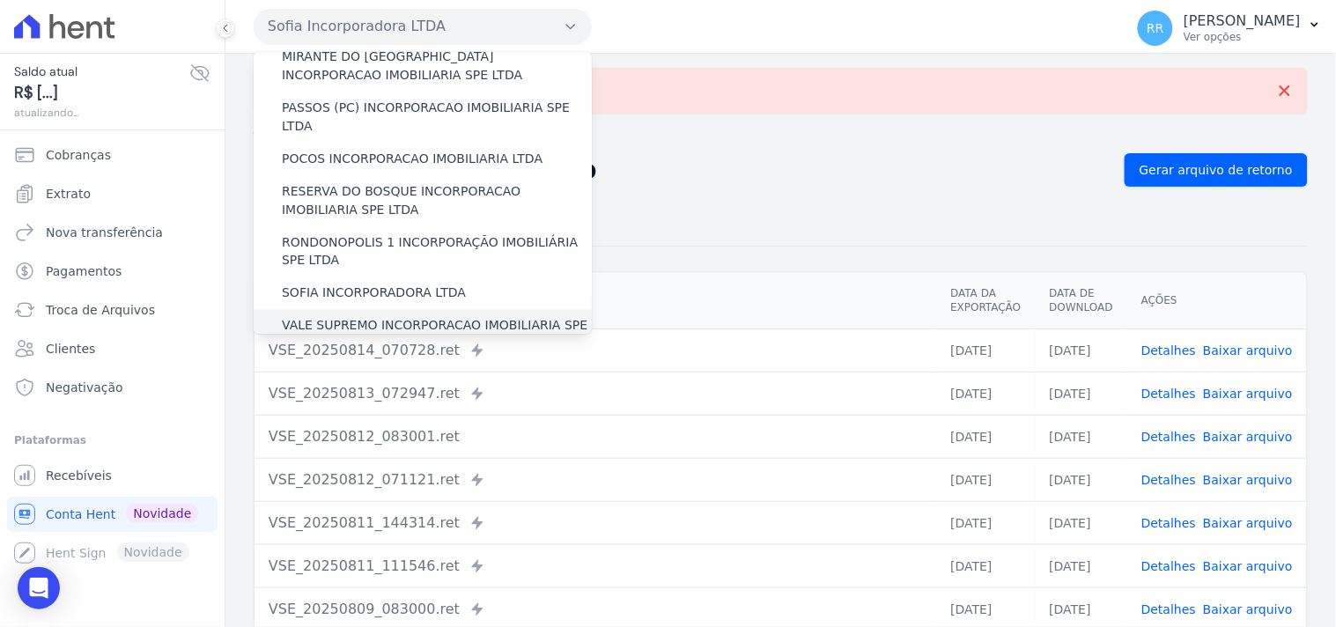
click at [315, 317] on label "VALE SUPREMO INCORPORACAO IMOBILIARIA SPE LTDA" at bounding box center [437, 335] width 310 height 37
click at [0, 0] on input "VALE SUPREMO INCORPORACAO IMOBILIARIA SPE LTDA" at bounding box center [0, 0] width 0 height 0
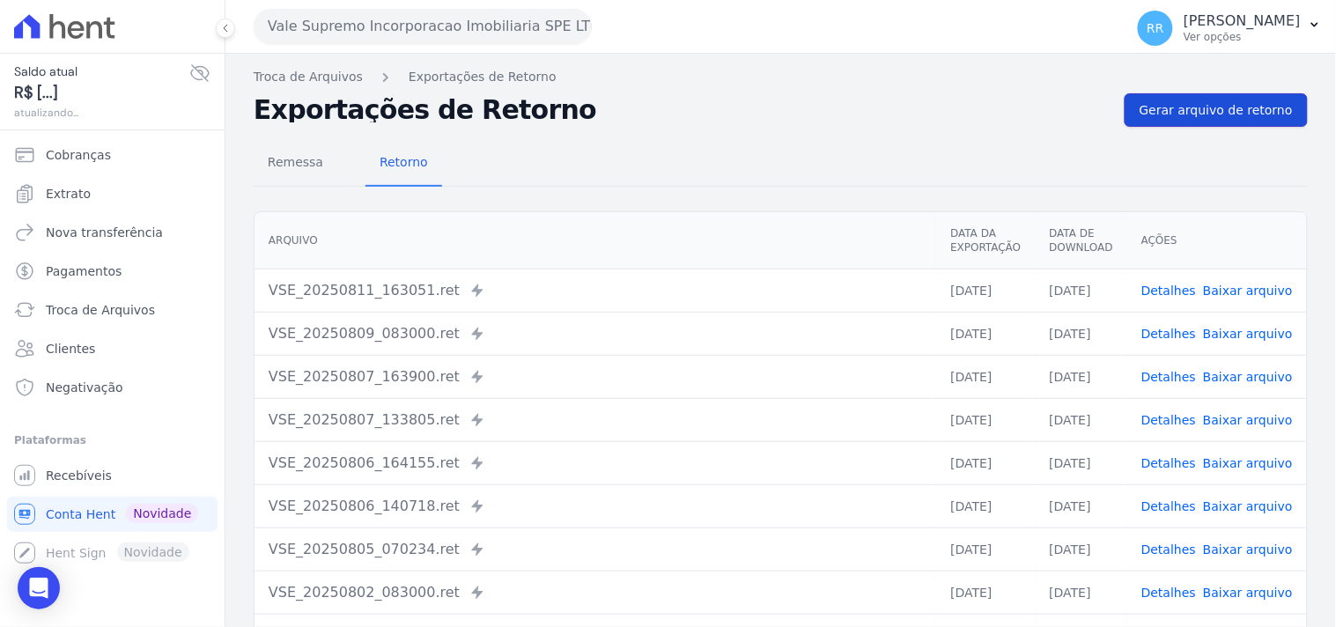
click at [1212, 109] on span "Gerar arquivo de retorno" at bounding box center [1216, 110] width 153 height 18
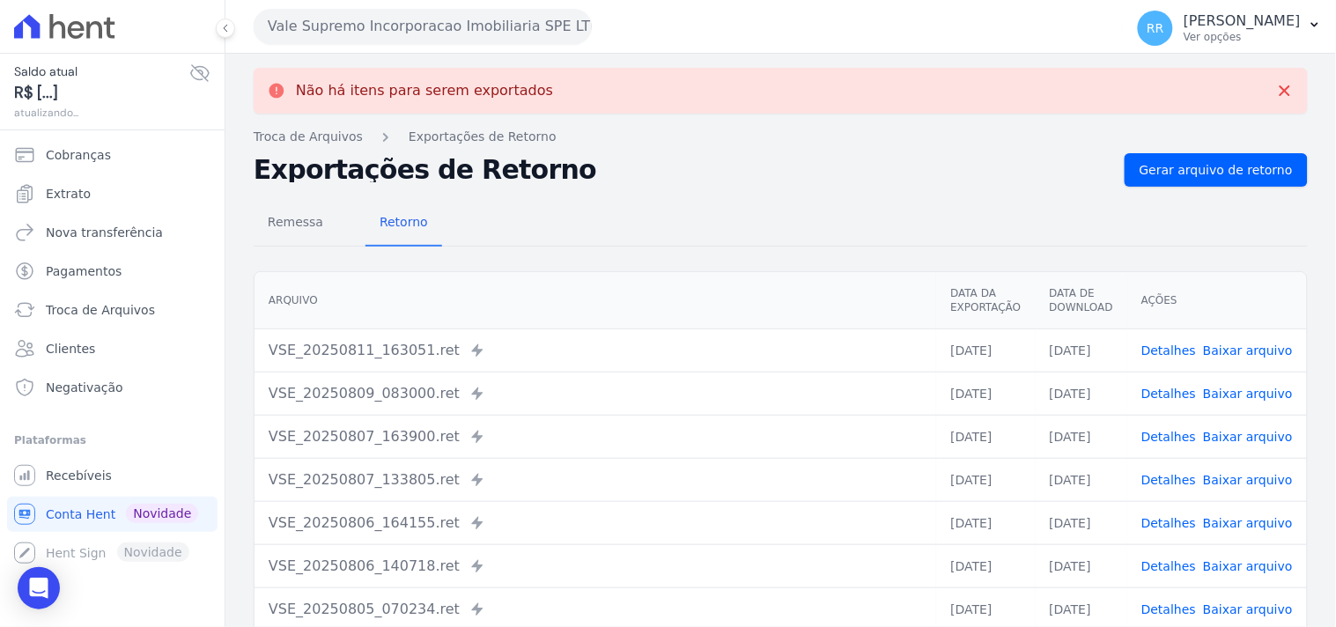
click at [328, 22] on button "Vale Supremo Incorporacao Imobiliaria SPE LTDA" at bounding box center [423, 26] width 338 height 35
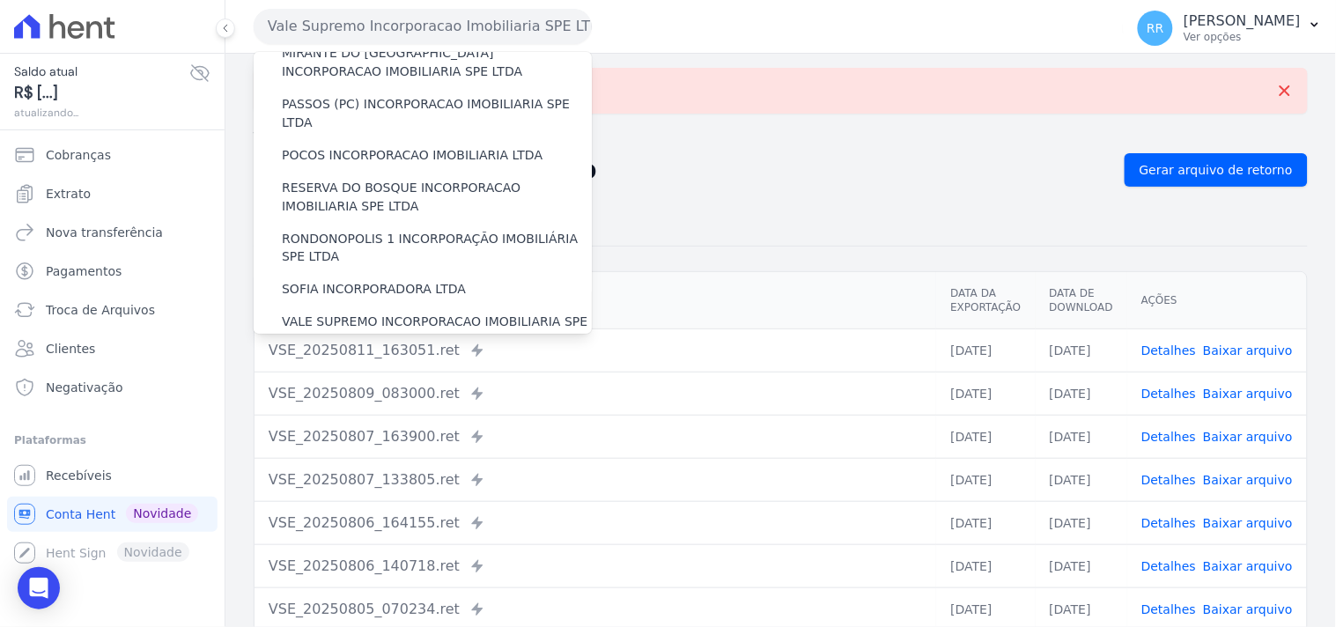
scroll to position [717, 0]
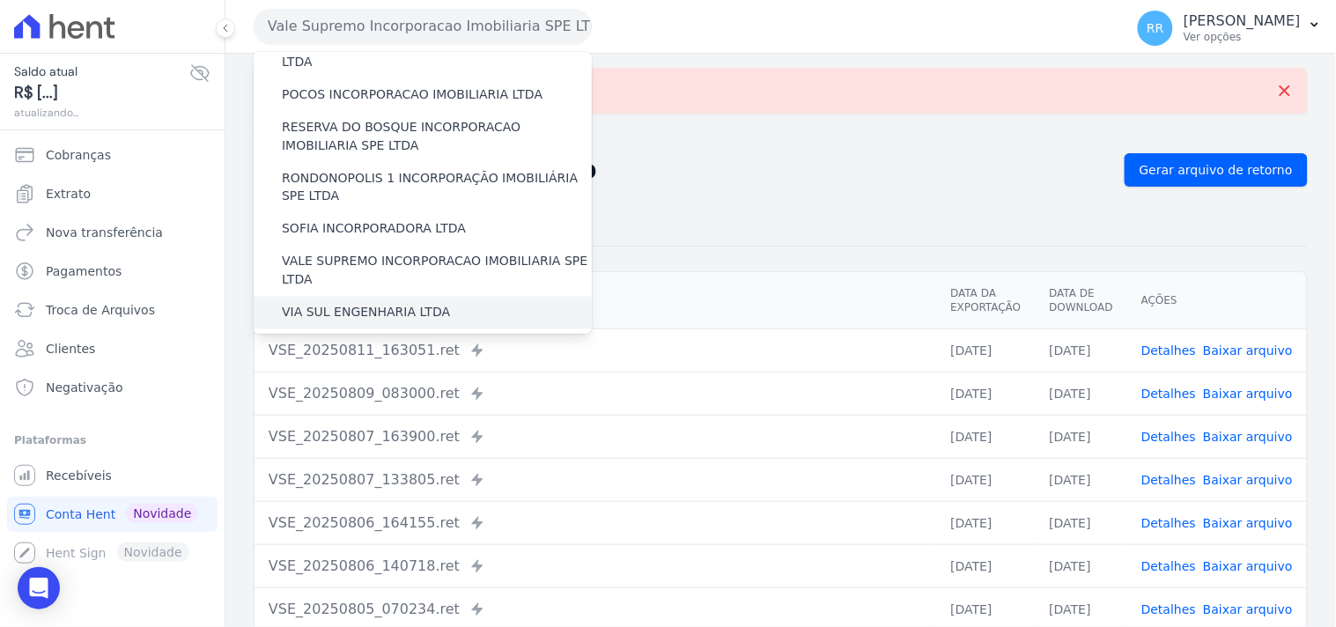
click at [350, 304] on label "VIA SUL ENGENHARIA LTDA" at bounding box center [366, 313] width 168 height 18
click at [0, 0] on input "VIA SUL ENGENHARIA LTDA" at bounding box center [0, 0] width 0 height 0
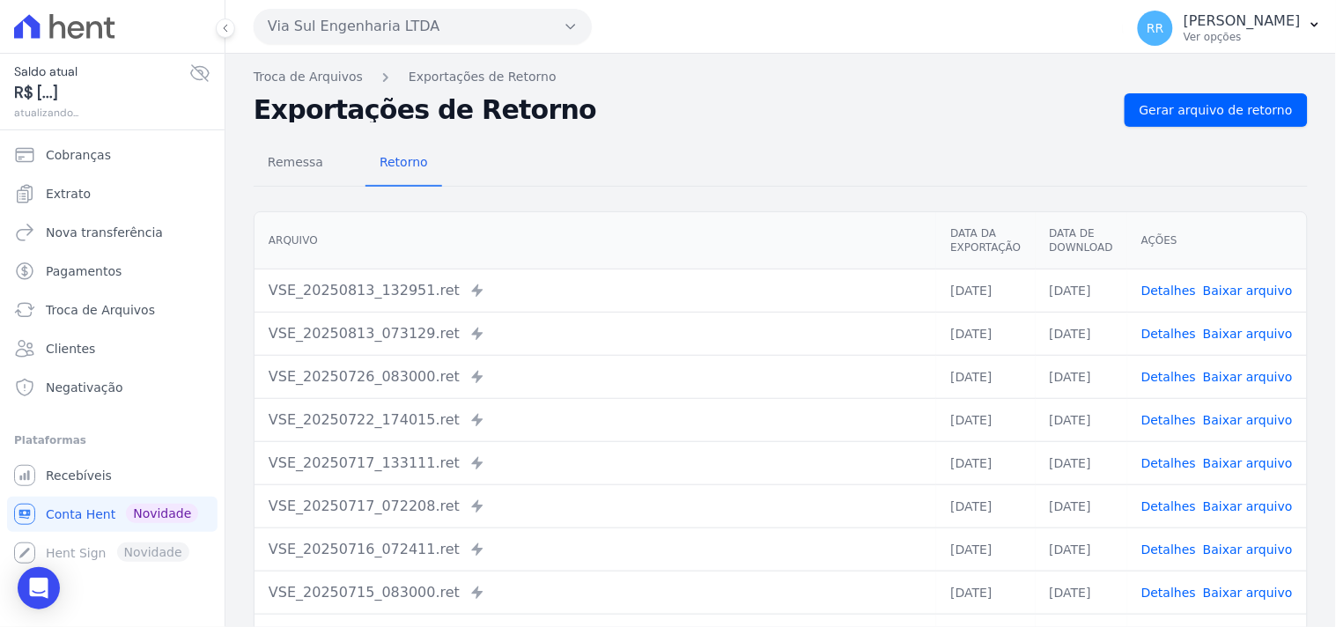
click at [1203, 135] on div "Remessa Retorno [GEOGRAPHIC_DATA] Data da Exportação Data de Download Ações VSE…" at bounding box center [781, 445] width 1054 height 637
click at [1209, 109] on span "Gerar arquivo de retorno" at bounding box center [1216, 110] width 153 height 18
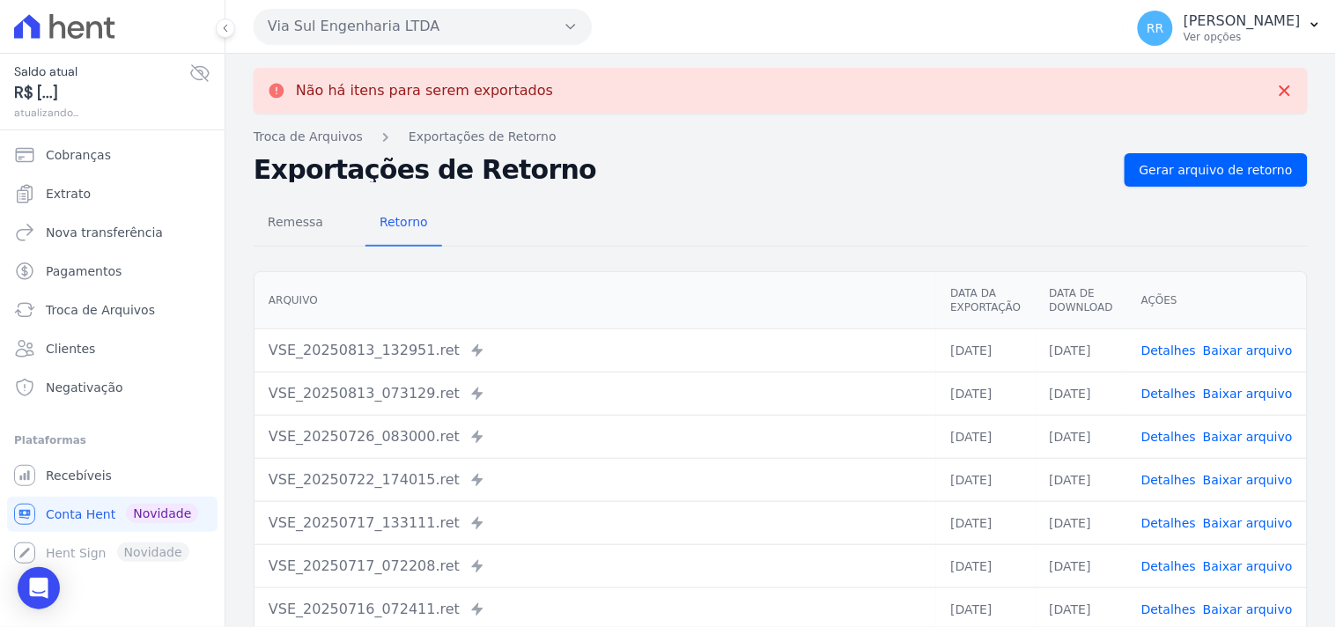
click at [287, 25] on button "Via Sul Engenharia LTDA" at bounding box center [423, 26] width 338 height 35
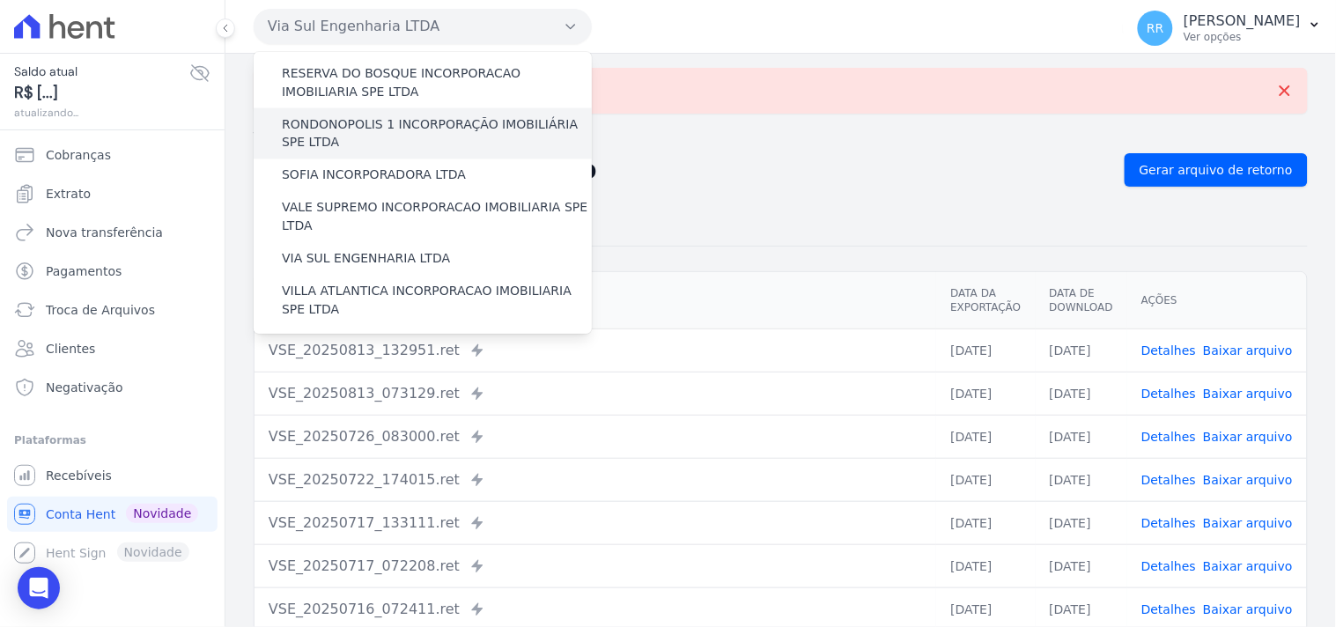
scroll to position [787, 0]
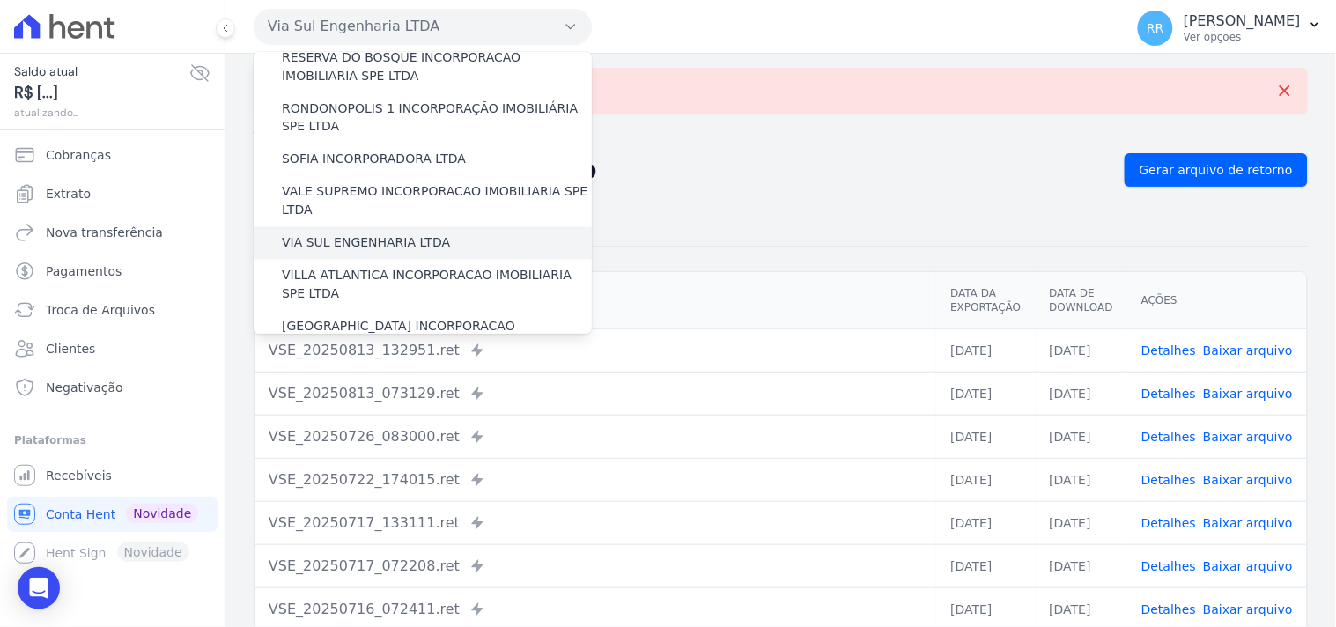
click at [351, 227] on div "VIA SUL ENGENHARIA LTDA" at bounding box center [423, 243] width 338 height 33
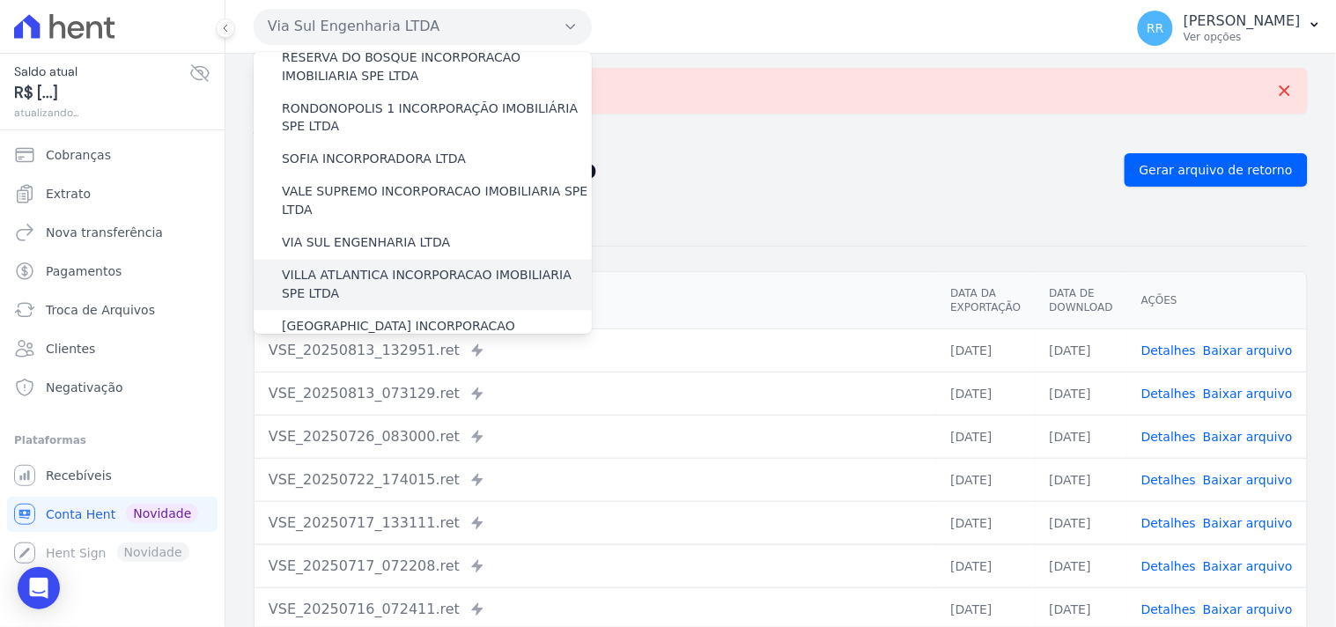
click at [350, 267] on label "VILLA ATLANTICA INCORPORACAO IMOBILIARIA SPE LTDA" at bounding box center [437, 285] width 310 height 37
click at [0, 0] on input "VILLA ATLANTICA INCORPORACAO IMOBILIARIA SPE LTDA" at bounding box center [0, 0] width 0 height 0
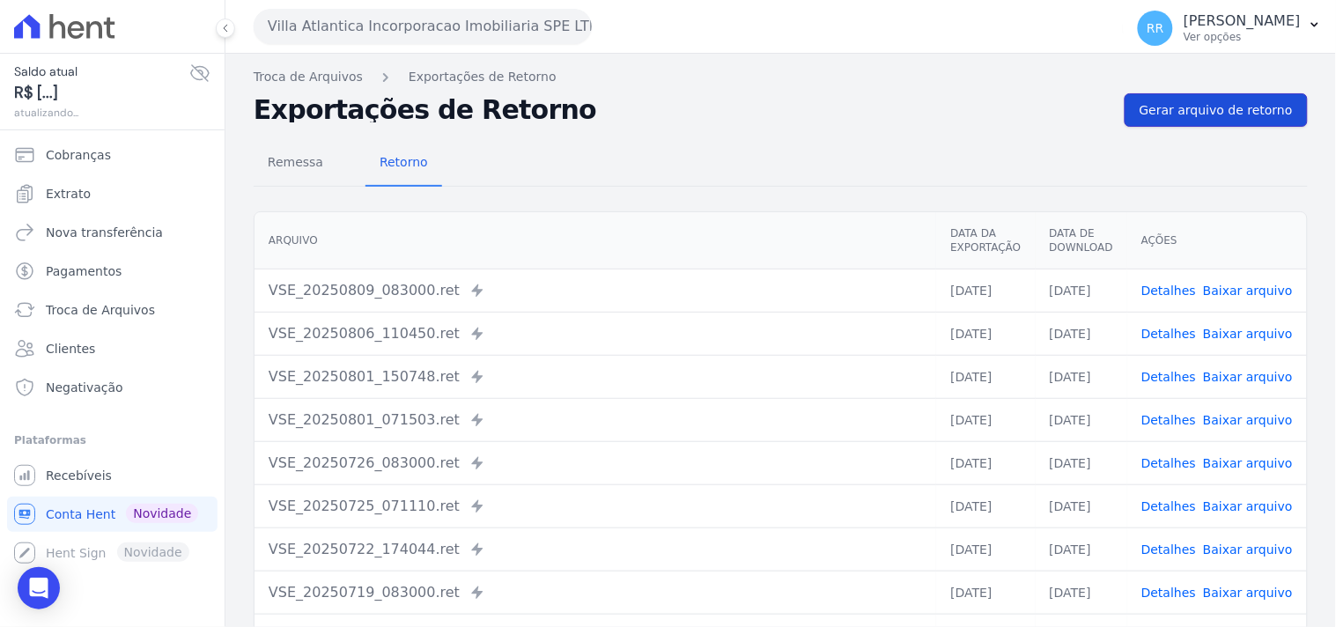
click at [1229, 123] on link "Gerar arquivo de retorno" at bounding box center [1216, 109] width 183 height 33
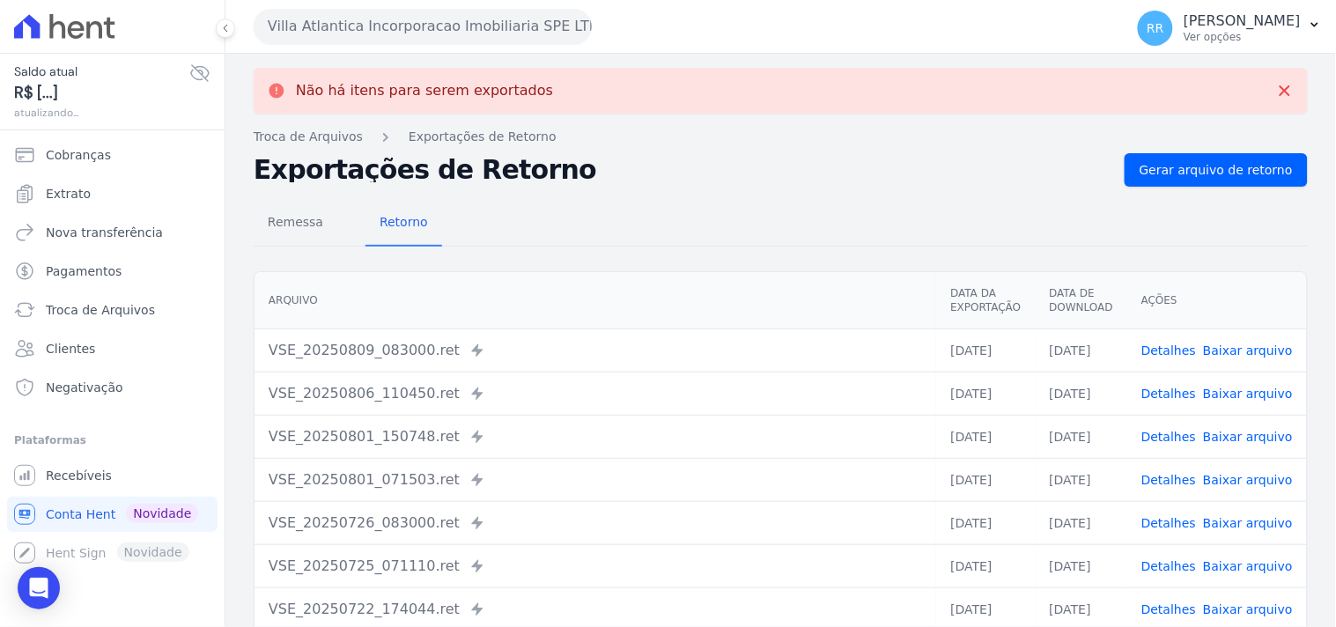
click at [380, 33] on button "Villa Atlantica Incorporacao Imobiliaria SPE LTDA" at bounding box center [423, 26] width 338 height 35
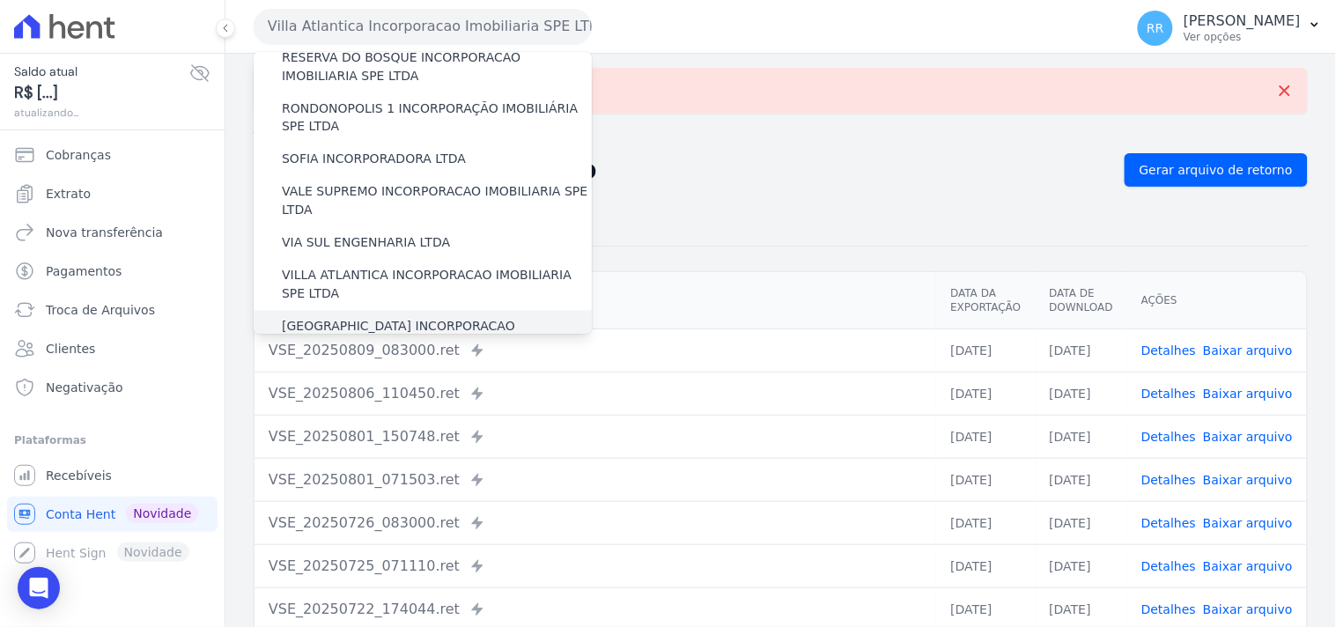
click at [439, 318] on label "[GEOGRAPHIC_DATA] INCORPORACAO IMOBILIARIA SPE LTDA" at bounding box center [437, 336] width 310 height 37
click at [0, 0] on input "[GEOGRAPHIC_DATA] INCORPORACAO IMOBILIARIA SPE LTDA" at bounding box center [0, 0] width 0 height 0
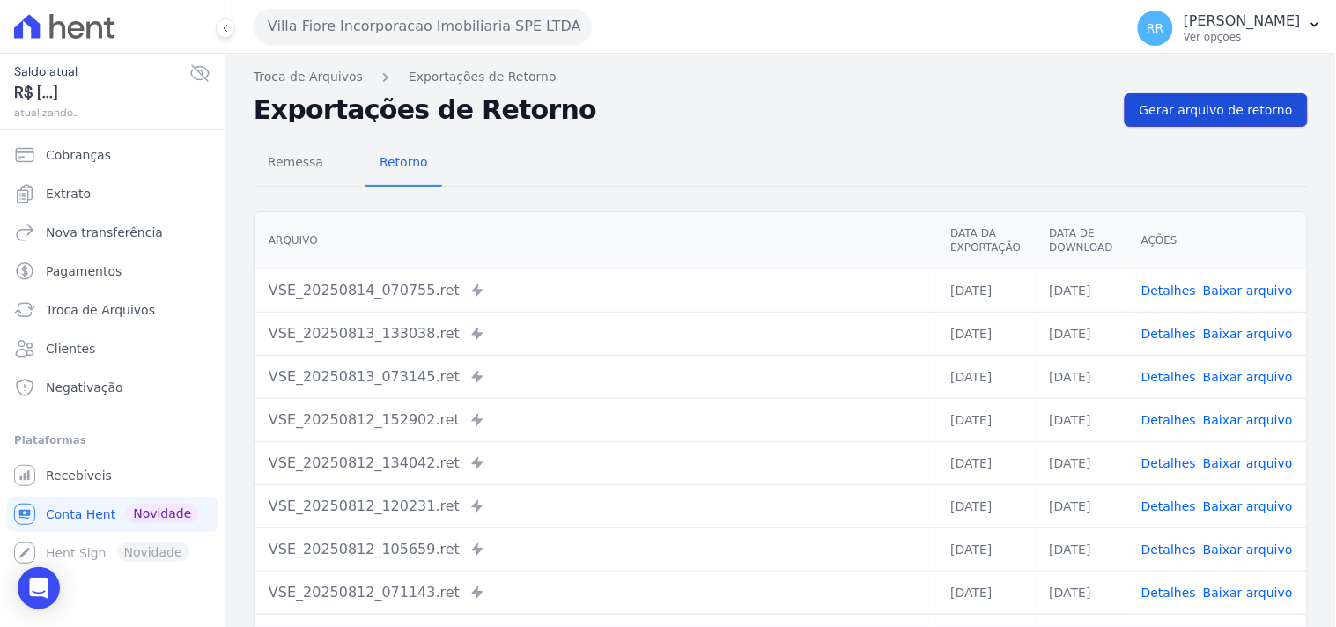
click at [1169, 99] on link "Gerar arquivo de retorno" at bounding box center [1216, 109] width 183 height 33
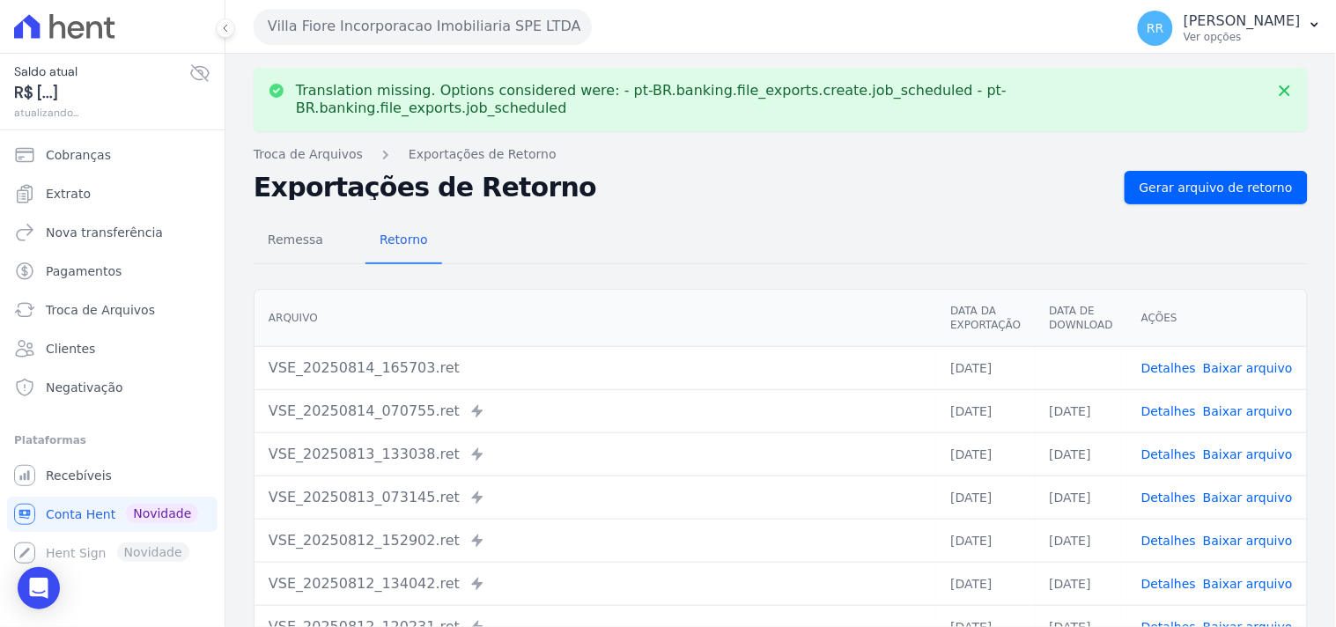
click at [1237, 361] on link "Baixar arquivo" at bounding box center [1248, 368] width 90 height 14
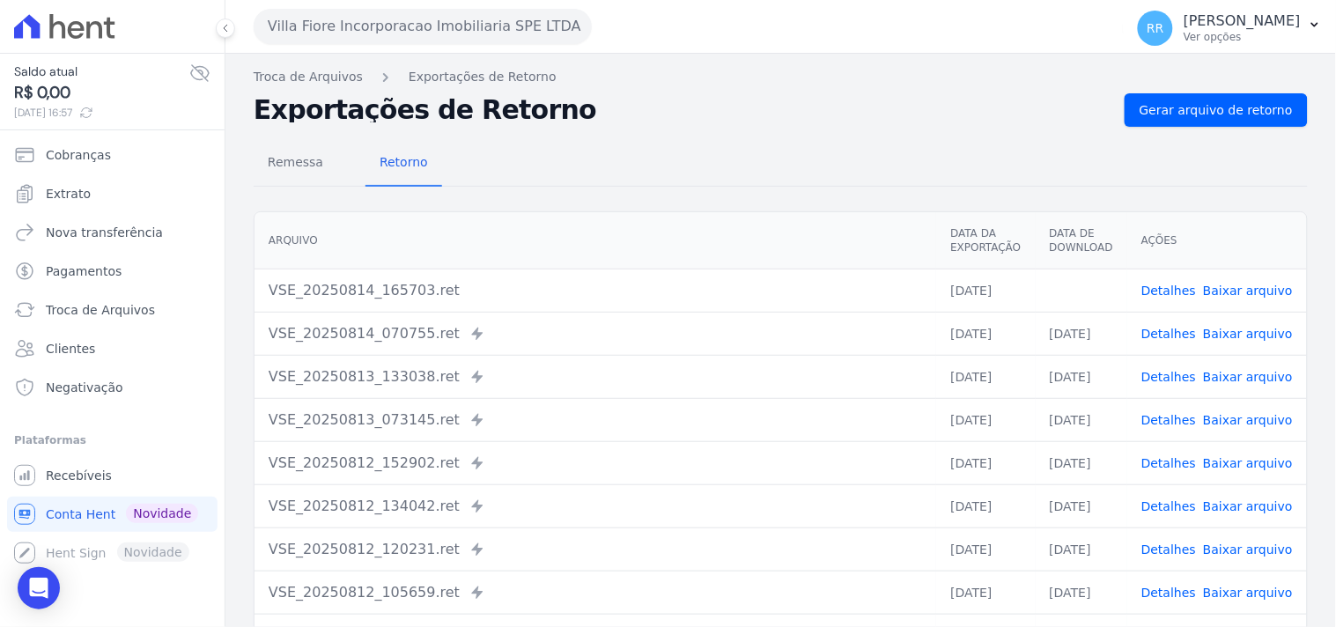
click at [596, 150] on div "Remessa Retorno" at bounding box center [781, 164] width 1054 height 46
click at [399, 26] on button "Villa Fiore Incorporacao Imobiliaria SPE LTDA" at bounding box center [423, 26] width 338 height 35
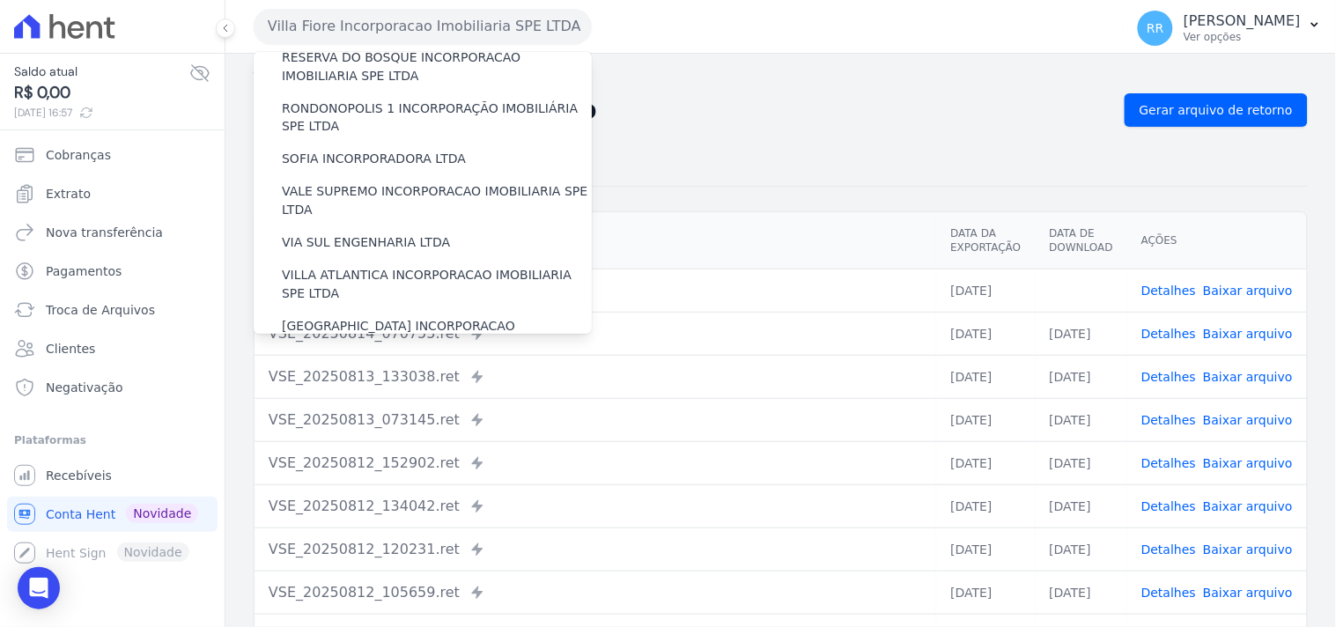
click at [328, 369] on label "VILLA TROPICAL INCORPORAÇÃO IMOBILIÁRIA SPE LTDA" at bounding box center [437, 387] width 310 height 37
click at [0, 0] on input "VILLA TROPICAL INCORPORAÇÃO IMOBILIÁRIA SPE LTDA" at bounding box center [0, 0] width 0 height 0
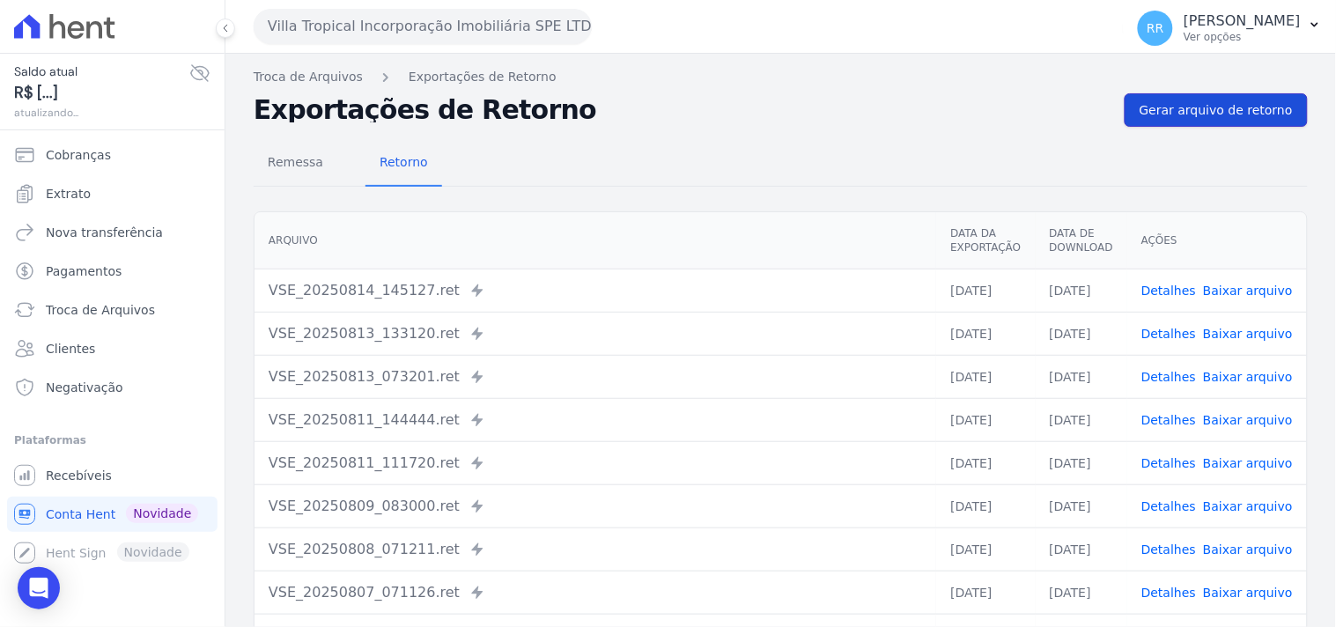
click at [1233, 107] on span "Gerar arquivo de retorno" at bounding box center [1216, 110] width 153 height 18
click at [1169, 127] on div "Remessa Retorno [GEOGRAPHIC_DATA] Data da Exportação Data de Download Ações VSE…" at bounding box center [781, 445] width 1054 height 637
click at [1170, 110] on span "Gerar arquivo de retorno" at bounding box center [1216, 110] width 153 height 18
click at [381, 39] on button "Villa Tropical Incorporação Imobiliária SPE LTDA" at bounding box center [423, 26] width 338 height 35
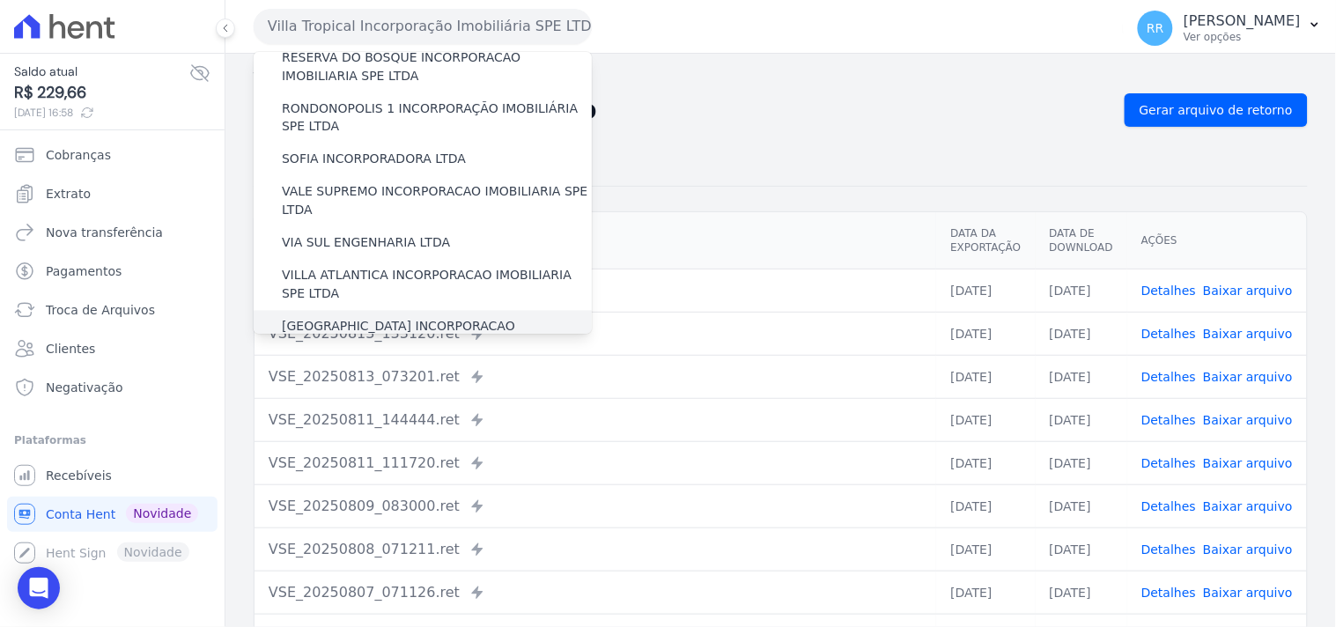
click at [384, 318] on label "[GEOGRAPHIC_DATA] INCORPORACAO IMOBILIARIA SPE LTDA" at bounding box center [437, 336] width 310 height 37
click at [0, 0] on input "[GEOGRAPHIC_DATA] INCORPORACAO IMOBILIARIA SPE LTDA" at bounding box center [0, 0] width 0 height 0
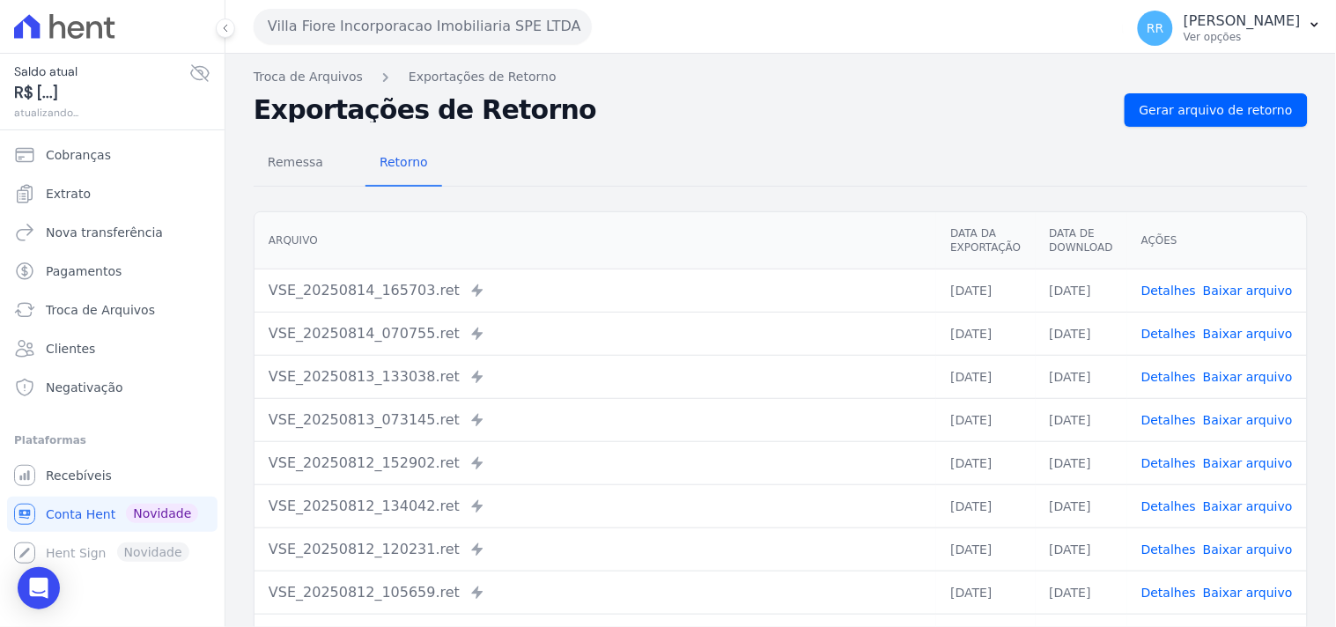
click at [1161, 288] on link "Detalhes" at bounding box center [1169, 291] width 55 height 14
click at [1167, 328] on link "Detalhes" at bounding box center [1169, 334] width 55 height 14
click at [1154, 370] on link "Detalhes" at bounding box center [1169, 377] width 55 height 14
click at [1196, 127] on div "Remessa Retorno [GEOGRAPHIC_DATA] Data da Exportação Data de Download Ações VSE…" at bounding box center [781, 445] width 1054 height 637
click at [1211, 108] on span "Gerar arquivo de retorno" at bounding box center [1216, 110] width 153 height 18
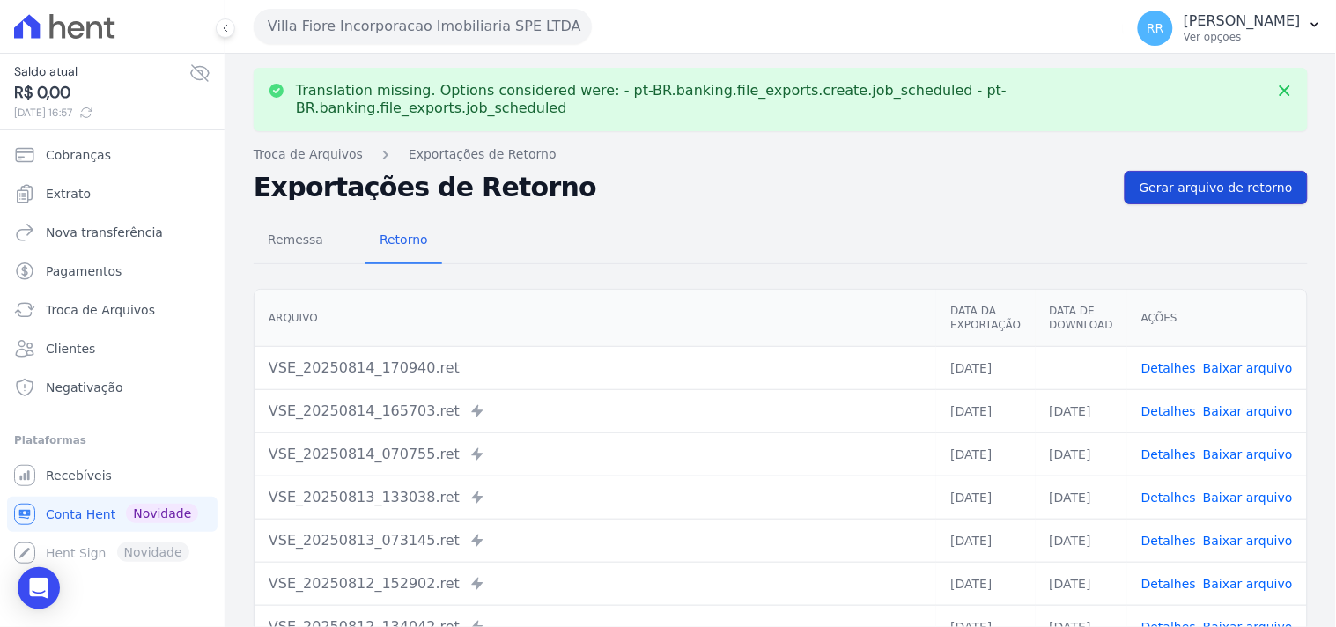
click at [1243, 179] on span "Gerar arquivo de retorno" at bounding box center [1216, 188] width 153 height 18
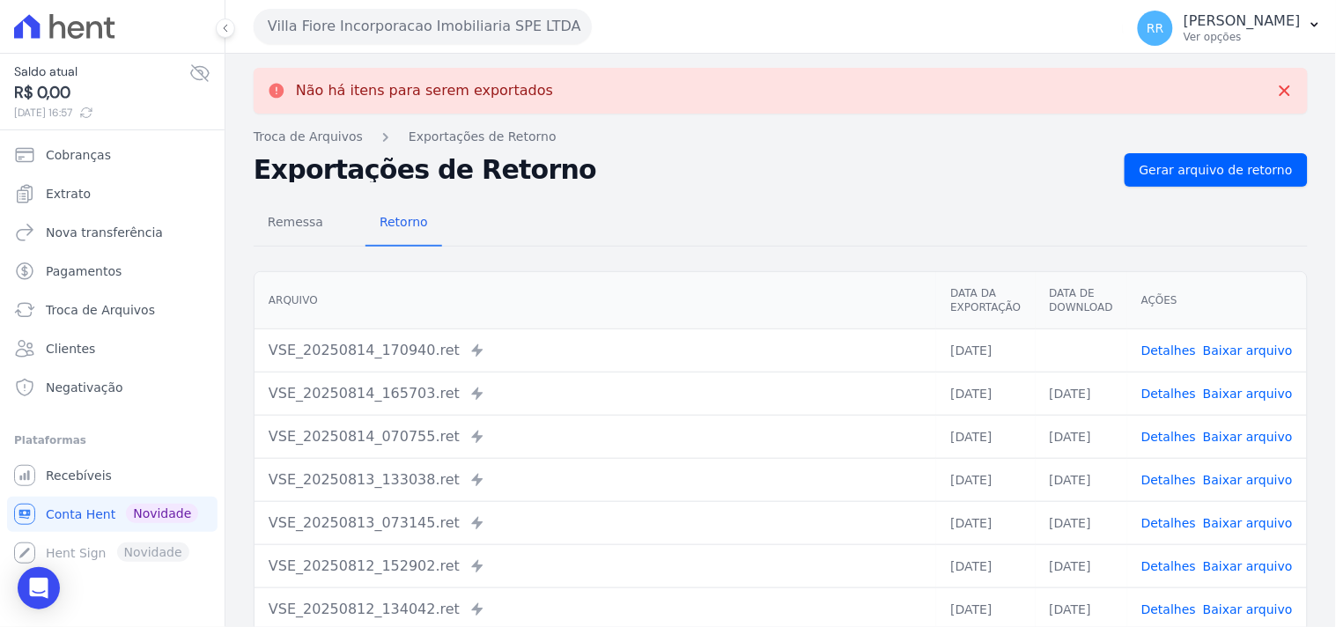
click at [1256, 346] on link "Baixar arquivo" at bounding box center [1248, 351] width 90 height 14
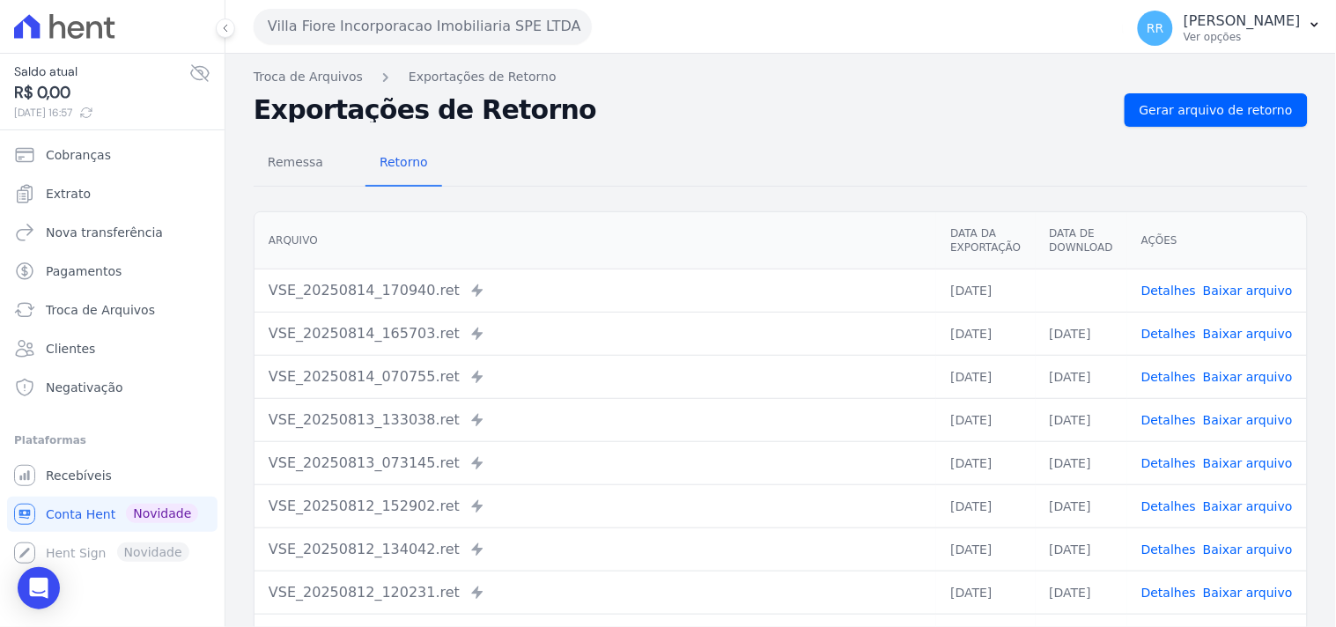
click at [395, 37] on button "Villa Fiore Incorporacao Imobiliaria SPE LTDA" at bounding box center [423, 26] width 338 height 35
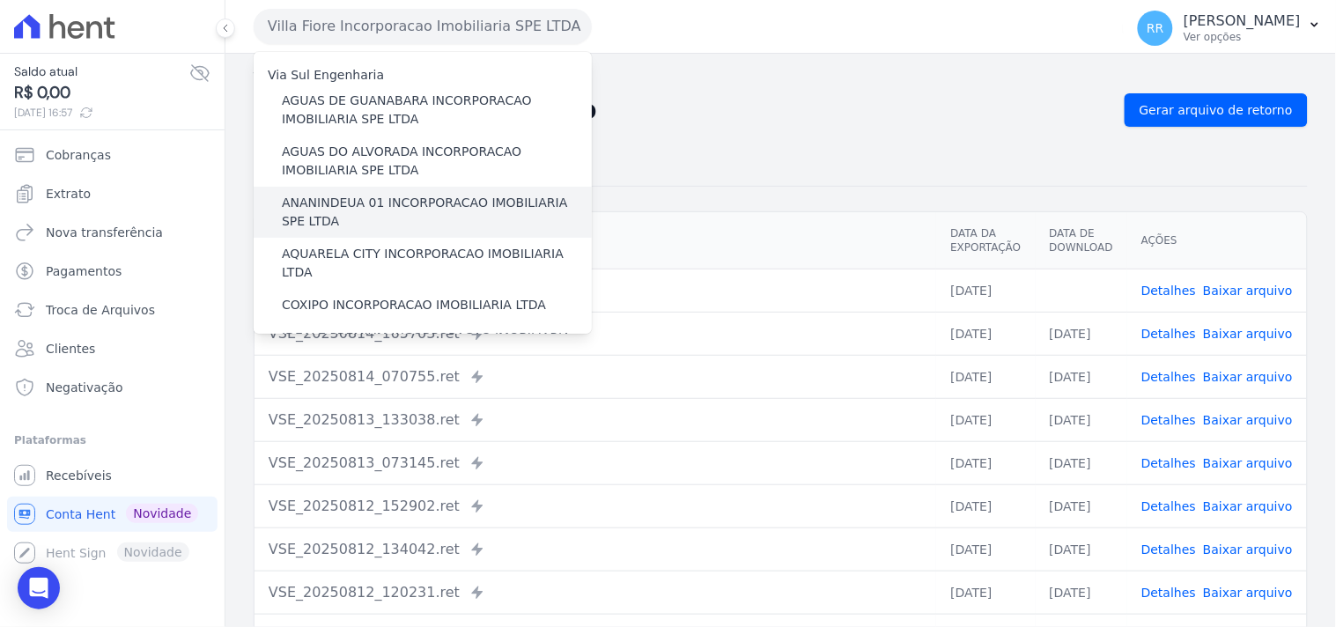
click at [352, 215] on label "ANANINDEUA 01 INCORPORACAO IMOBILIARIA SPE LTDA" at bounding box center [437, 212] width 310 height 37
click at [0, 0] on input "ANANINDEUA 01 INCORPORACAO IMOBILIARIA SPE LTDA" at bounding box center [0, 0] width 0 height 0
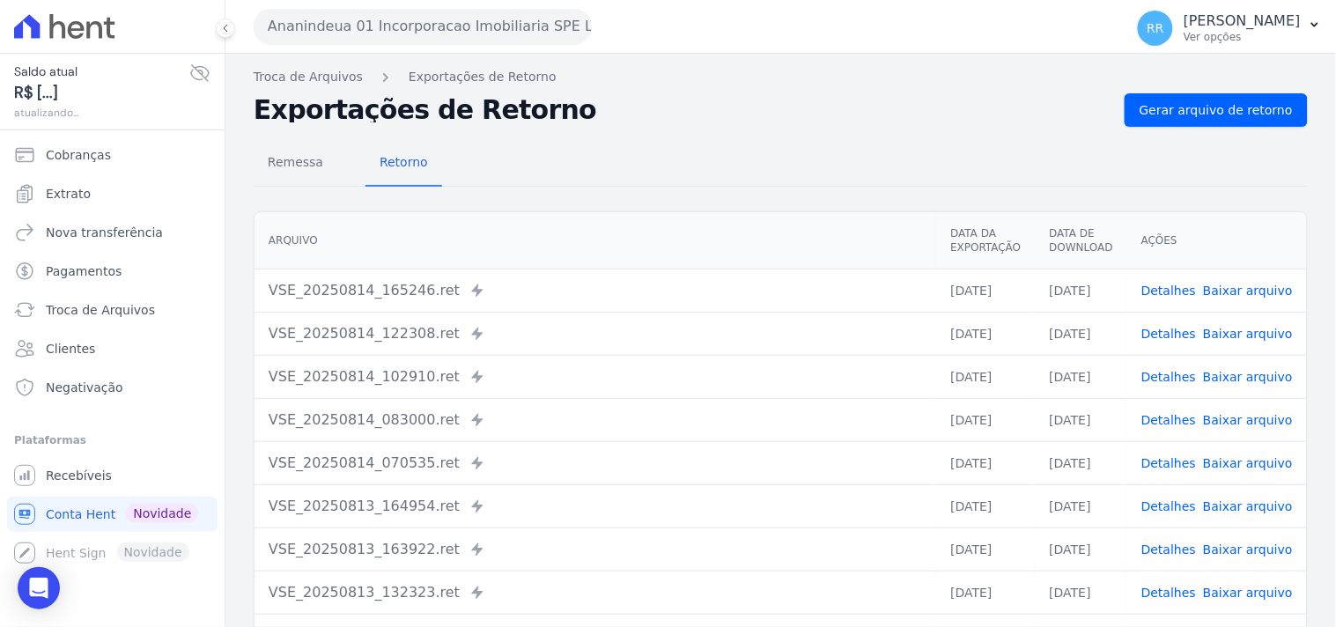
click at [1151, 128] on div "Remessa Retorno [GEOGRAPHIC_DATA] Data da Exportação Data de Download Ações VSE…" at bounding box center [781, 445] width 1054 height 637
click at [1171, 108] on span "Gerar arquivo de retorno" at bounding box center [1216, 110] width 153 height 18
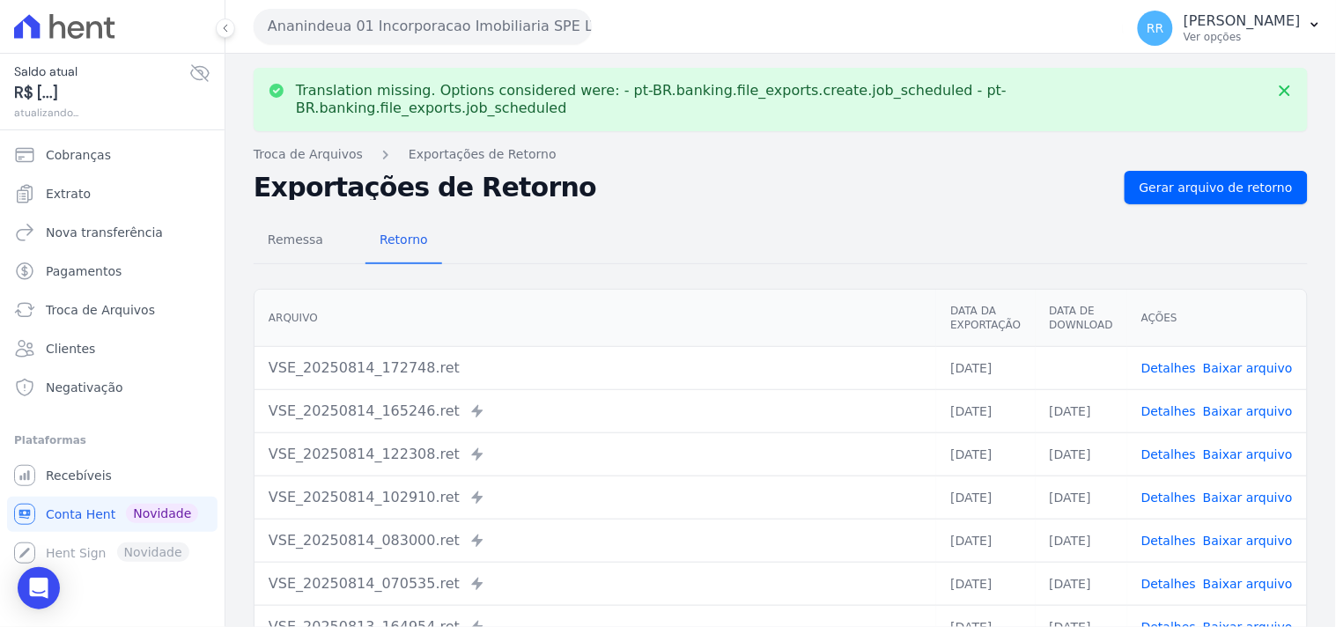
click at [1224, 361] on link "Baixar arquivo" at bounding box center [1248, 368] width 90 height 14
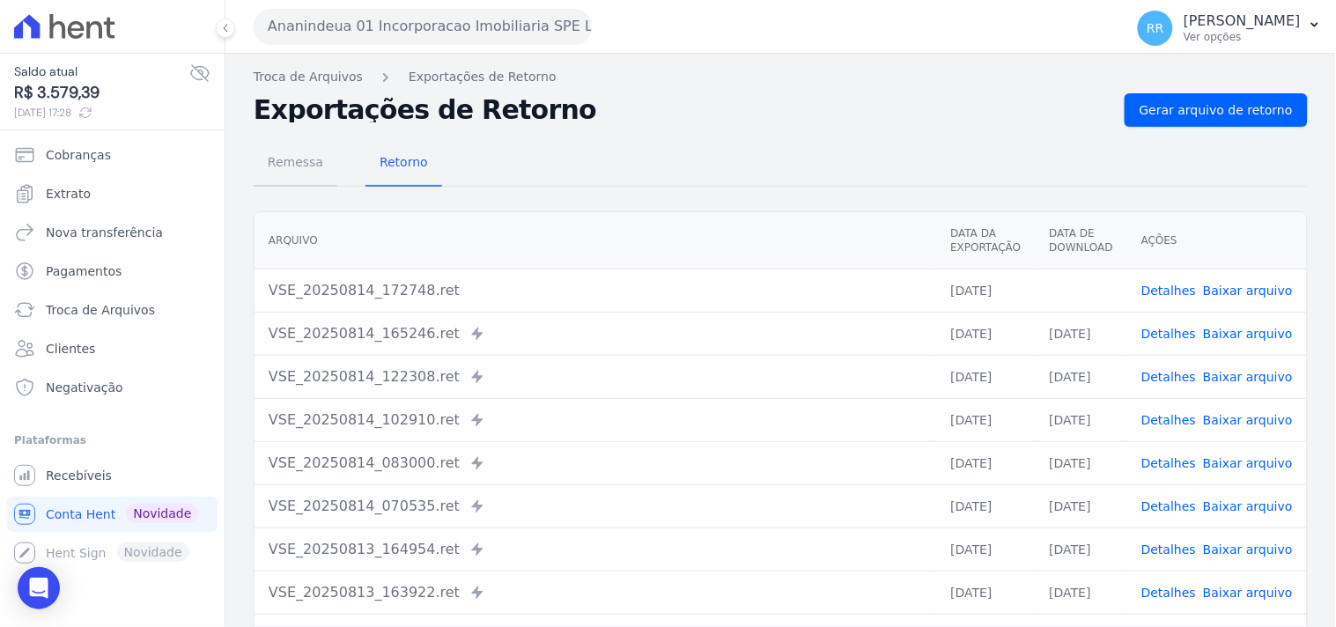
click at [311, 161] on span "Remessa" at bounding box center [295, 161] width 77 height 35
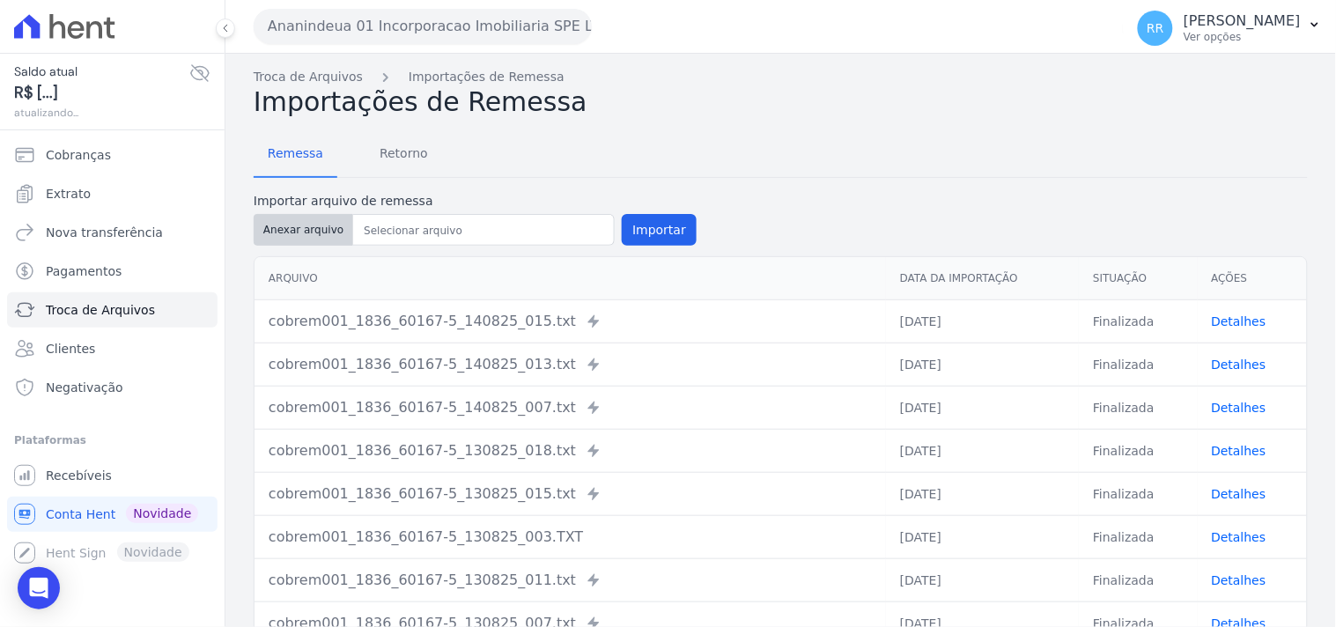
click at [296, 221] on button "Anexar arquivo" at bounding box center [304, 230] width 100 height 32
type input "cobrem001_1836_60167-5_140825_026.TXT"
click at [610, 218] on div "Anexar arquivo Importar" at bounding box center [475, 230] width 443 height 32
click at [622, 221] on button "Importar" at bounding box center [659, 230] width 75 height 32
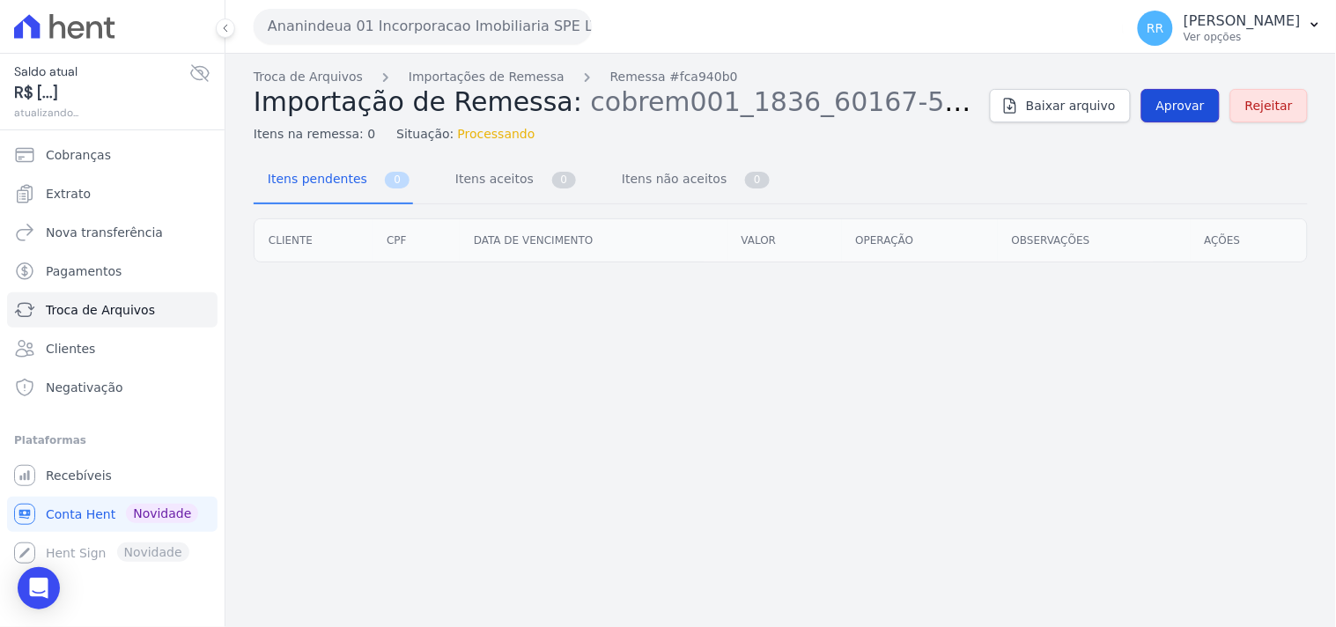
click at [1202, 120] on link "Aprovar" at bounding box center [1181, 105] width 78 height 33
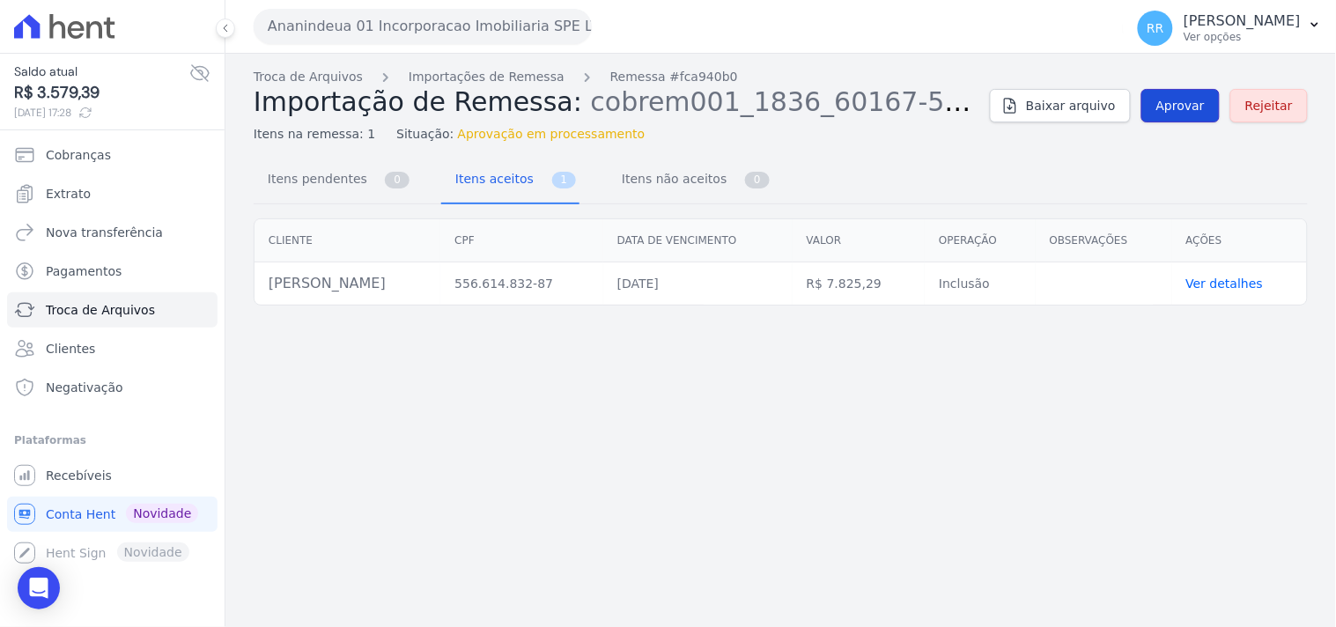
click at [1184, 117] on link "Aprovar" at bounding box center [1181, 105] width 78 height 33
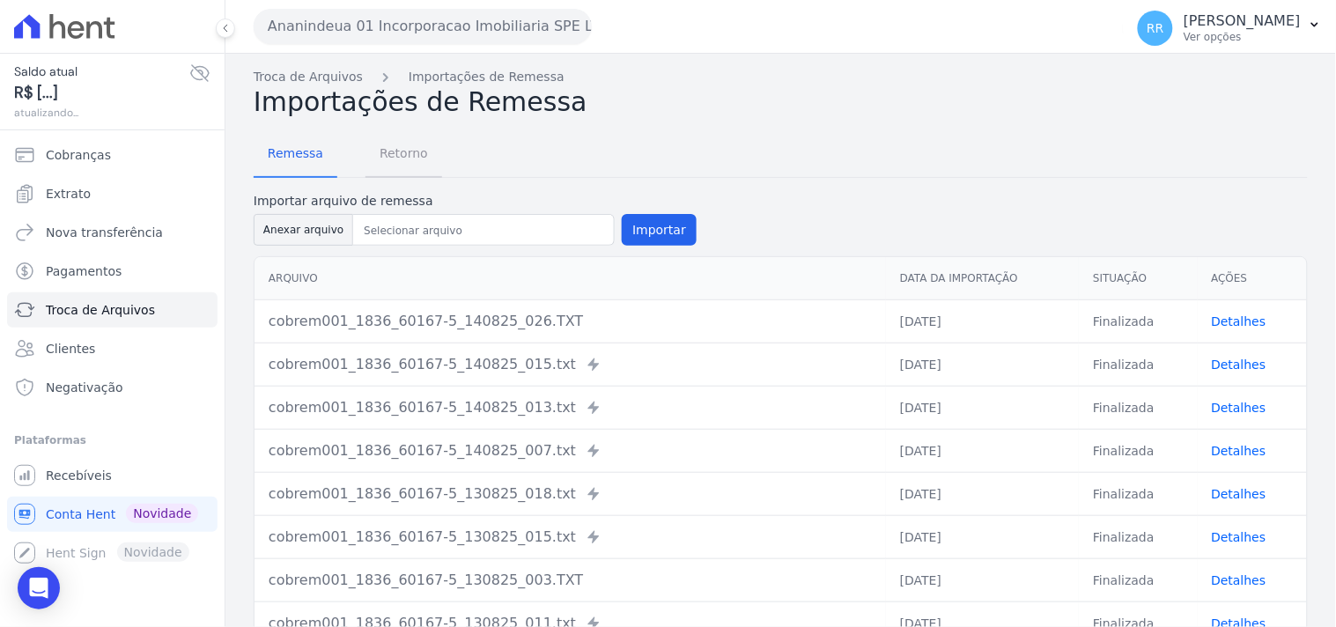
click at [402, 142] on span "Retorno" at bounding box center [404, 153] width 70 height 35
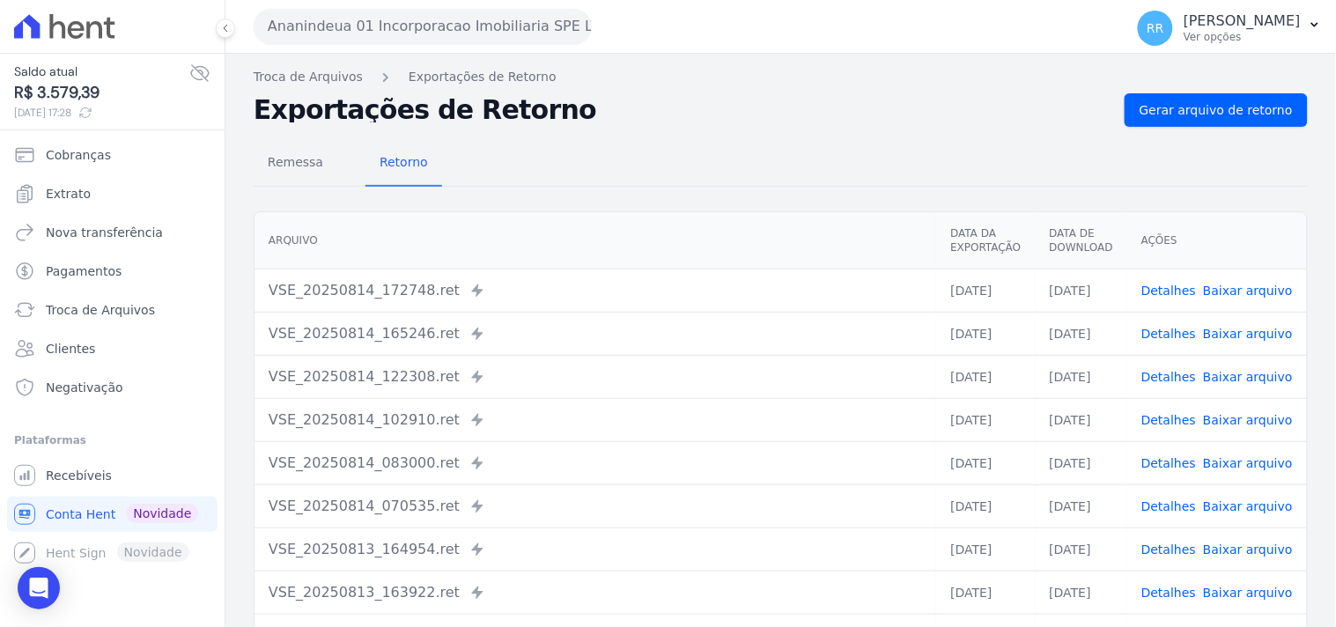
click at [1261, 132] on div "Remessa Retorno [GEOGRAPHIC_DATA] Data da Exportação Data de Download Ações VSE…" at bounding box center [781, 445] width 1054 height 637
click at [1261, 127] on div "Remessa Retorno [GEOGRAPHIC_DATA] Data da Exportação Data de Download Ações VSE…" at bounding box center [781, 445] width 1054 height 637
click at [1261, 107] on span "Gerar arquivo de retorno" at bounding box center [1216, 110] width 153 height 18
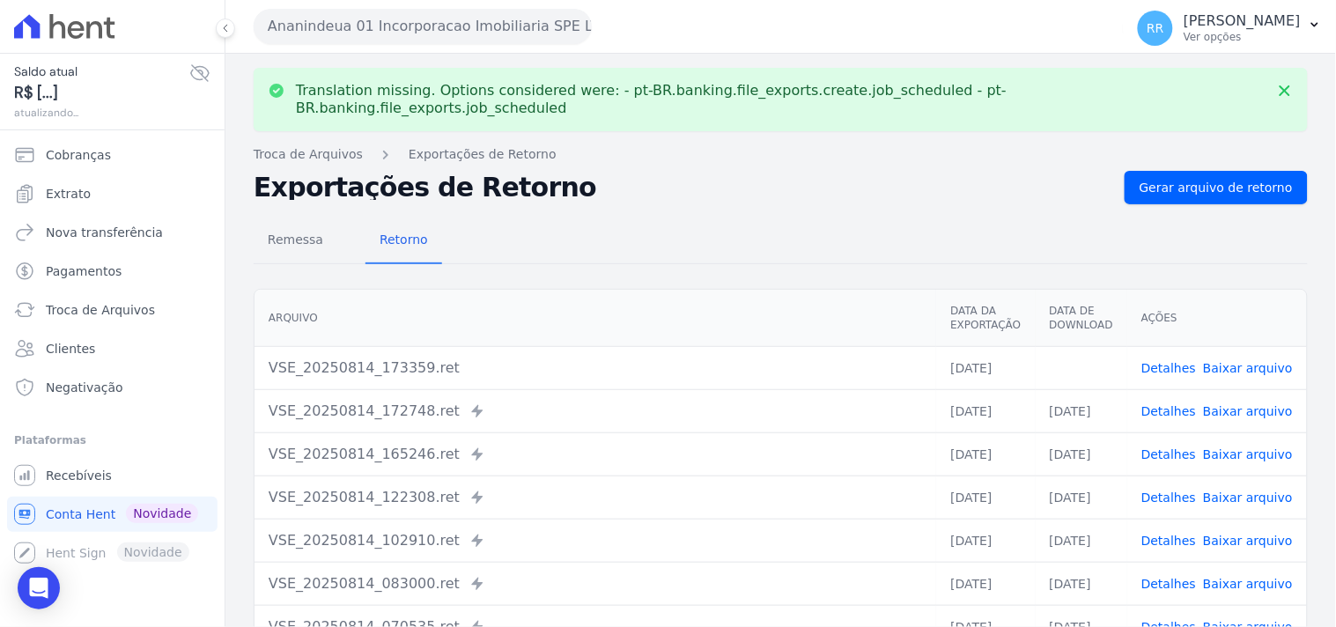
click at [1253, 361] on link "Baixar arquivo" at bounding box center [1248, 368] width 90 height 14
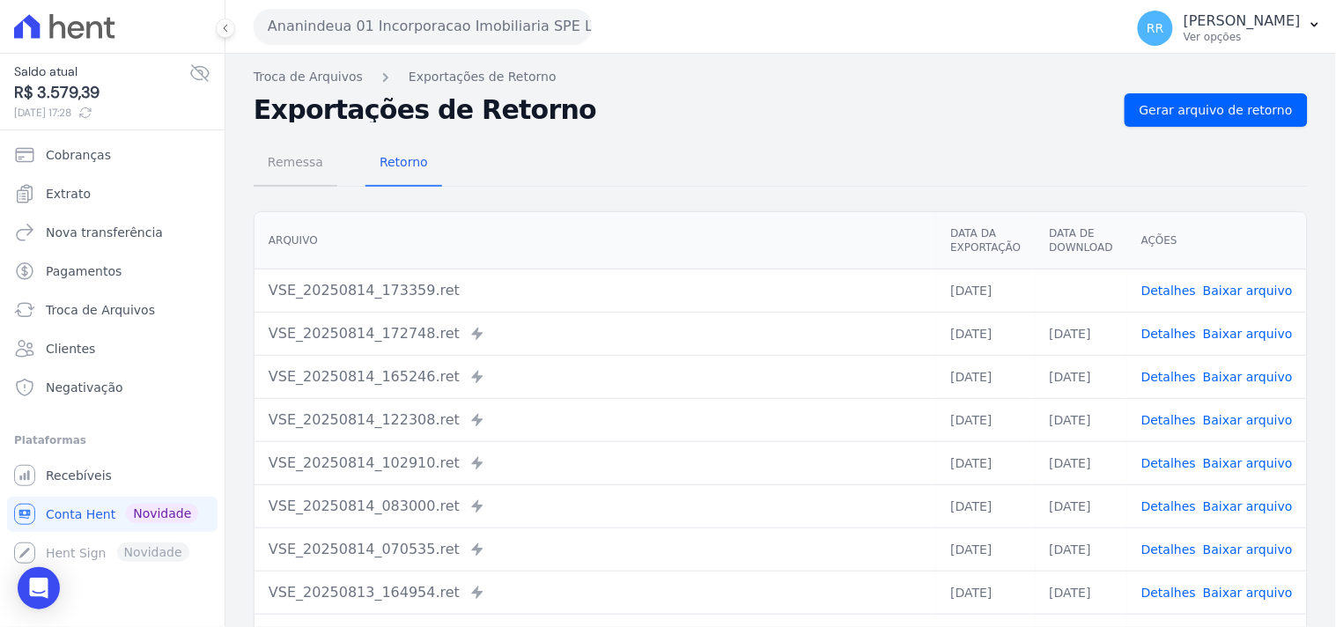
click at [296, 163] on span "Remessa" at bounding box center [295, 161] width 77 height 35
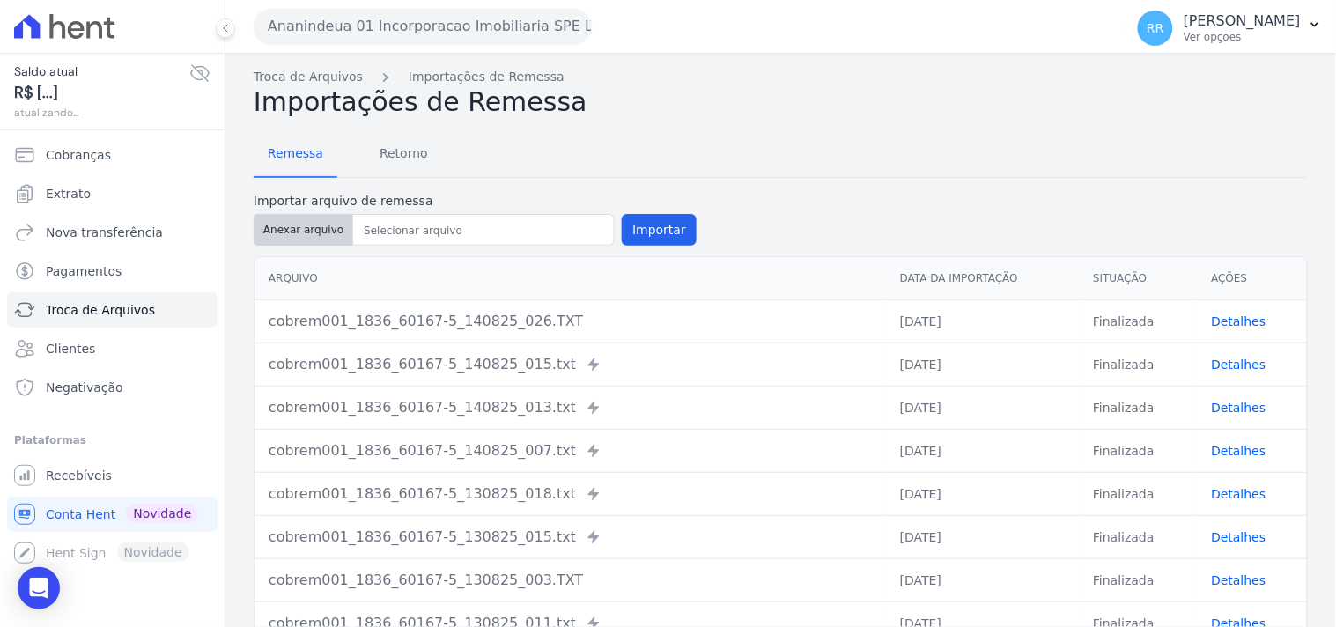
click at [294, 223] on button "Anexar arquivo" at bounding box center [304, 230] width 100 height 32
type input "cobrem001_1836_60167-5_140825_027.TXT"
click at [658, 247] on div "Importar arquivo de remessa Anexar arquivo Importar" at bounding box center [475, 220] width 443 height 57
click at [654, 225] on button "Importar" at bounding box center [659, 230] width 75 height 32
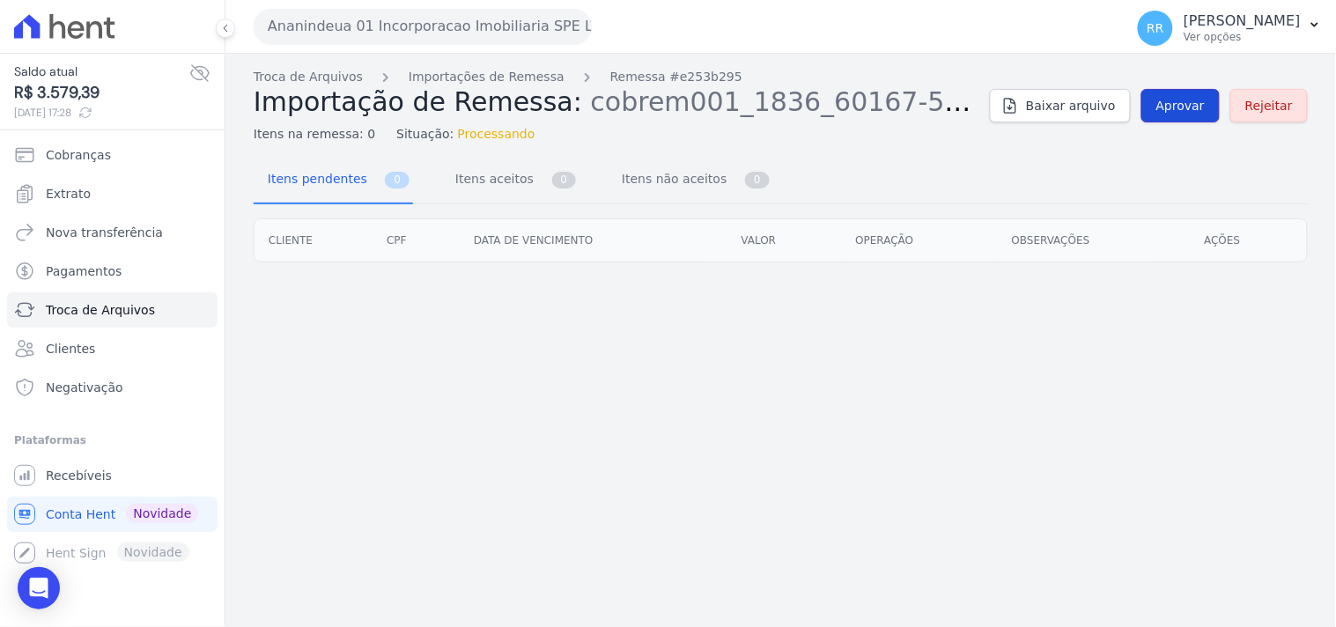
click at [1178, 103] on span "Aprovar" at bounding box center [1181, 106] width 48 height 18
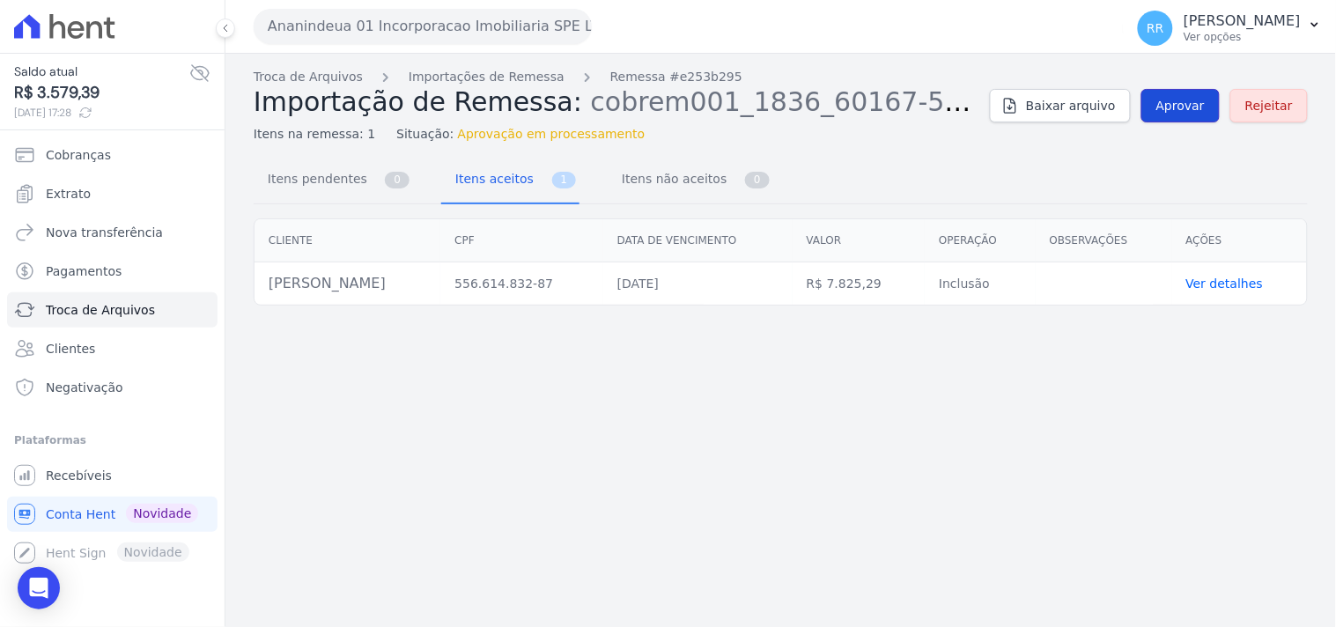
click at [1180, 118] on link "Aprovar" at bounding box center [1181, 105] width 78 height 33
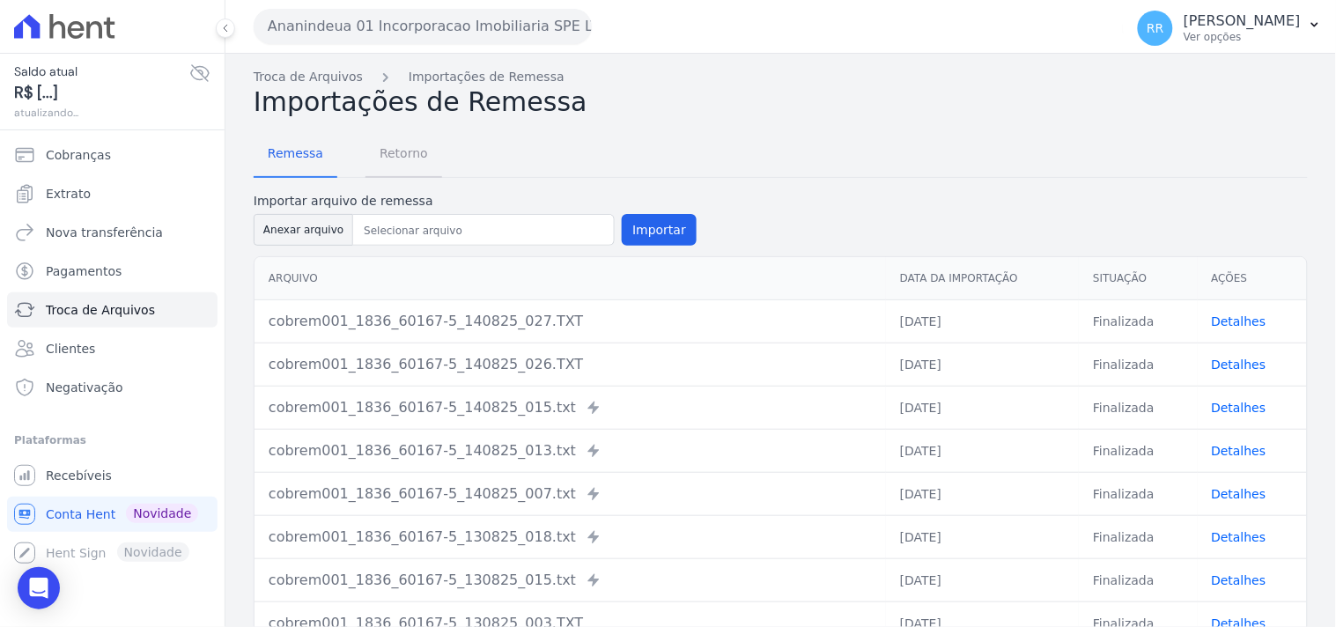
click at [393, 161] on span "Retorno" at bounding box center [404, 153] width 70 height 35
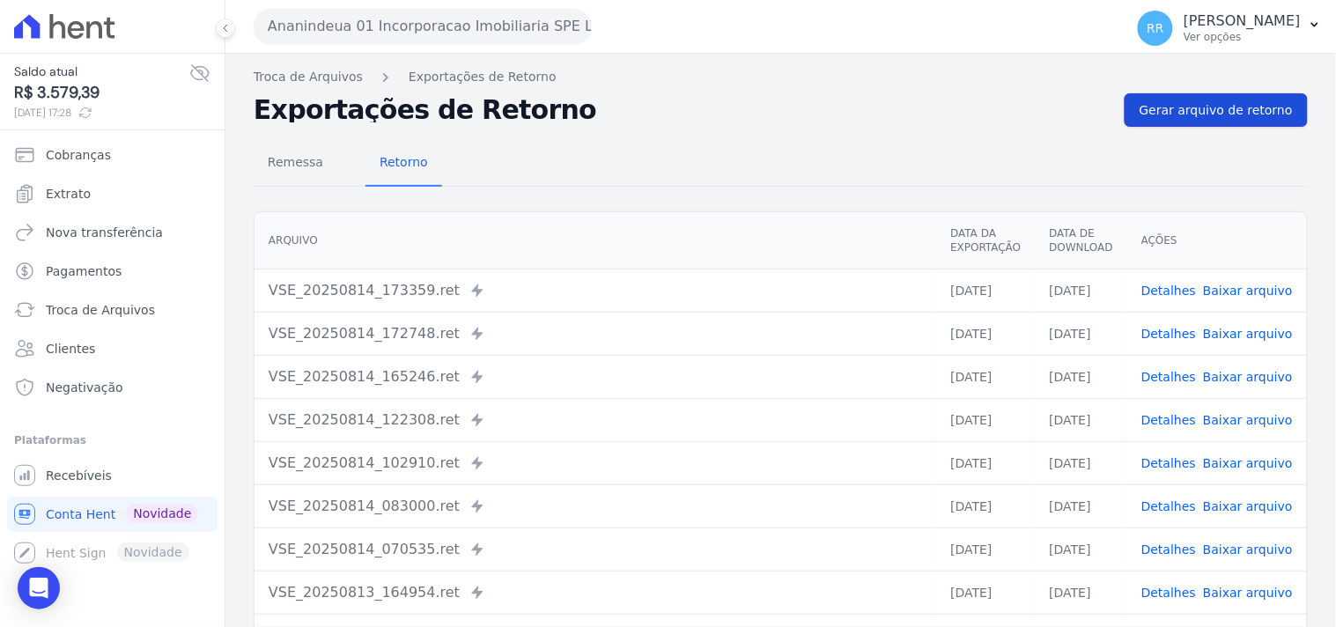
click at [1195, 111] on span "Gerar arquivo de retorno" at bounding box center [1216, 110] width 153 height 18
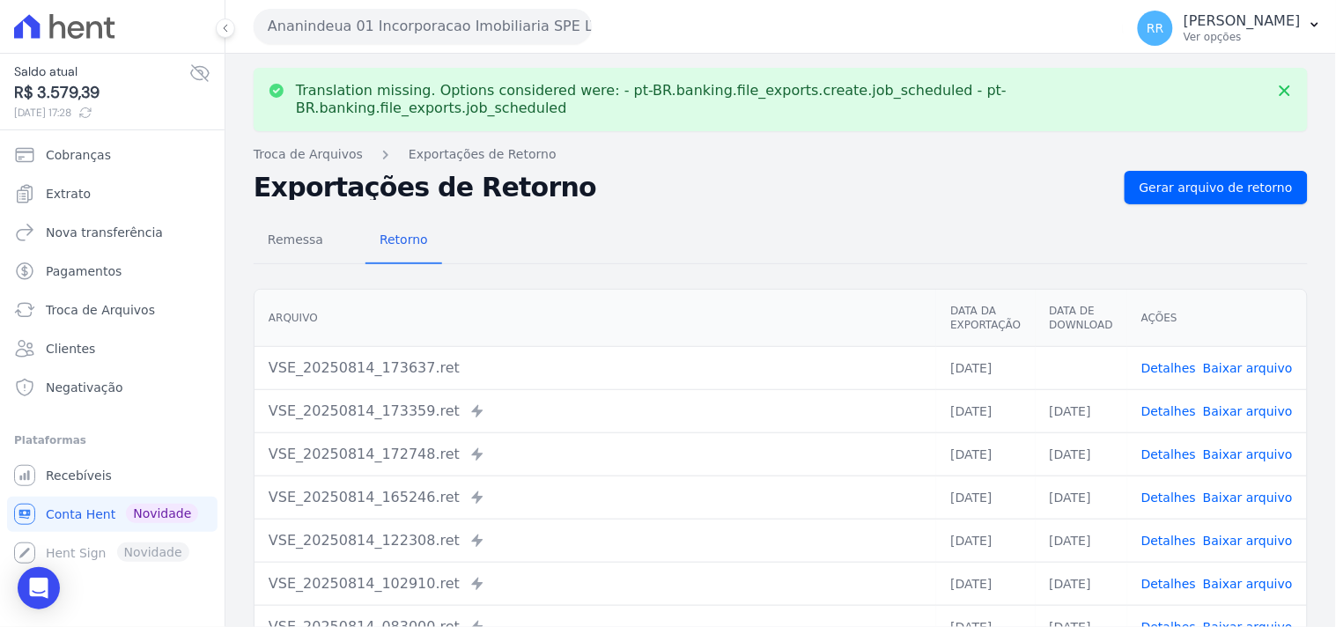
click at [1257, 361] on link "Baixar arquivo" at bounding box center [1248, 368] width 90 height 14
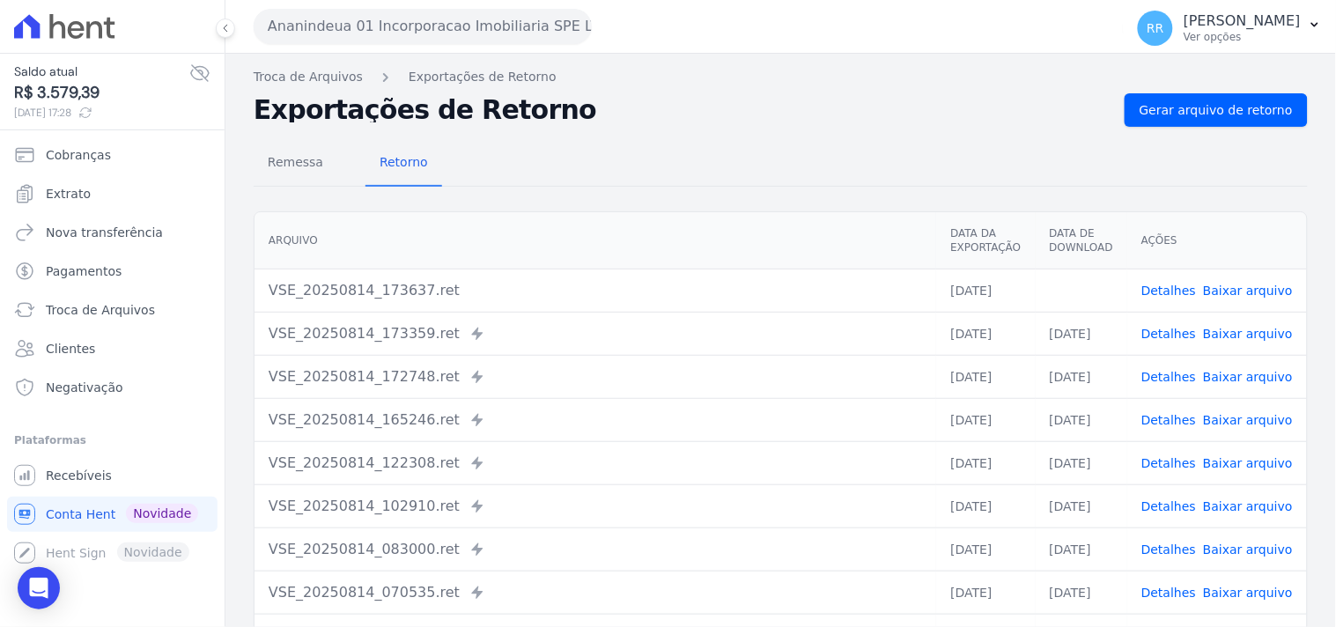
click at [672, 85] on nav "Troca de Arquivos Exportações de Retorno" at bounding box center [781, 77] width 1054 height 18
click at [309, 148] on span "Remessa" at bounding box center [295, 161] width 77 height 35
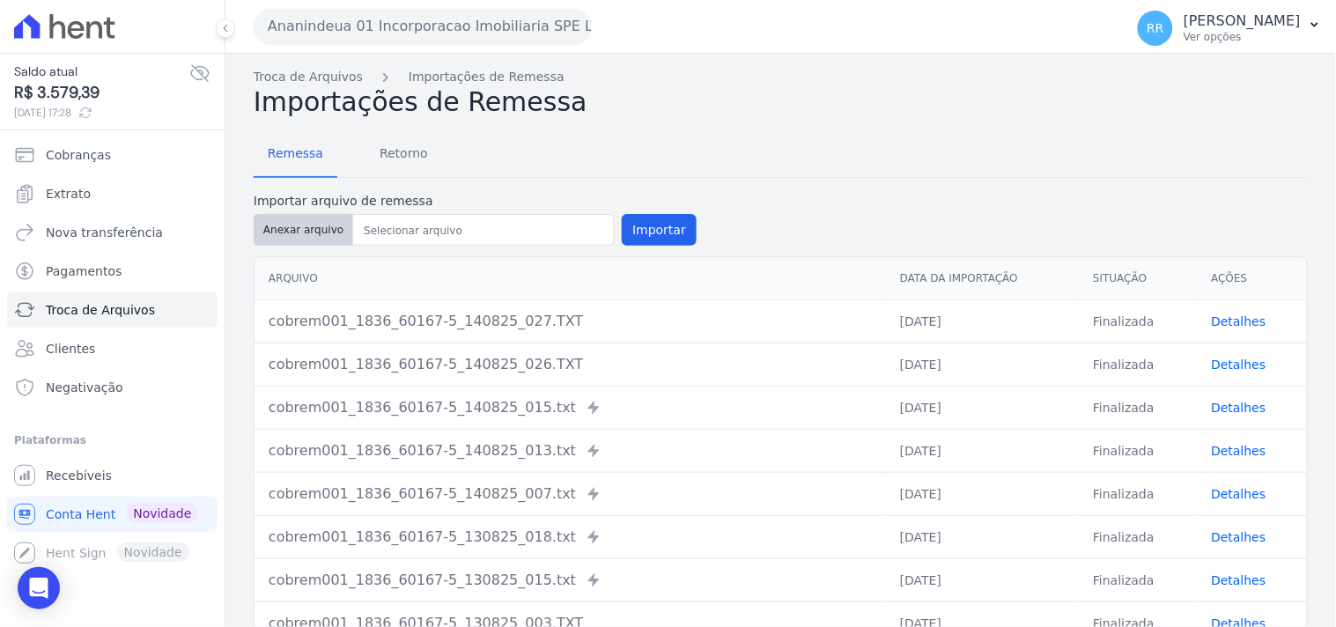
click at [287, 224] on button "Anexar arquivo" at bounding box center [304, 230] width 100 height 32
type input "cobrem001_1836_60167-5_140825_031.TXT"
click at [646, 241] on button "Importar" at bounding box center [659, 230] width 75 height 32
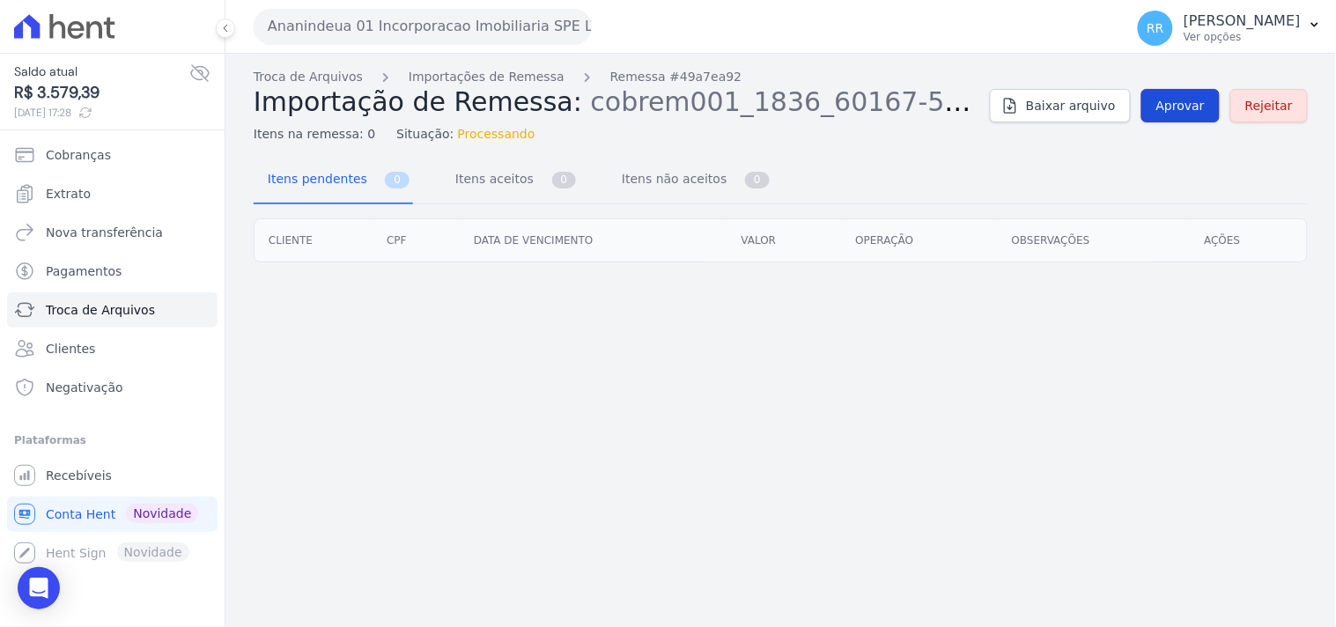
click at [1194, 121] on link "Aprovar" at bounding box center [1181, 105] width 78 height 33
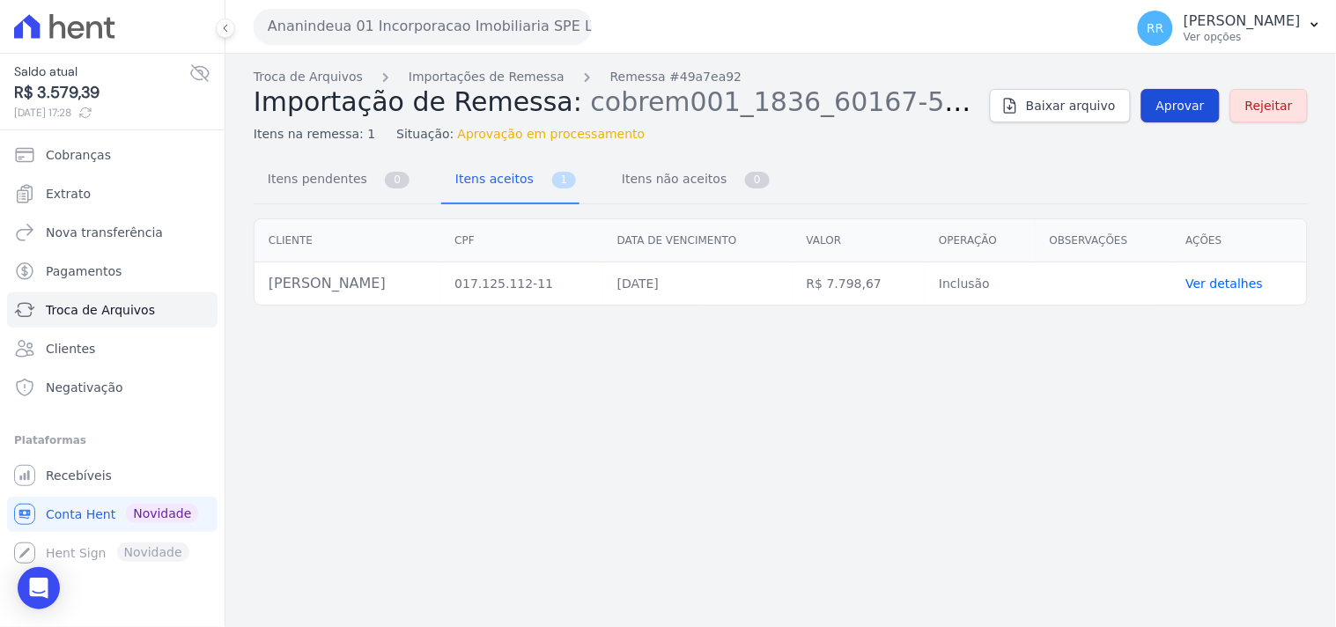
click at [1161, 95] on link "Aprovar" at bounding box center [1181, 105] width 78 height 33
click at [1202, 117] on link "Aprovar" at bounding box center [1181, 105] width 78 height 33
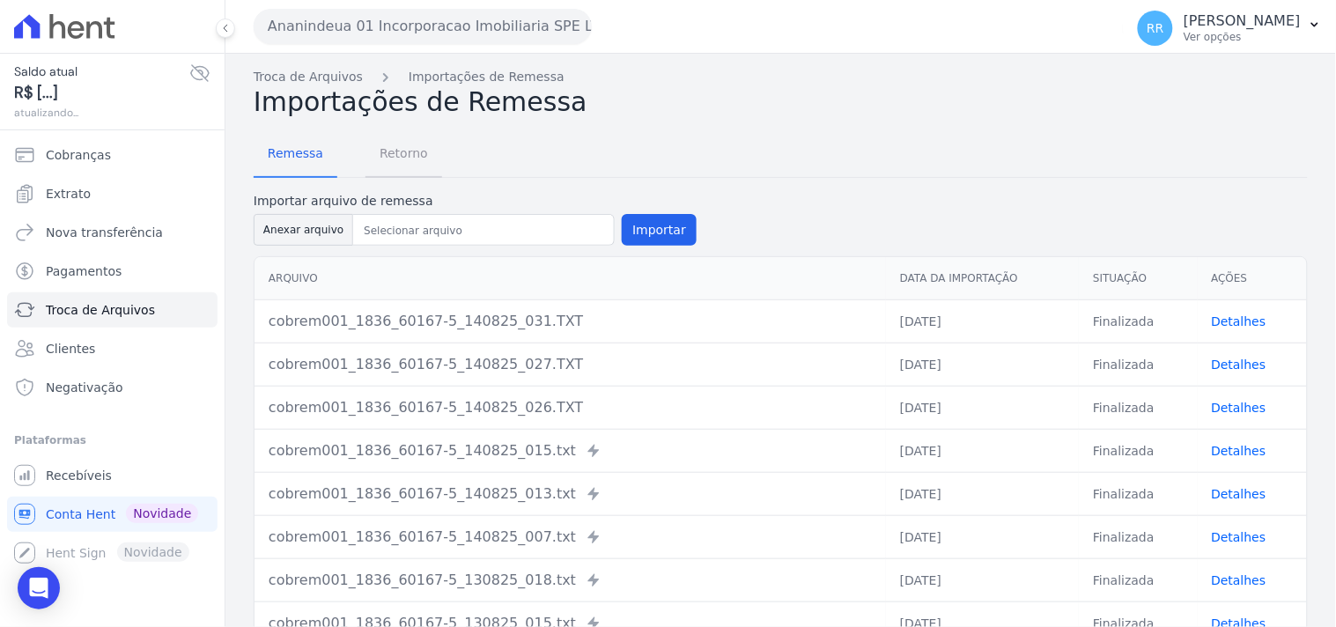
click at [391, 154] on span "Retorno" at bounding box center [404, 153] width 70 height 35
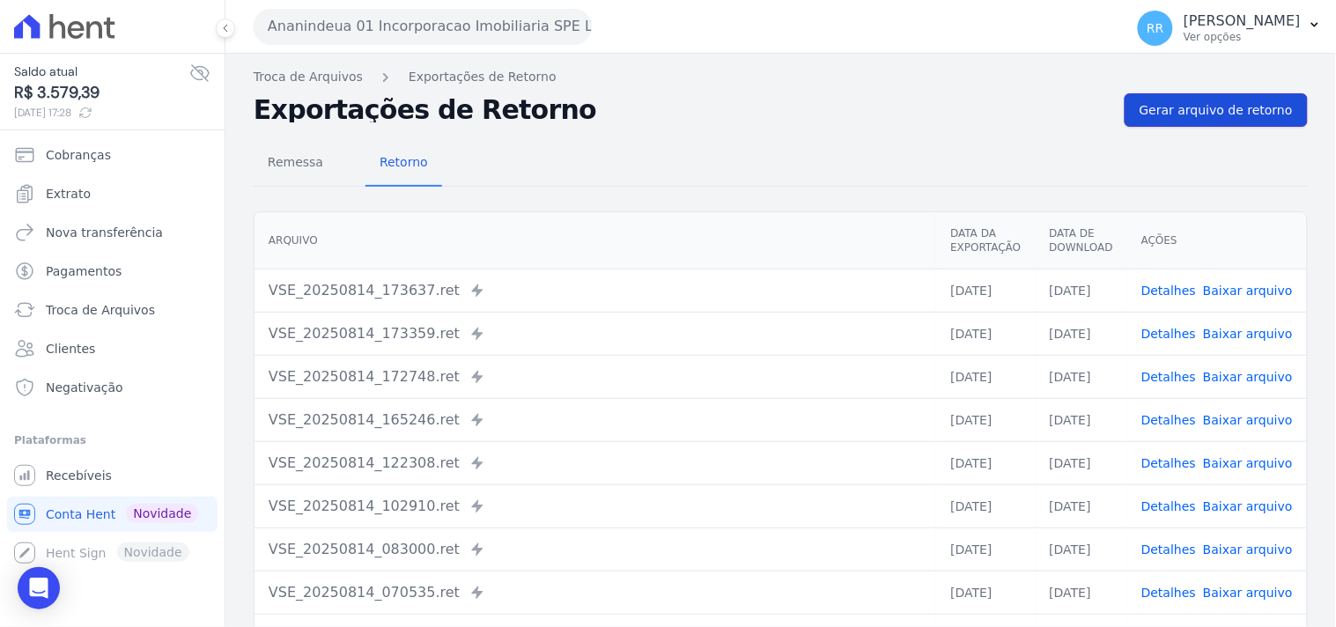
click at [1156, 113] on span "Gerar arquivo de retorno" at bounding box center [1216, 110] width 153 height 18
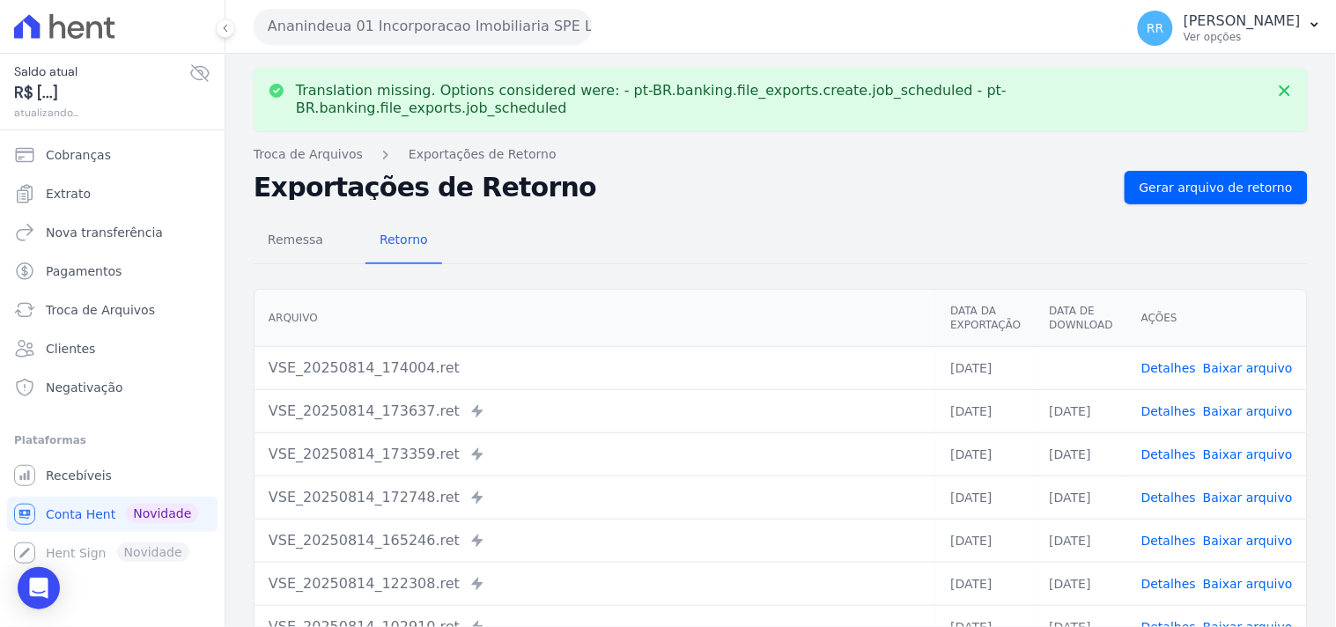
click at [1260, 361] on link "Baixar arquivo" at bounding box center [1248, 368] width 90 height 14
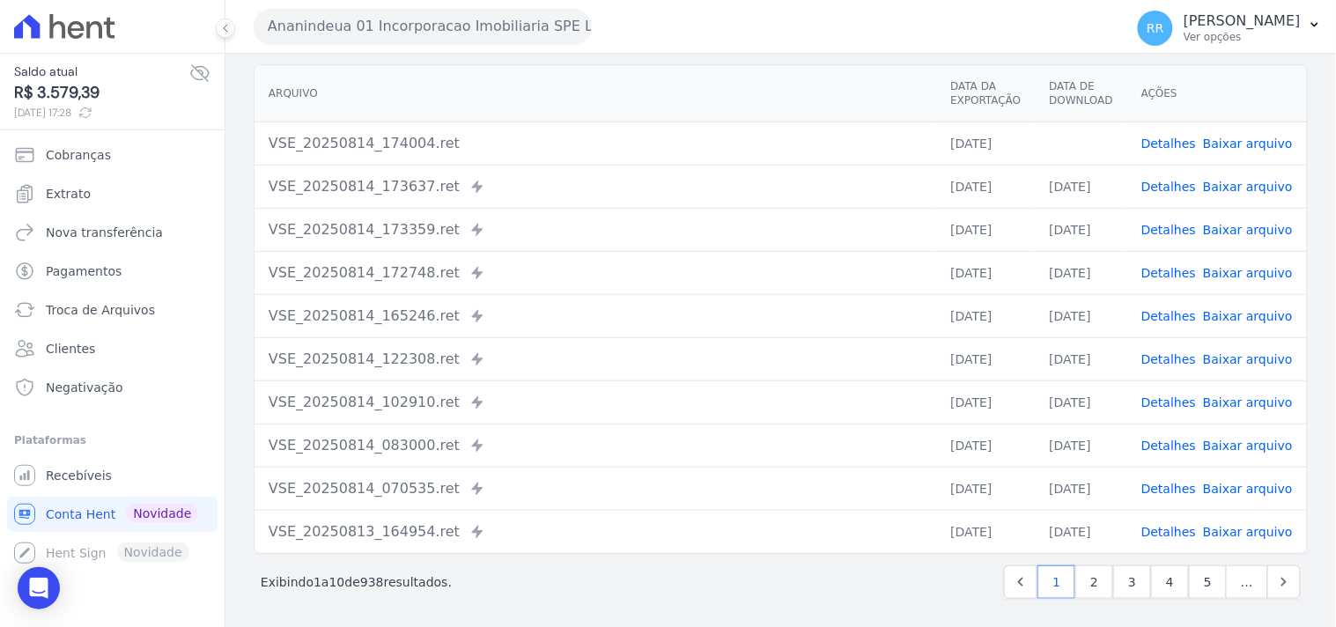
scroll to position [151, 0]
